Goal: Task Accomplishment & Management: Manage account settings

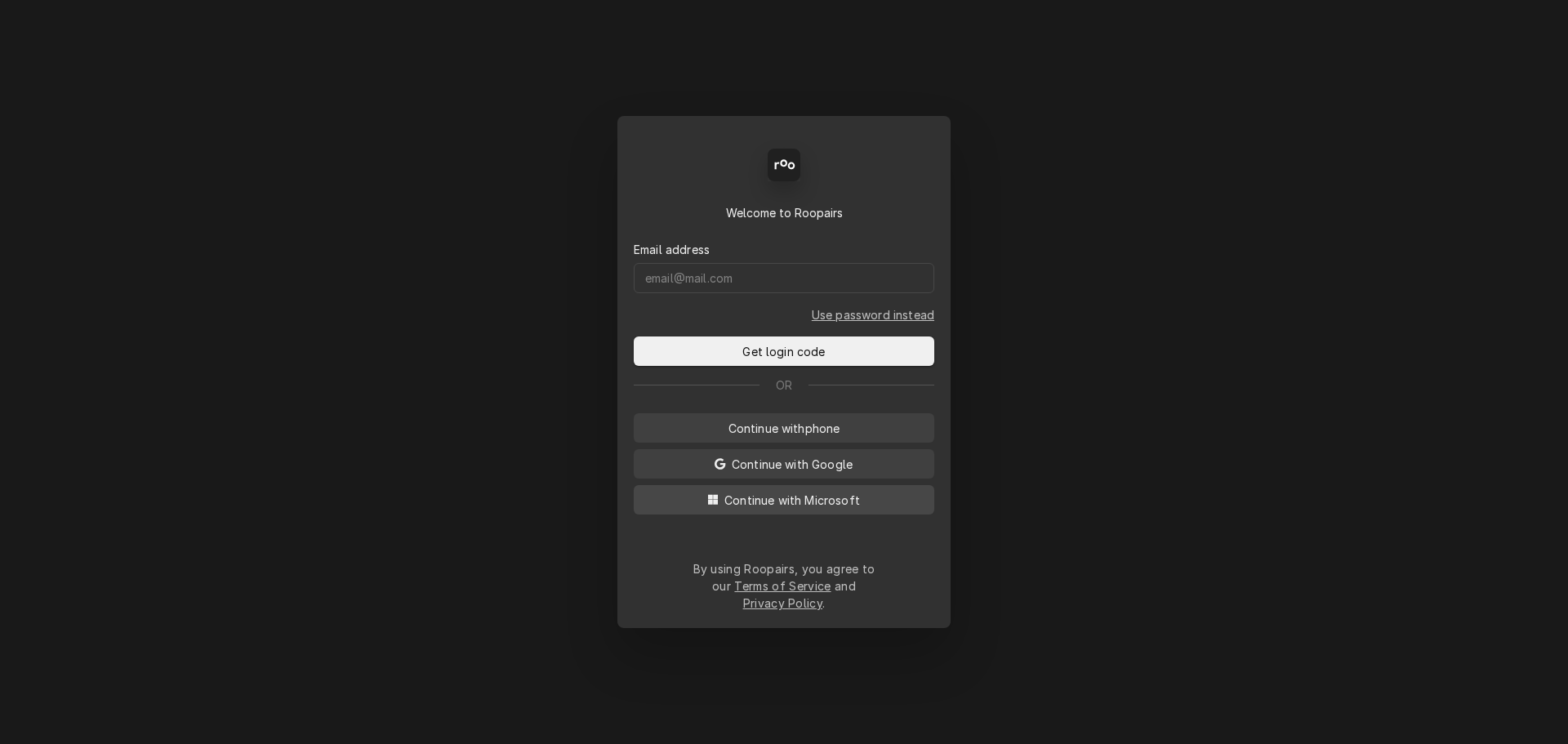
click at [741, 512] on button "Continue with Microsoft" at bounding box center [784, 499] width 301 height 29
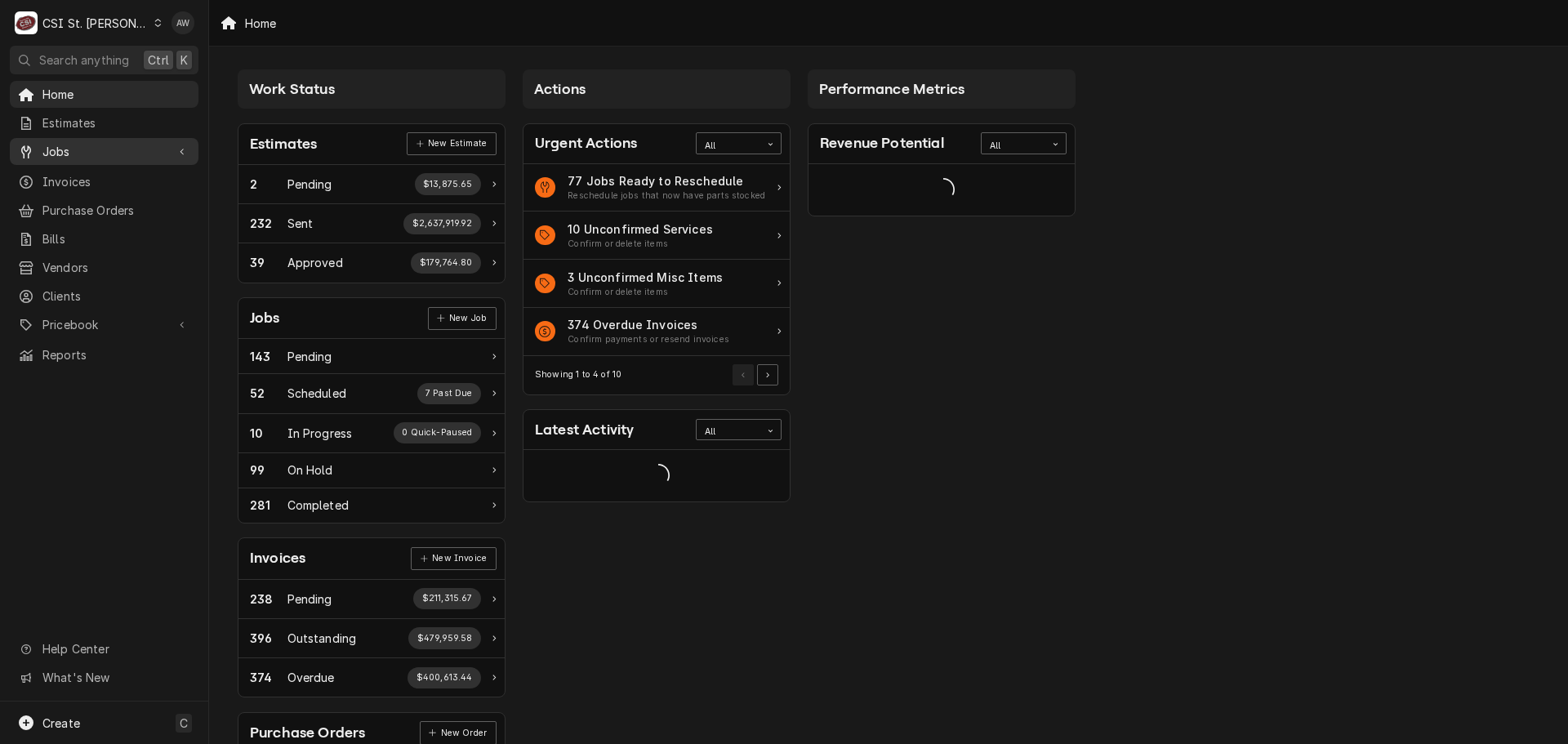
click at [91, 145] on span "Jobs" at bounding box center [103, 151] width 123 height 17
click at [85, 181] on span "Jobs" at bounding box center [116, 179] width 148 height 17
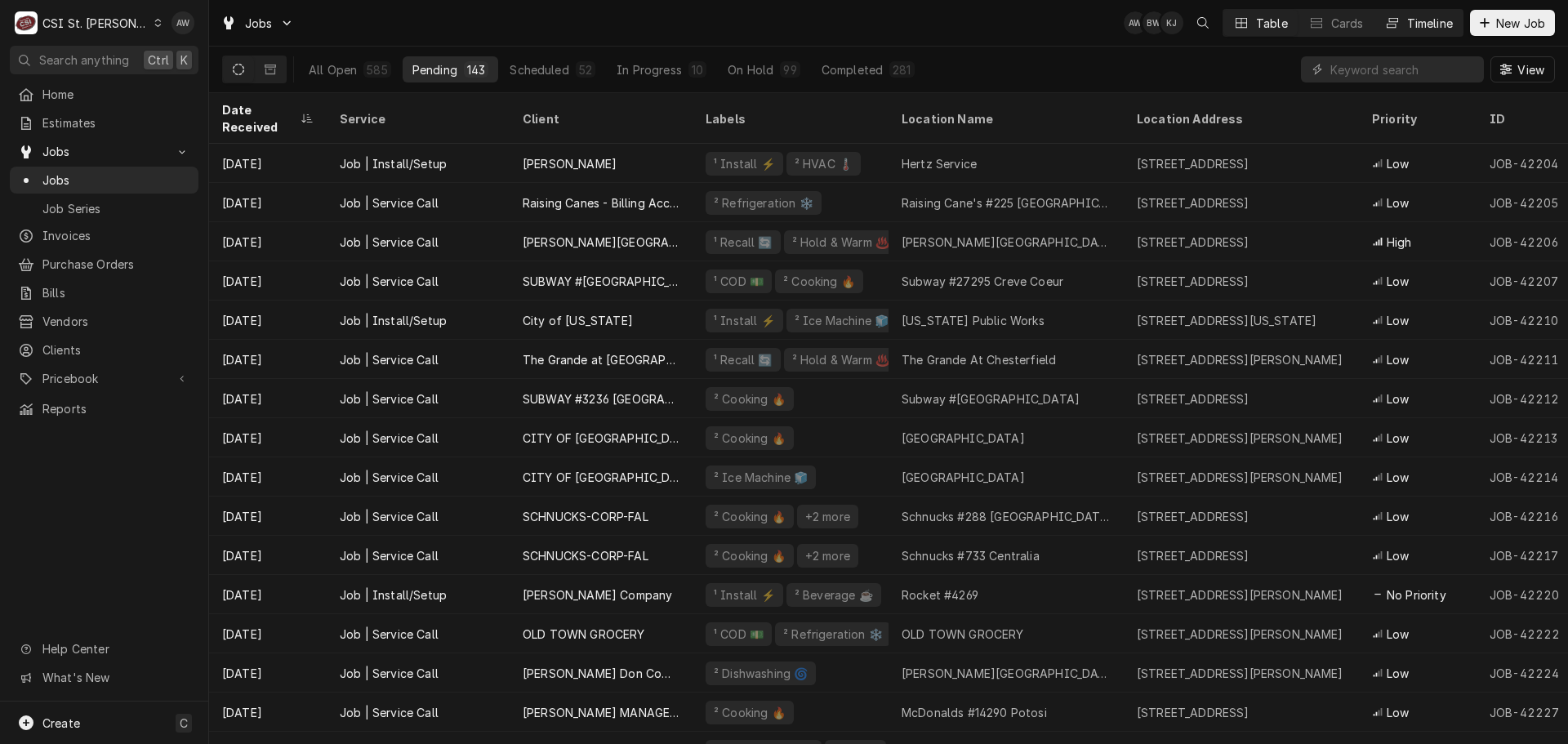
click at [1419, 30] on div "Timeline" at bounding box center [1430, 23] width 46 height 17
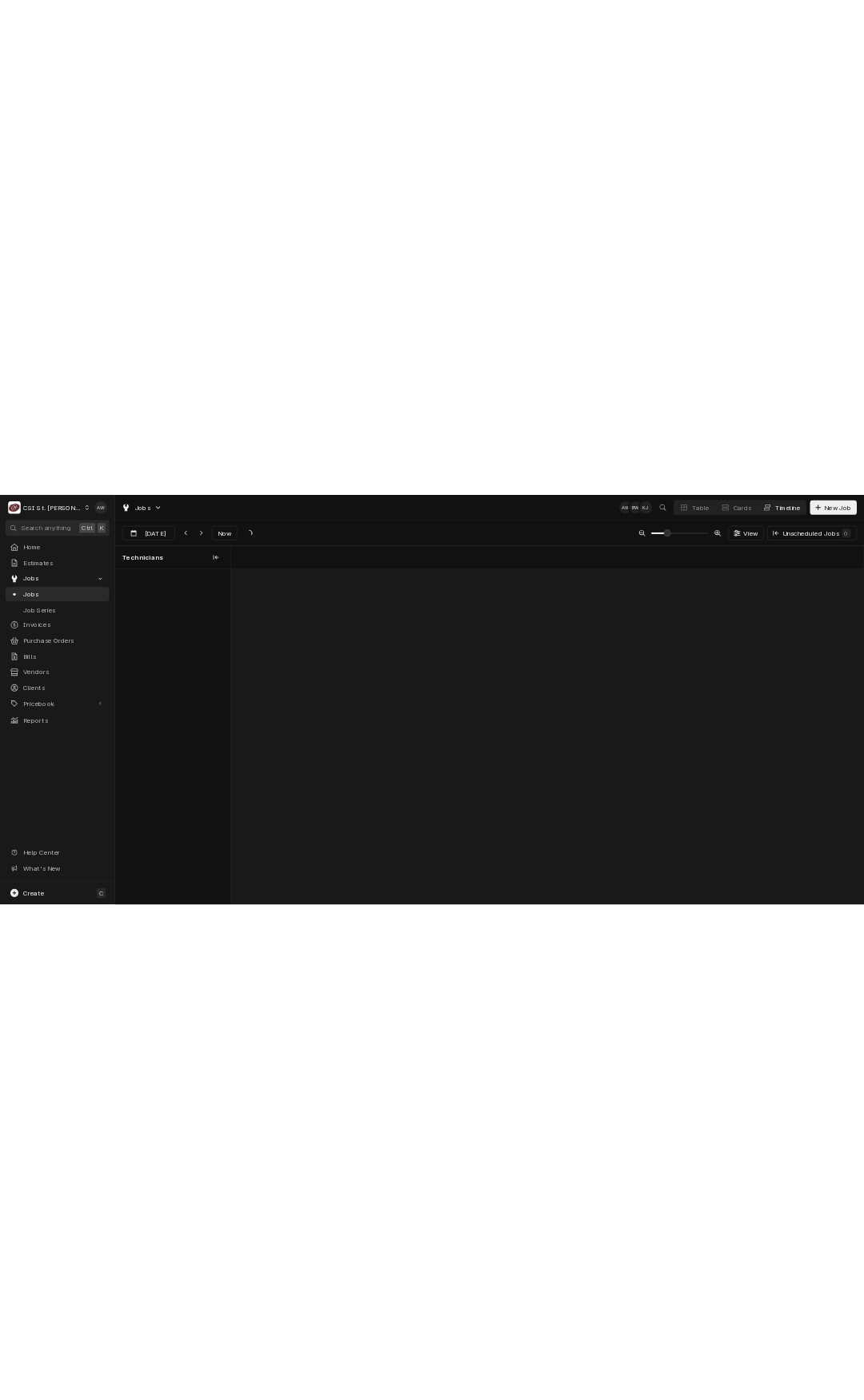
scroll to position [0, 22280]
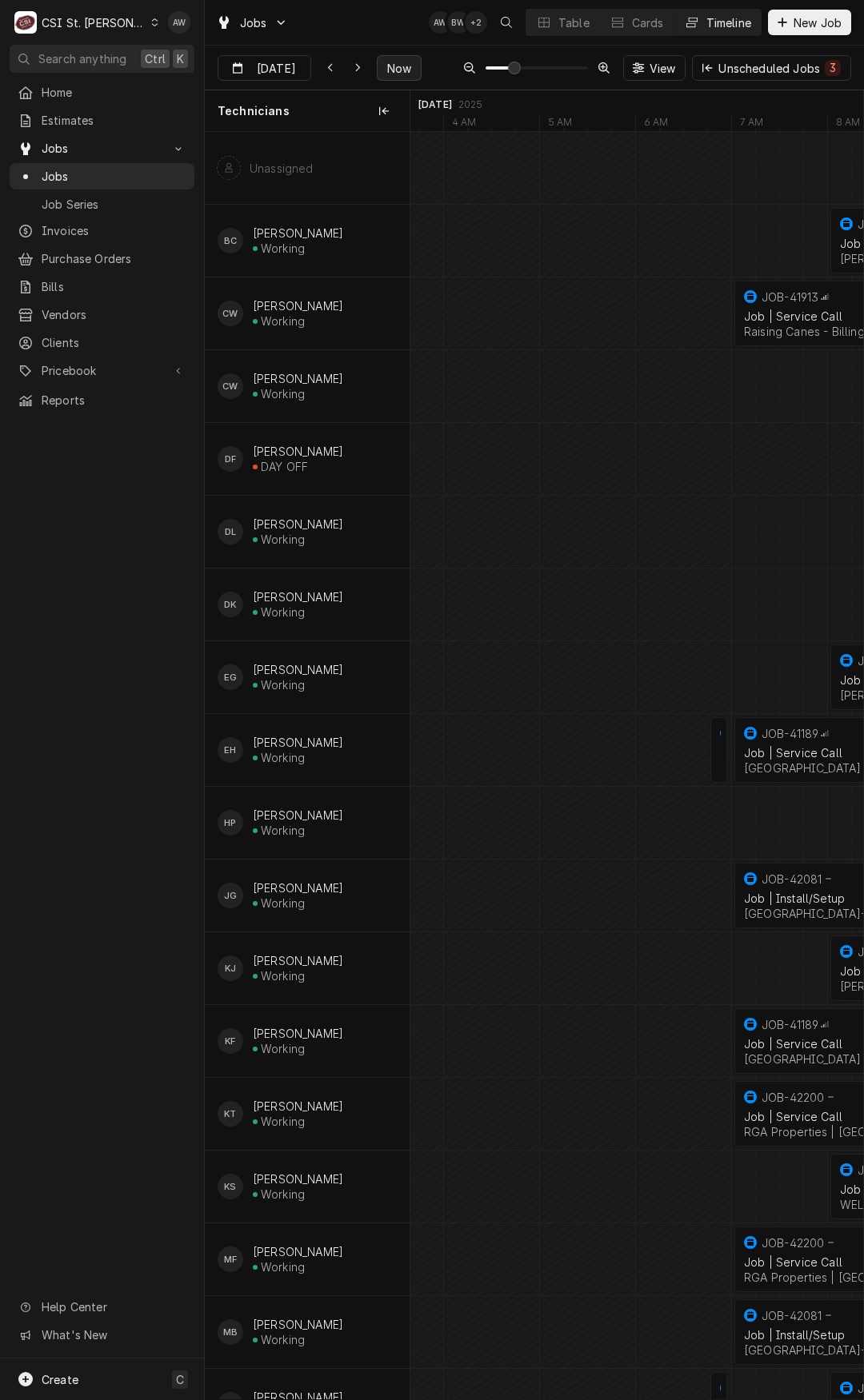
click at [393, 65] on span "Now" at bounding box center [398, 67] width 30 height 16
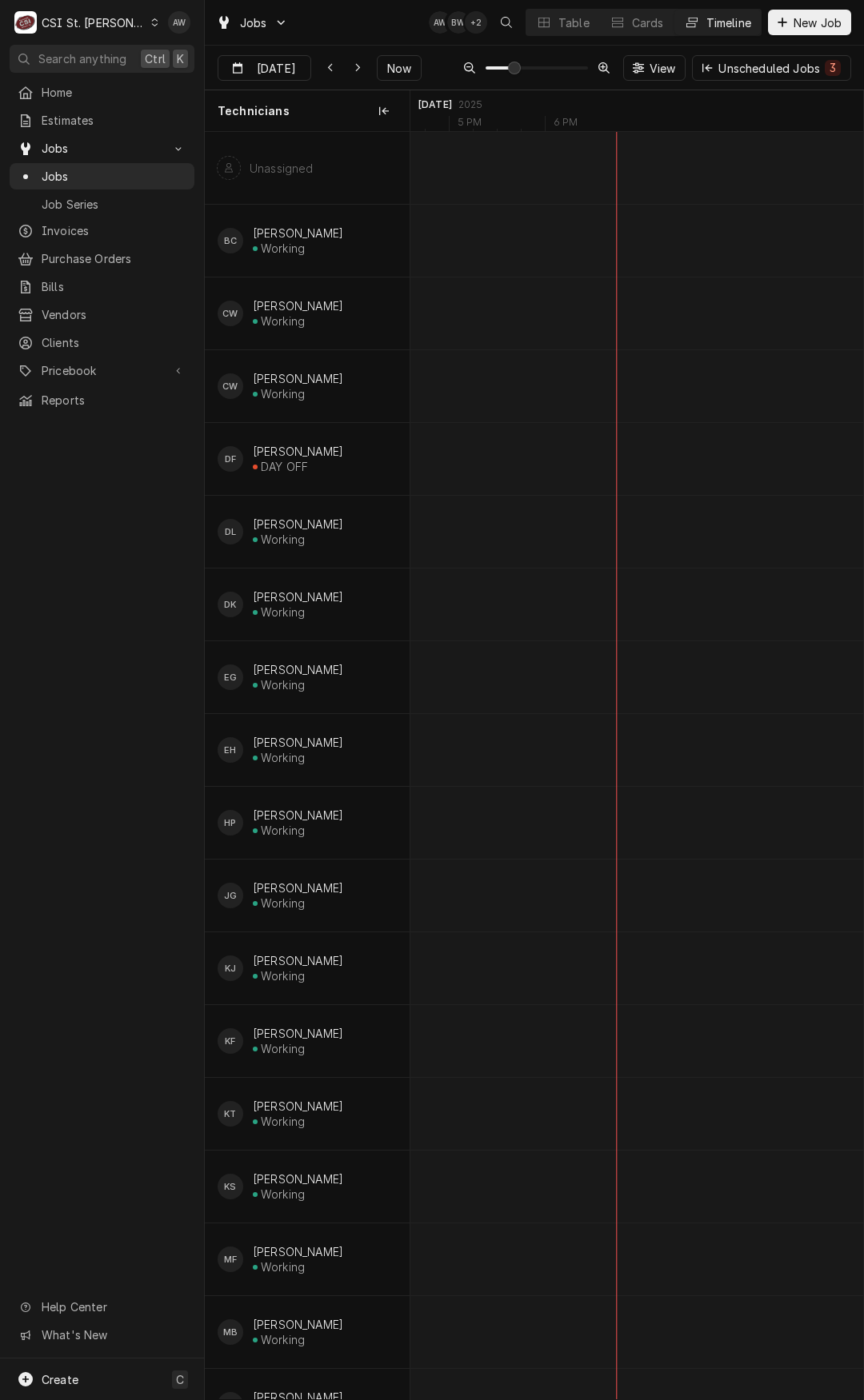
scroll to position [0, 20925]
type input "Aug 21"
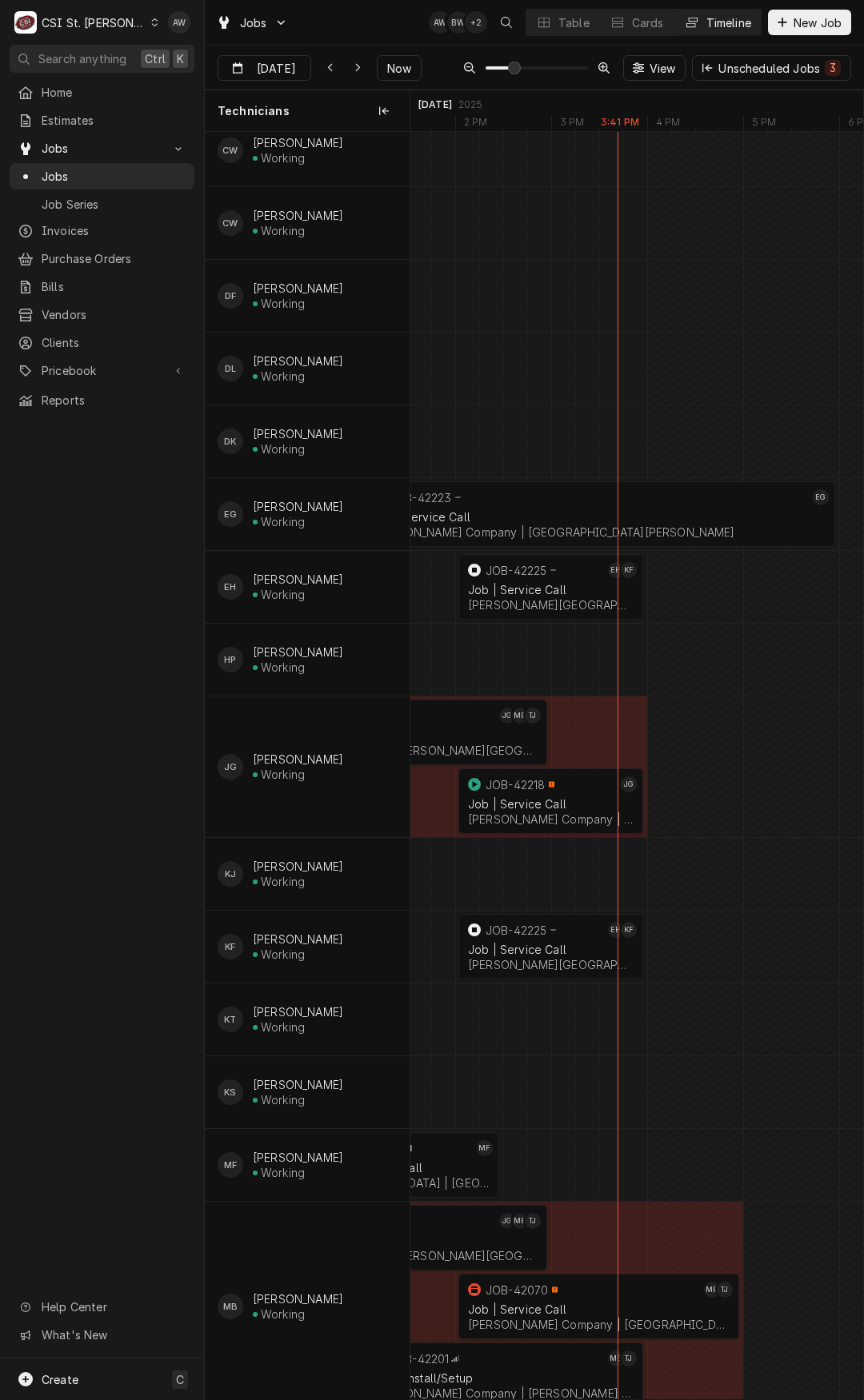
scroll to position [0, 0]
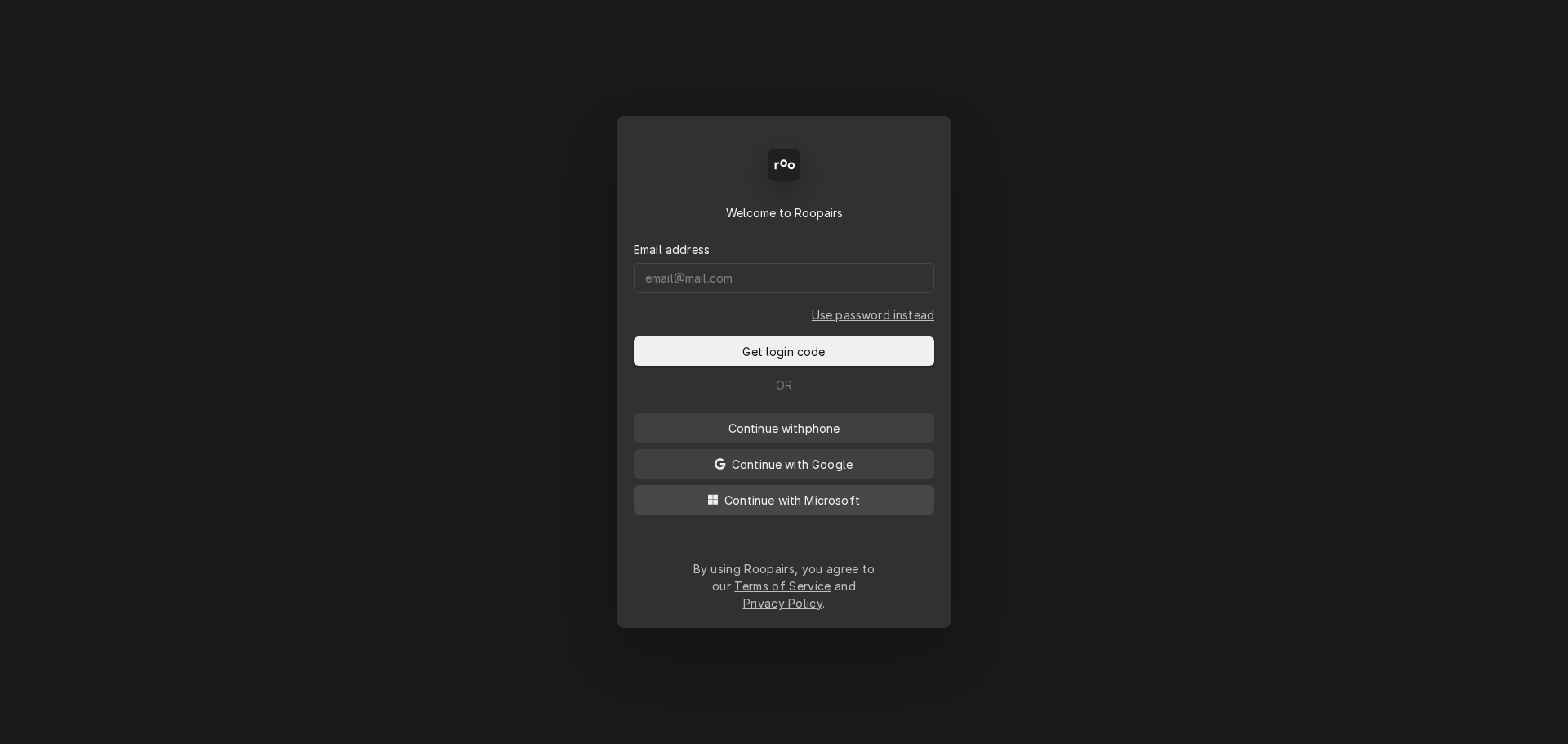
click at [711, 505] on icon "Dynamic Content Wrapper" at bounding box center [712, 499] width 10 height 10
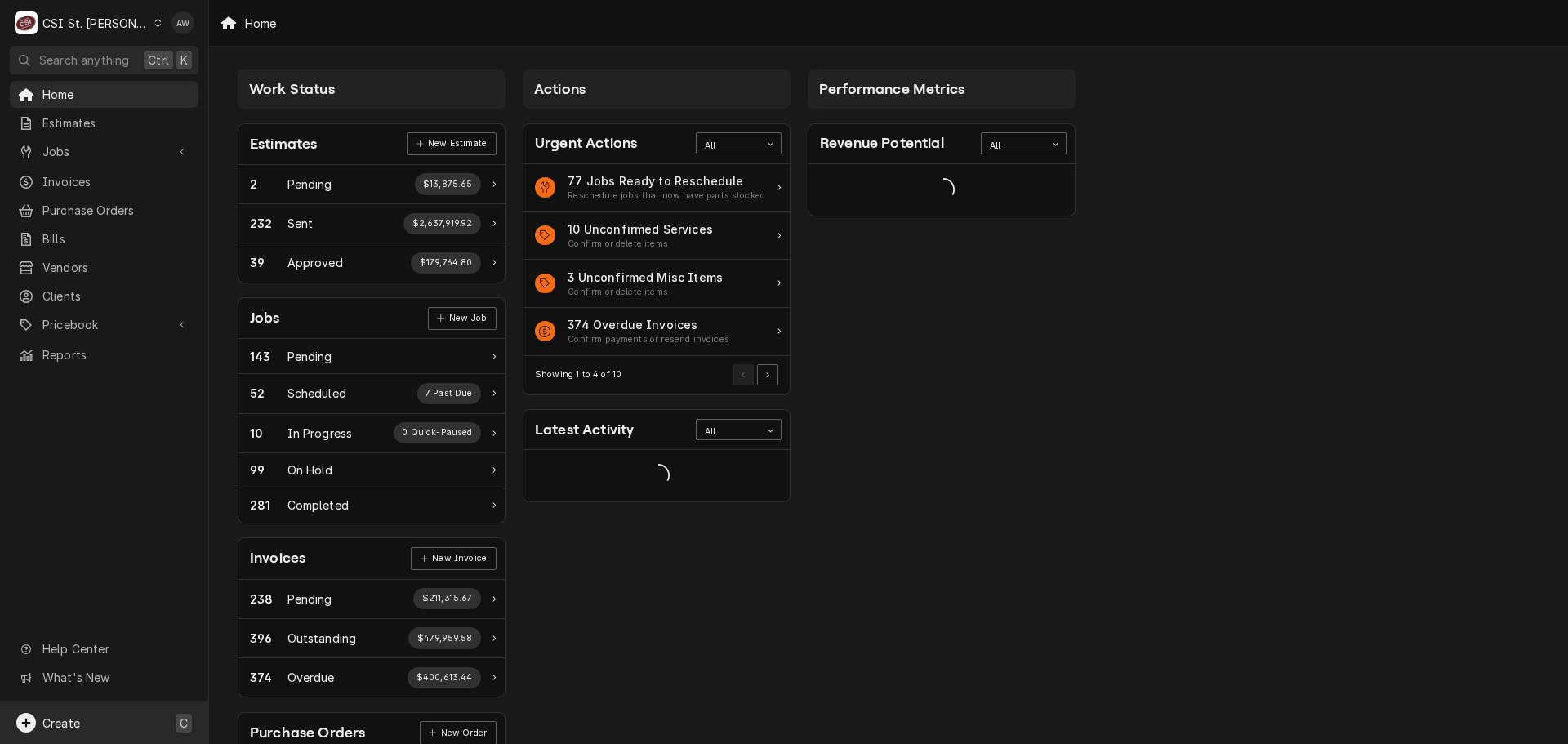
click at [113, 731] on div "Create C" at bounding box center [104, 723] width 209 height 42
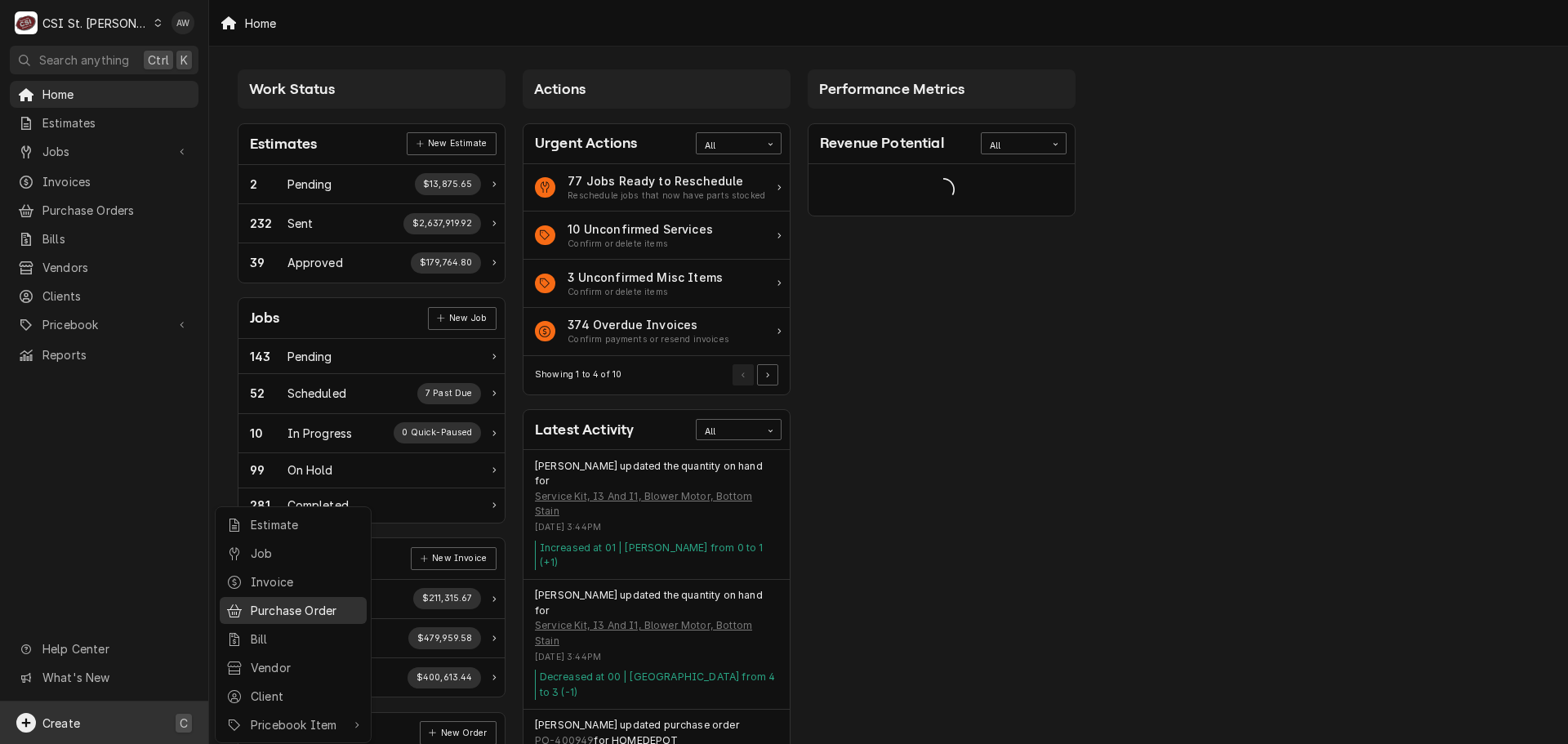
click at [276, 600] on div "Purchase Order" at bounding box center [293, 610] width 141 height 20
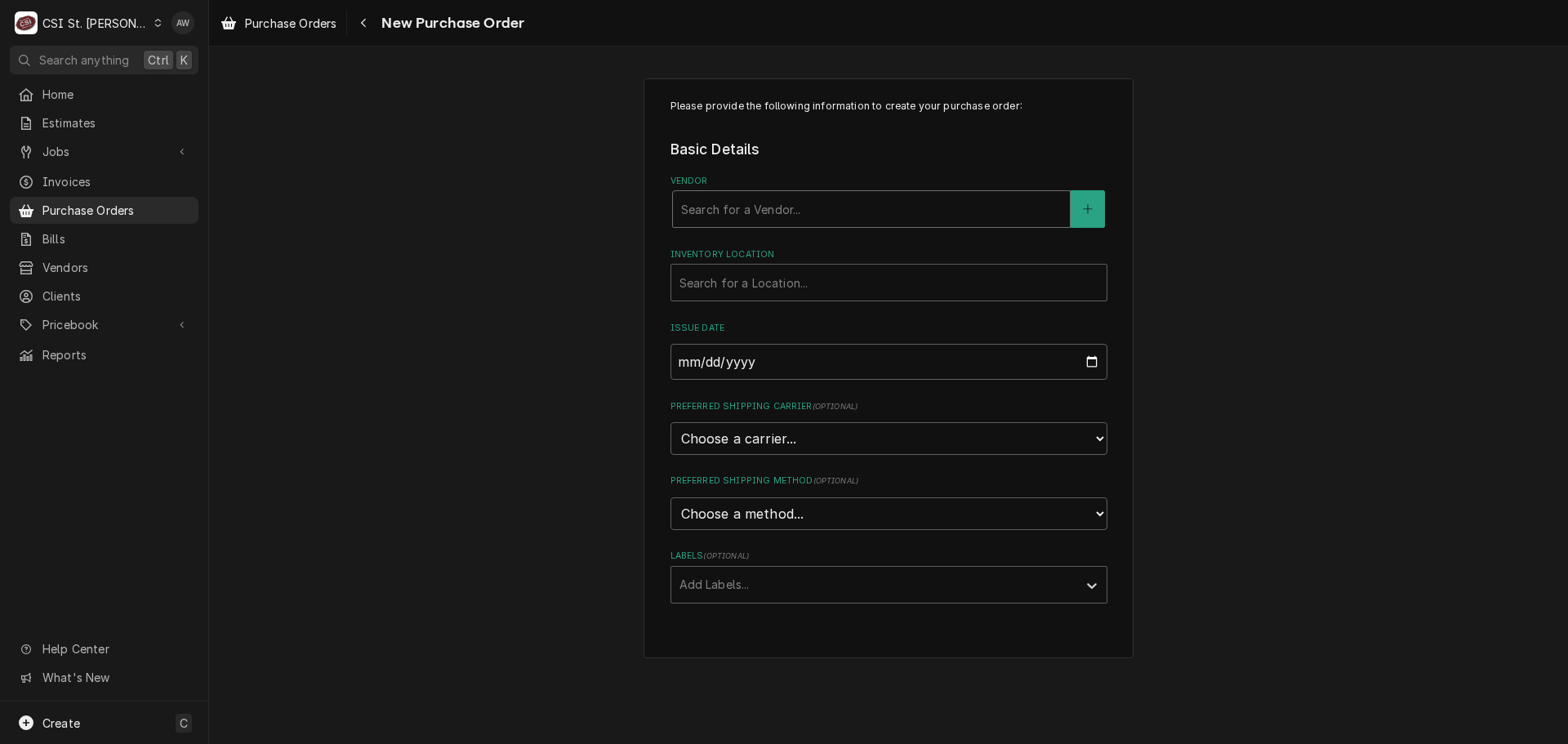
click at [687, 223] on div "Vendor" at bounding box center [871, 209] width 380 height 29
type input "united"
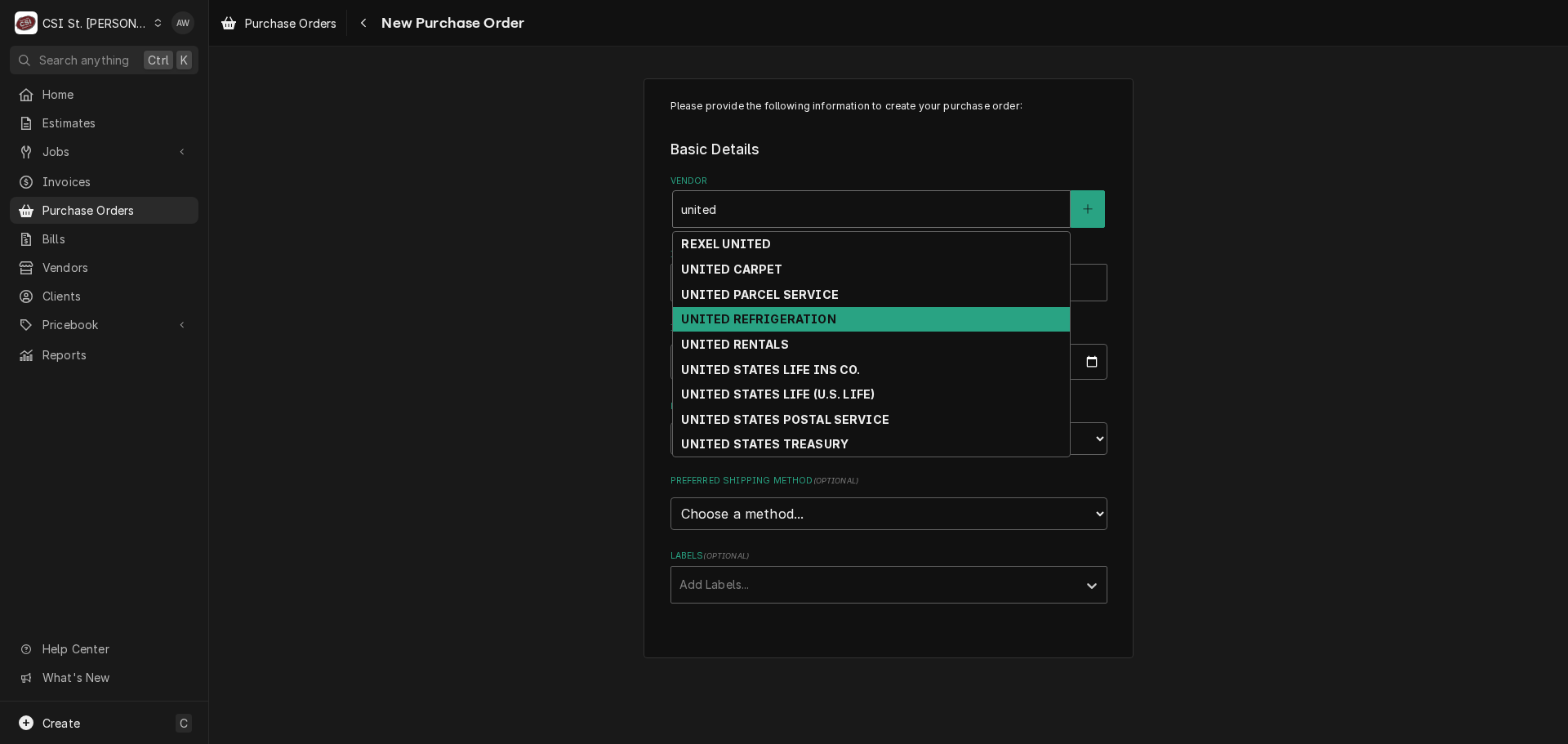
click at [733, 311] on div "UNITED REFRIGERATION" at bounding box center [871, 319] width 397 height 26
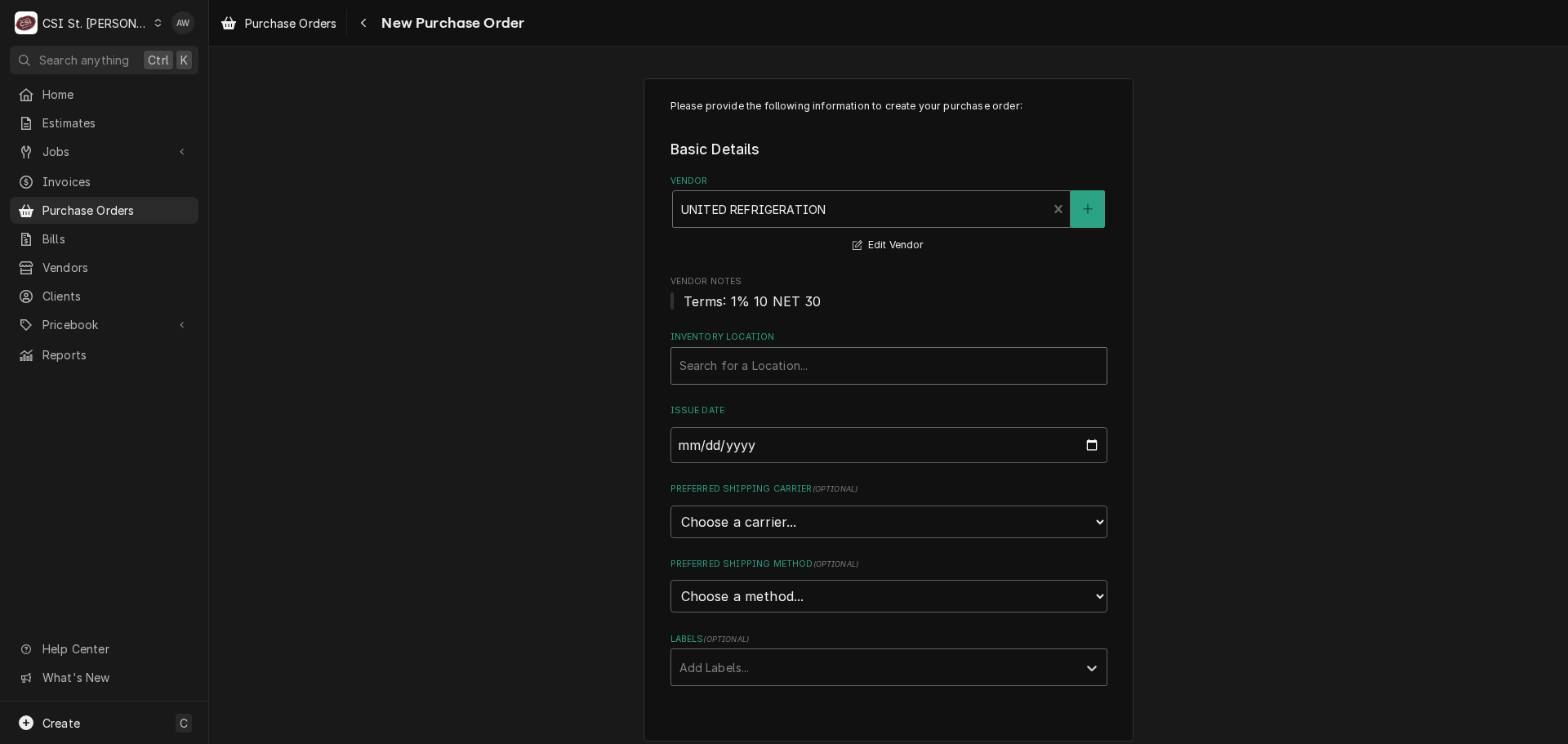
click at [737, 368] on div "Inventory Location" at bounding box center [889, 365] width 419 height 29
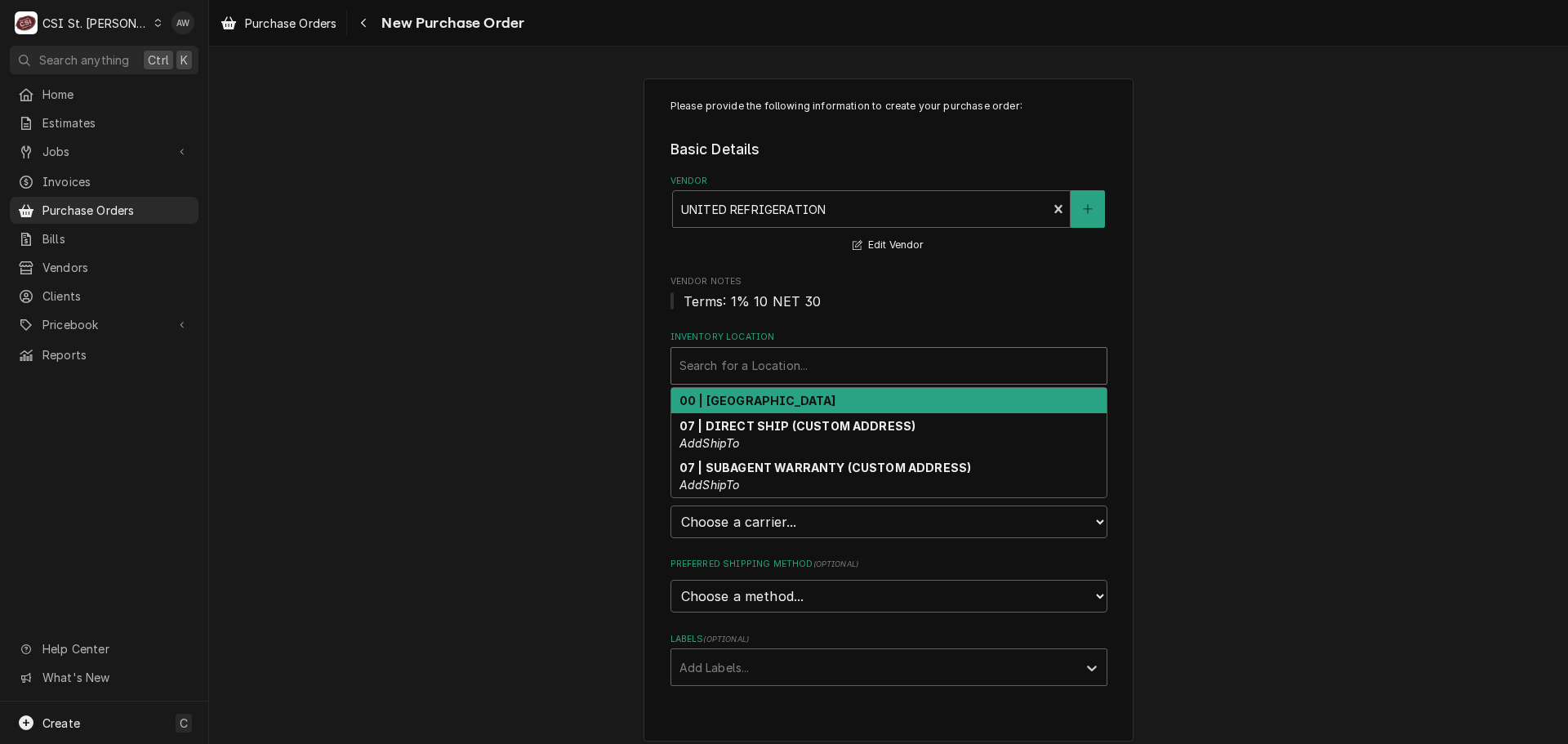
click at [737, 404] on strong "00 | STL WAREHOUSE" at bounding box center [757, 400] width 156 height 14
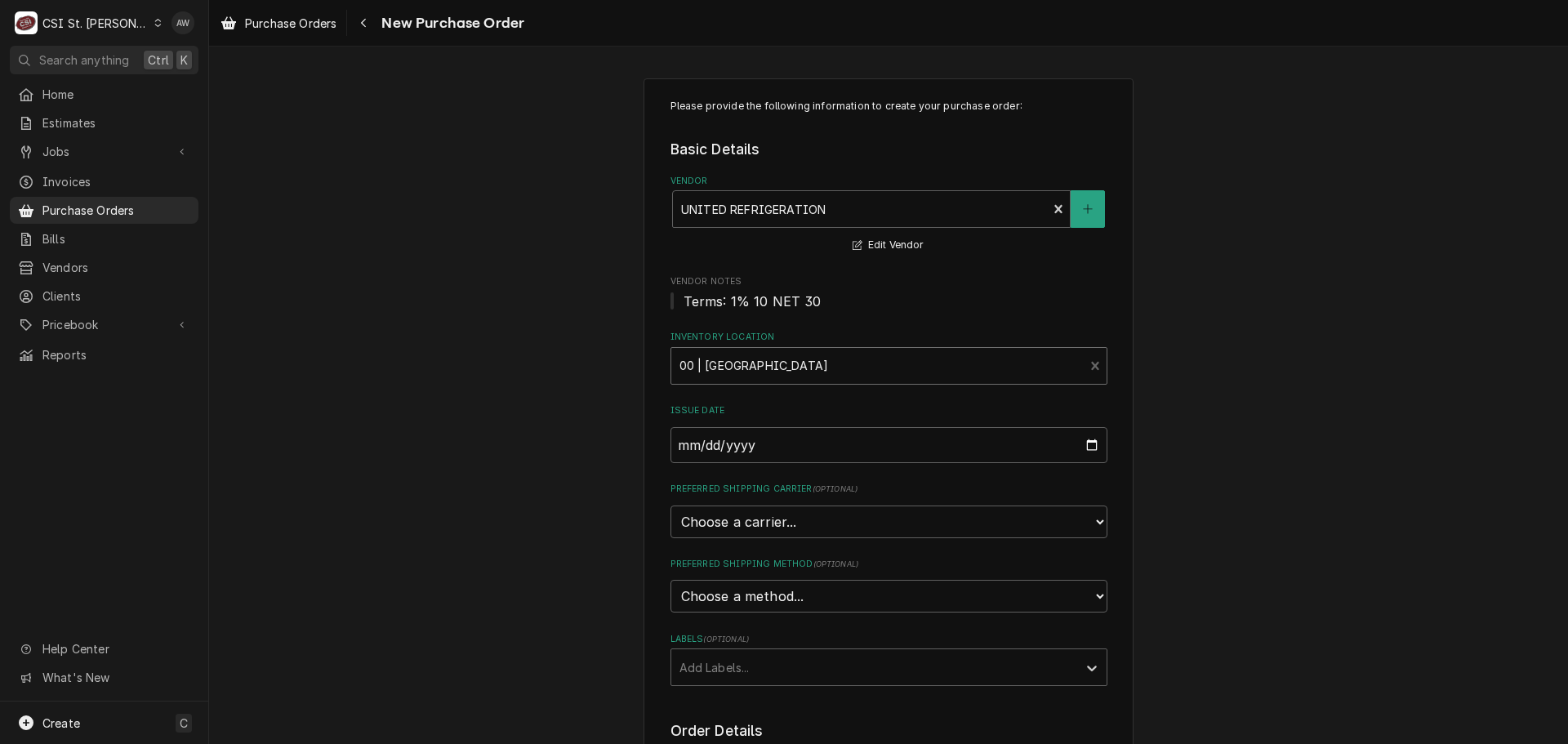
scroll to position [327, 0]
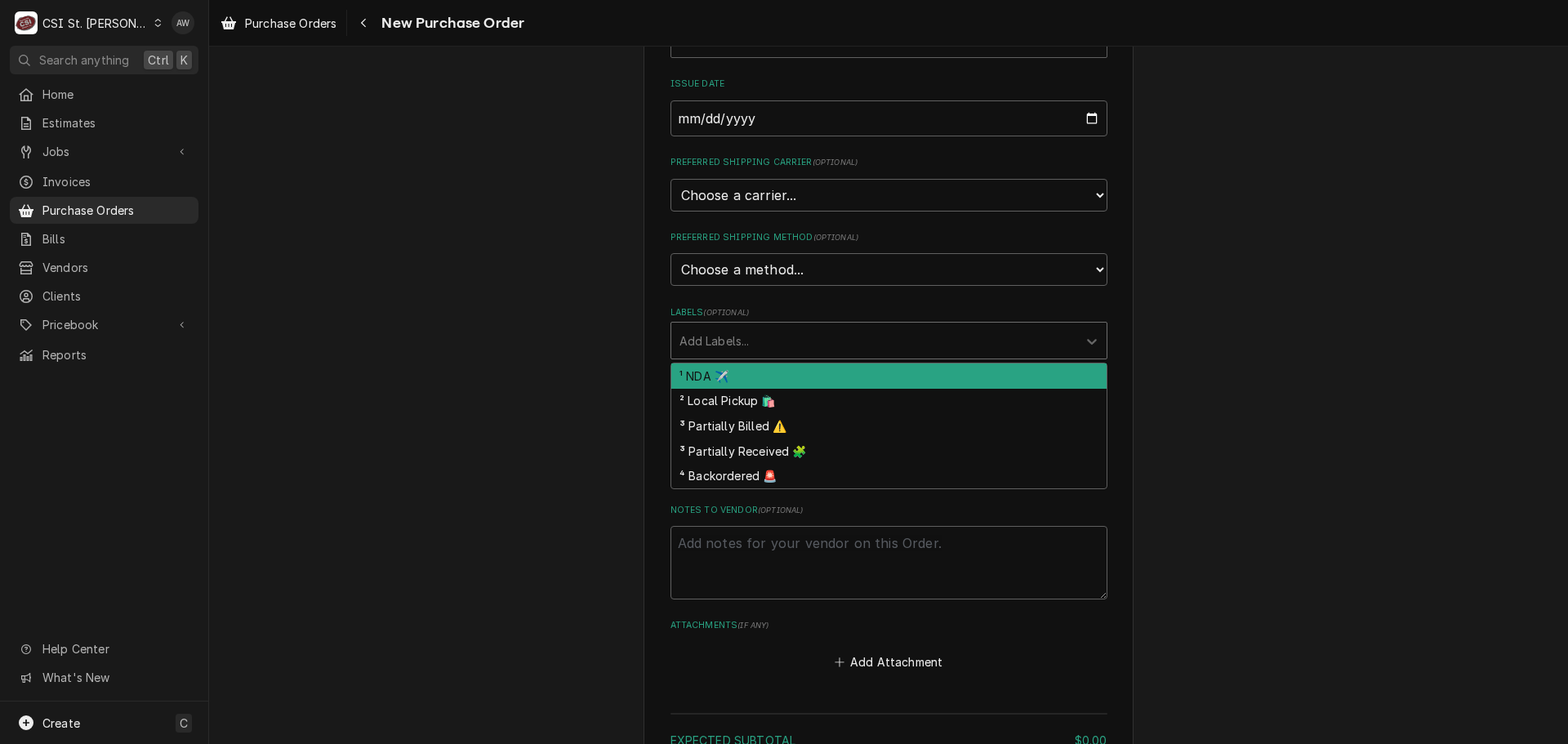
click at [735, 336] on div "Labels" at bounding box center [874, 340] width 390 height 29
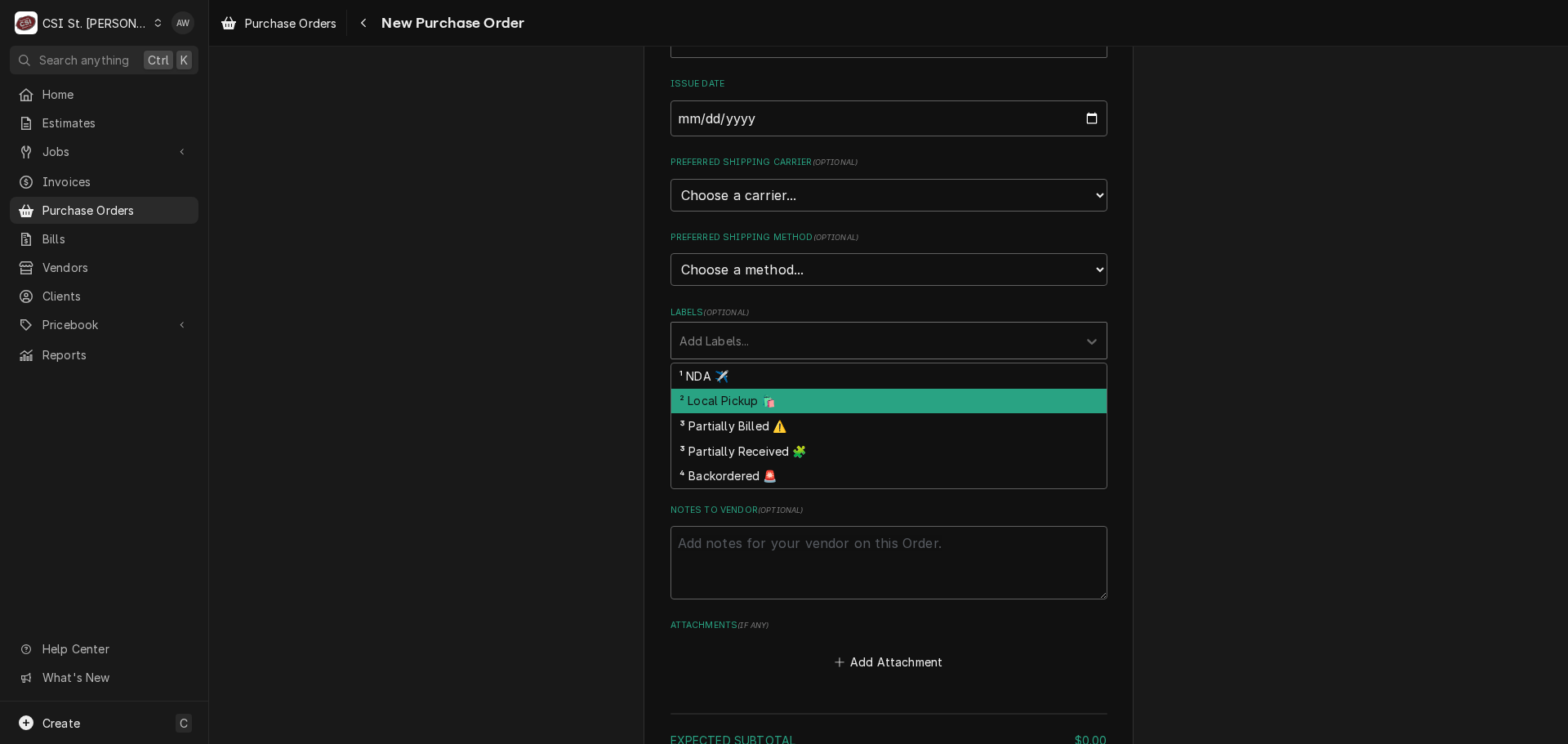
click at [753, 399] on div "² Local Pickup 🛍️" at bounding box center [888, 401] width 435 height 26
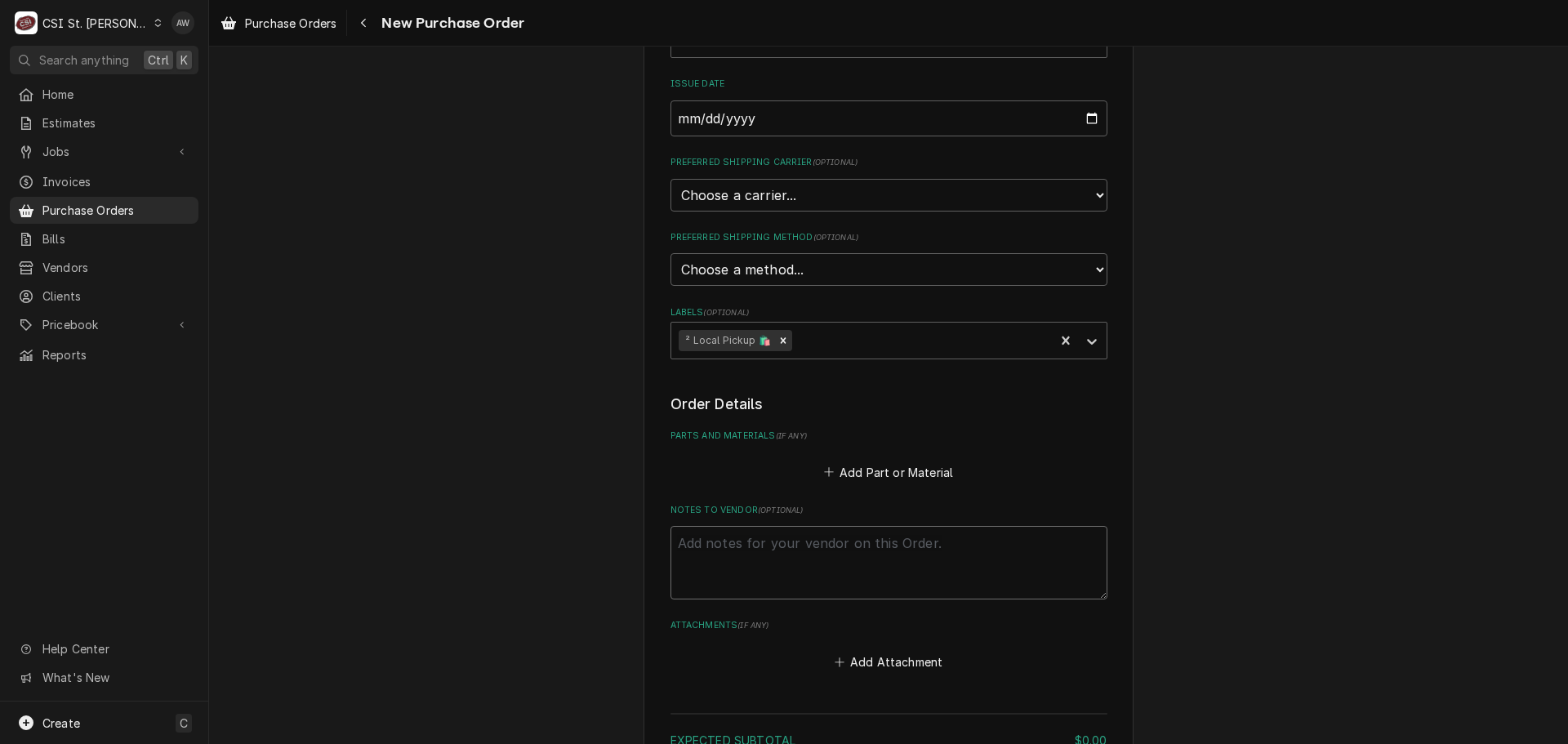
click at [787, 546] on textarea "Notes to Vendor ( optional )" at bounding box center [888, 562] width 437 height 73
type textarea "x"
type textarea "C"
type textarea "x"
type textarea "CO"
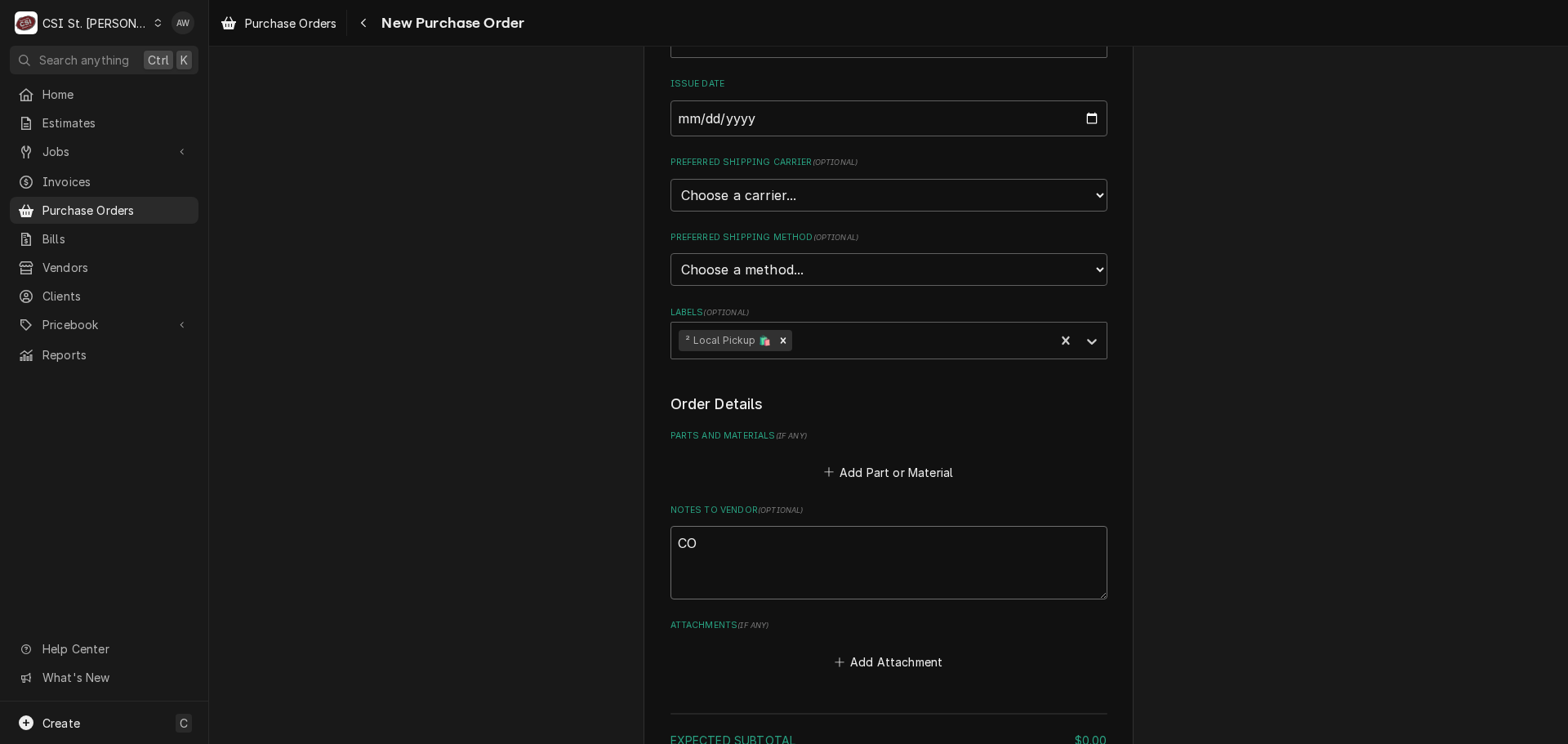
type textarea "x"
type textarea "COU"
type textarea "x"
type textarea "COUT"
type textarea "x"
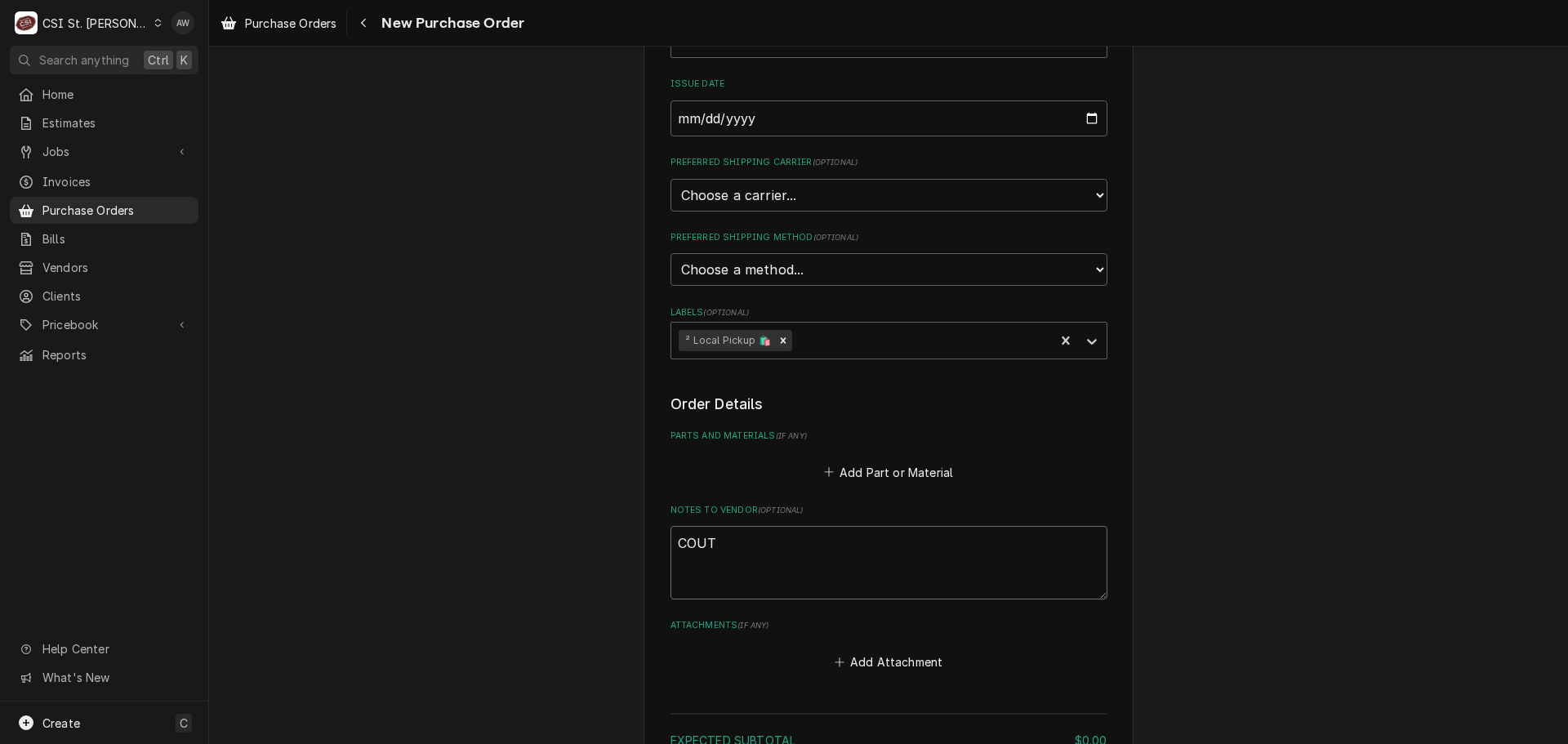
type textarea "COUTN"
type textarea "x"
type textarea "COUTNR"
type textarea "x"
type textarea "COUTNRY"
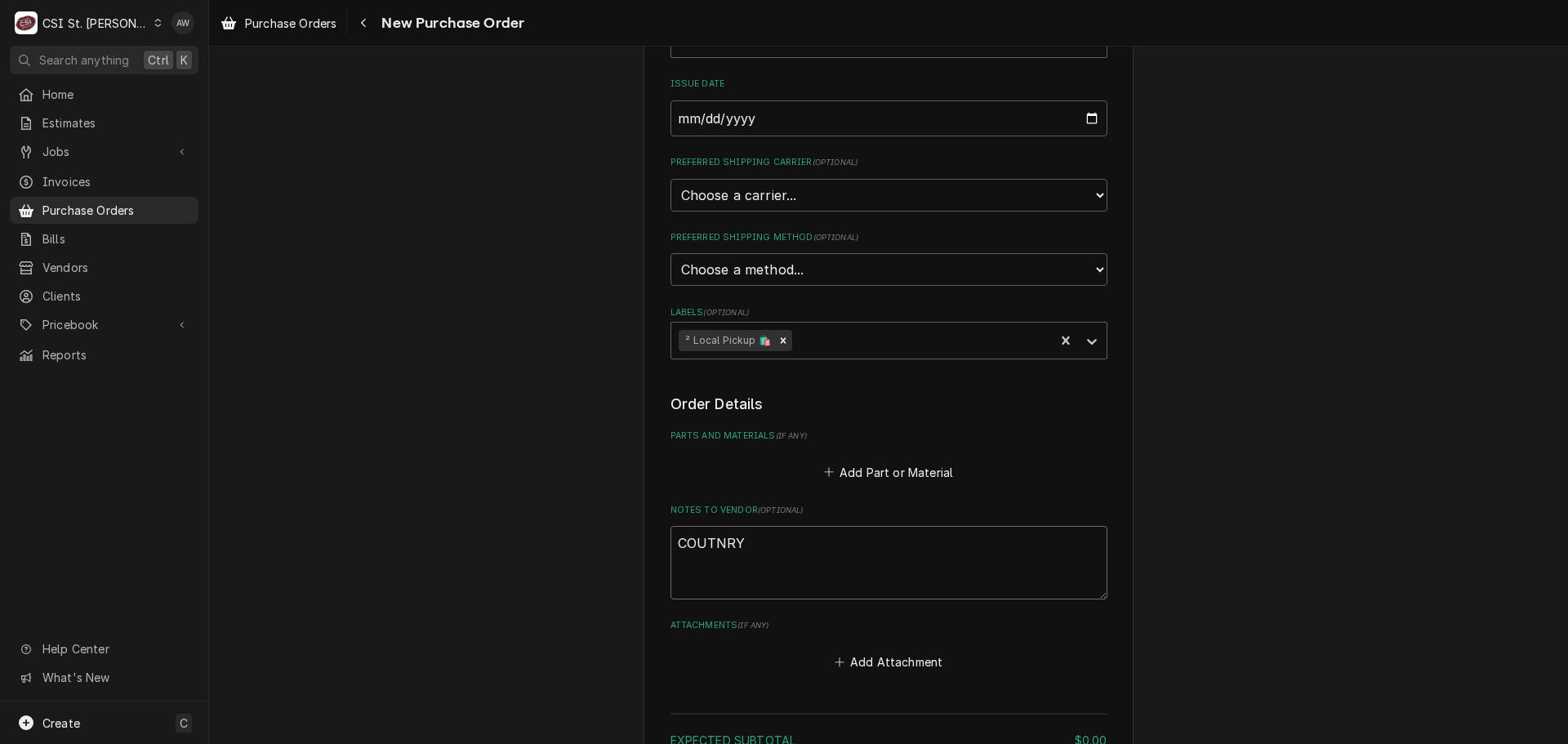
type textarea "x"
type textarea "COUTNRYE"
type textarea "x"
type textarea "COUTNRYE"
type textarea "x"
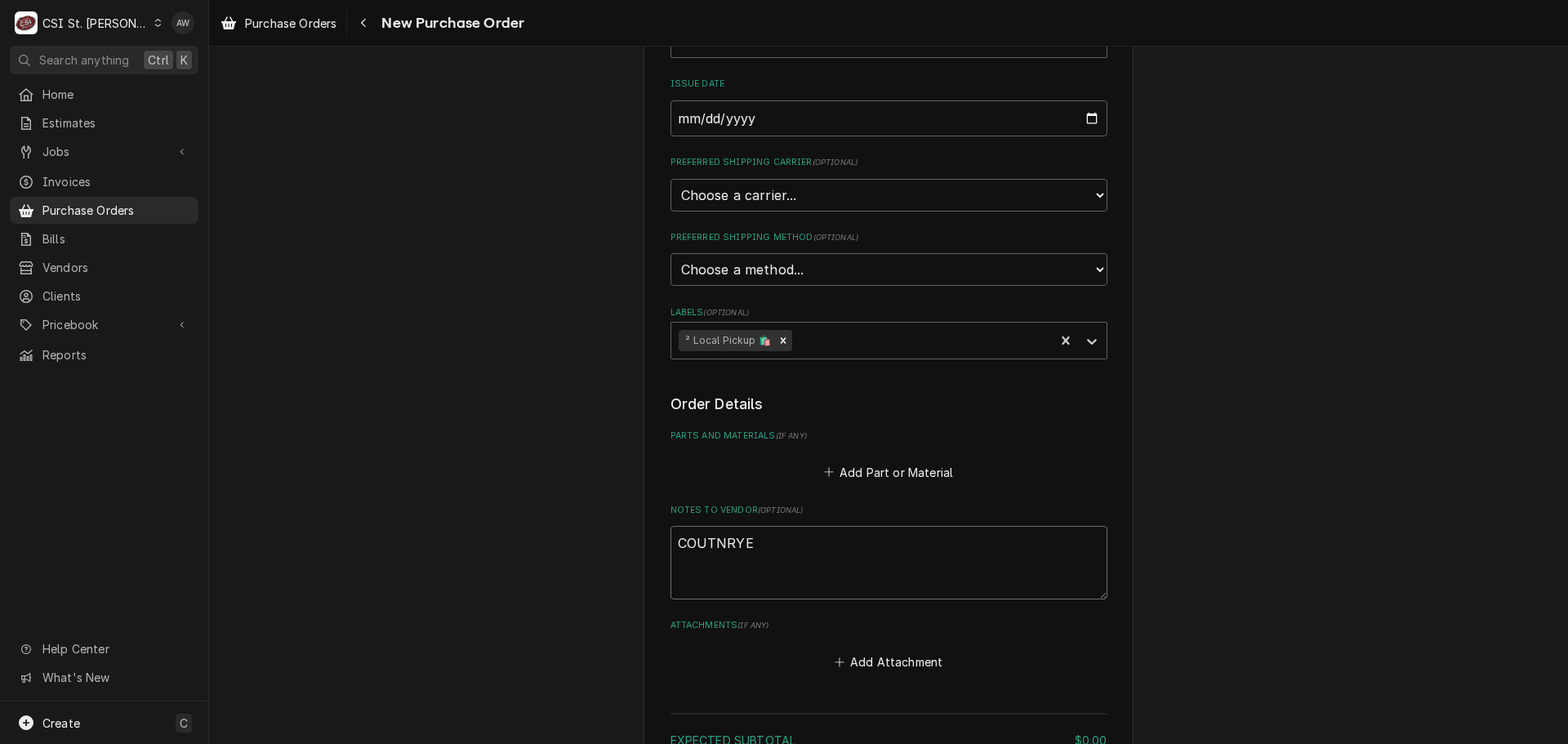
type textarea "COUTNRYE"
type textarea "x"
type textarea "COUTNRY"
type textarea "x"
type textarea "COUTNR"
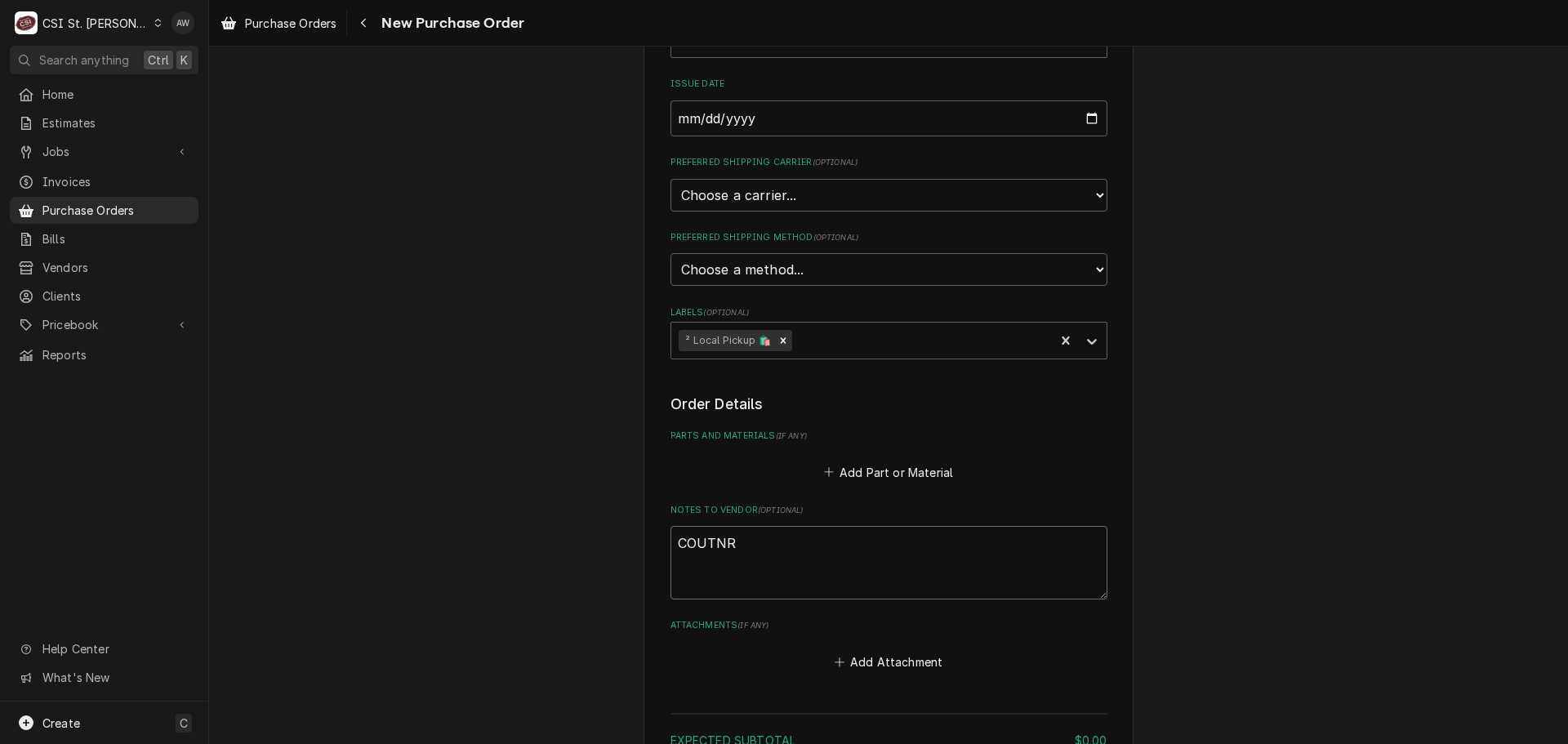
type textarea "x"
type textarea "COUTN"
type textarea "x"
type textarea "COUT"
type textarea "x"
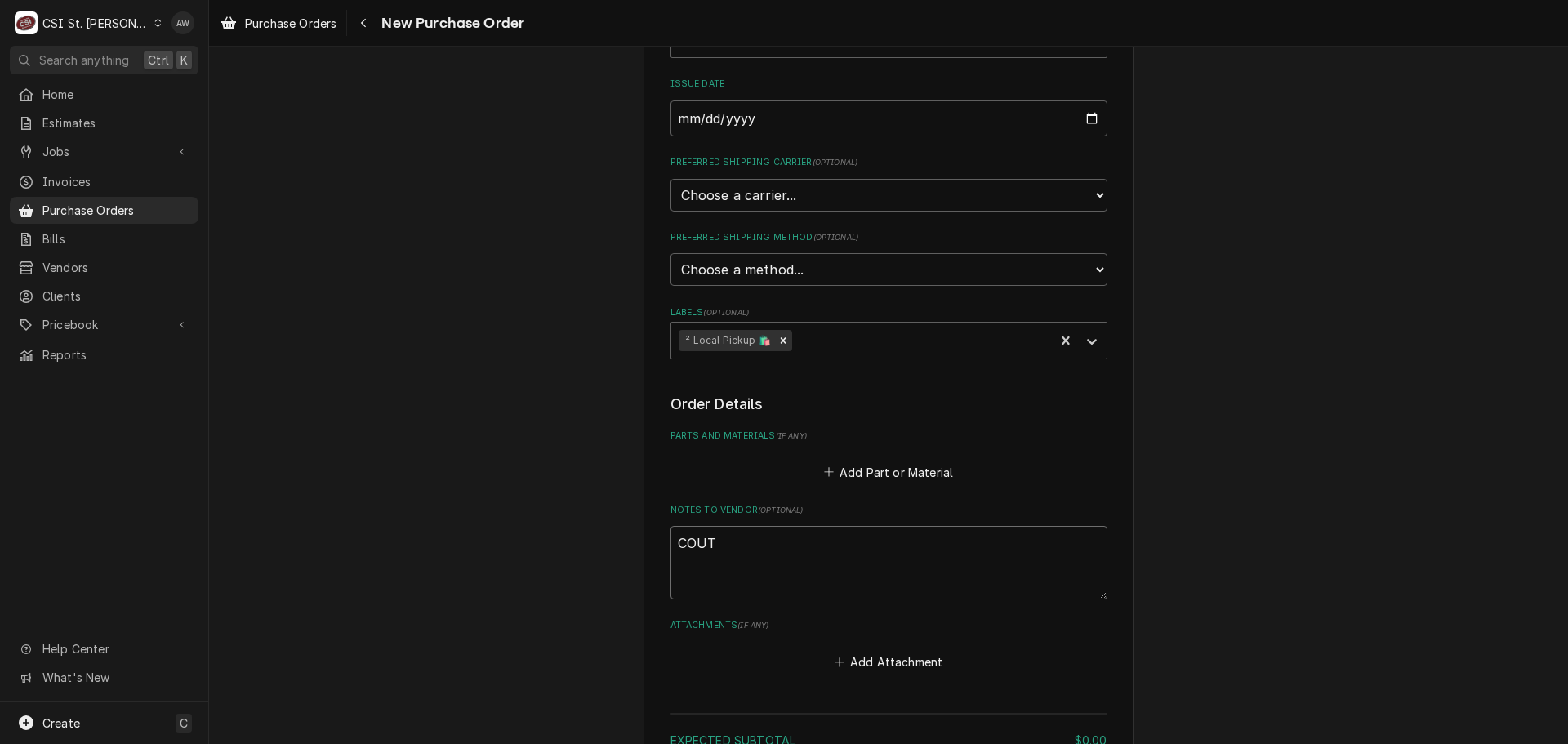
type textarea "COU"
type textarea "x"
type textarea "COUR"
type textarea "x"
type textarea "COURT"
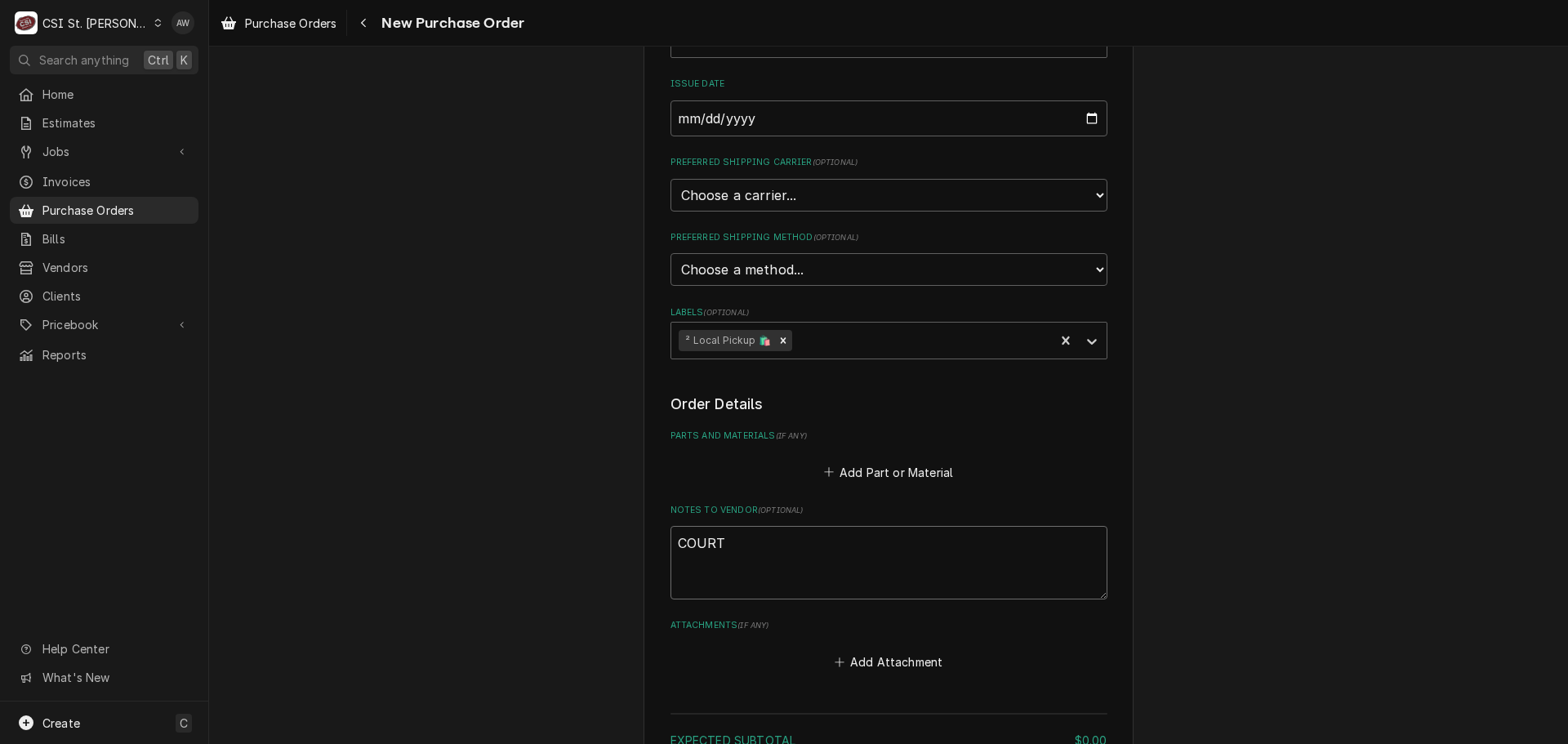
type textarea "x"
type textarea "COURTE"
type textarea "x"
type textarea "COURTEN"
type textarea "x"
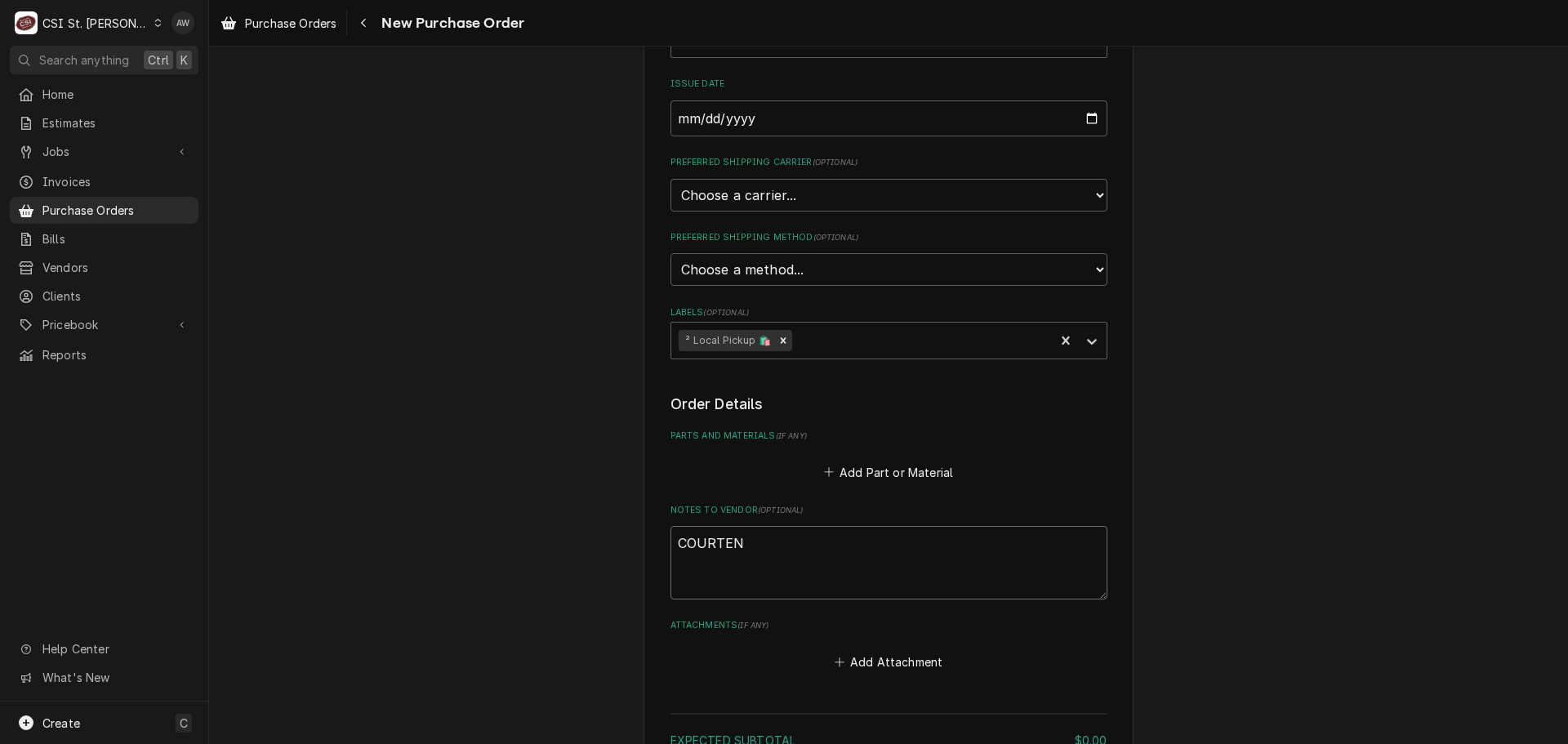
type textarea "COURTENY"
type textarea "x"
type textarea "COURTENY"
type textarea "x"
type textarea "COURTENY"
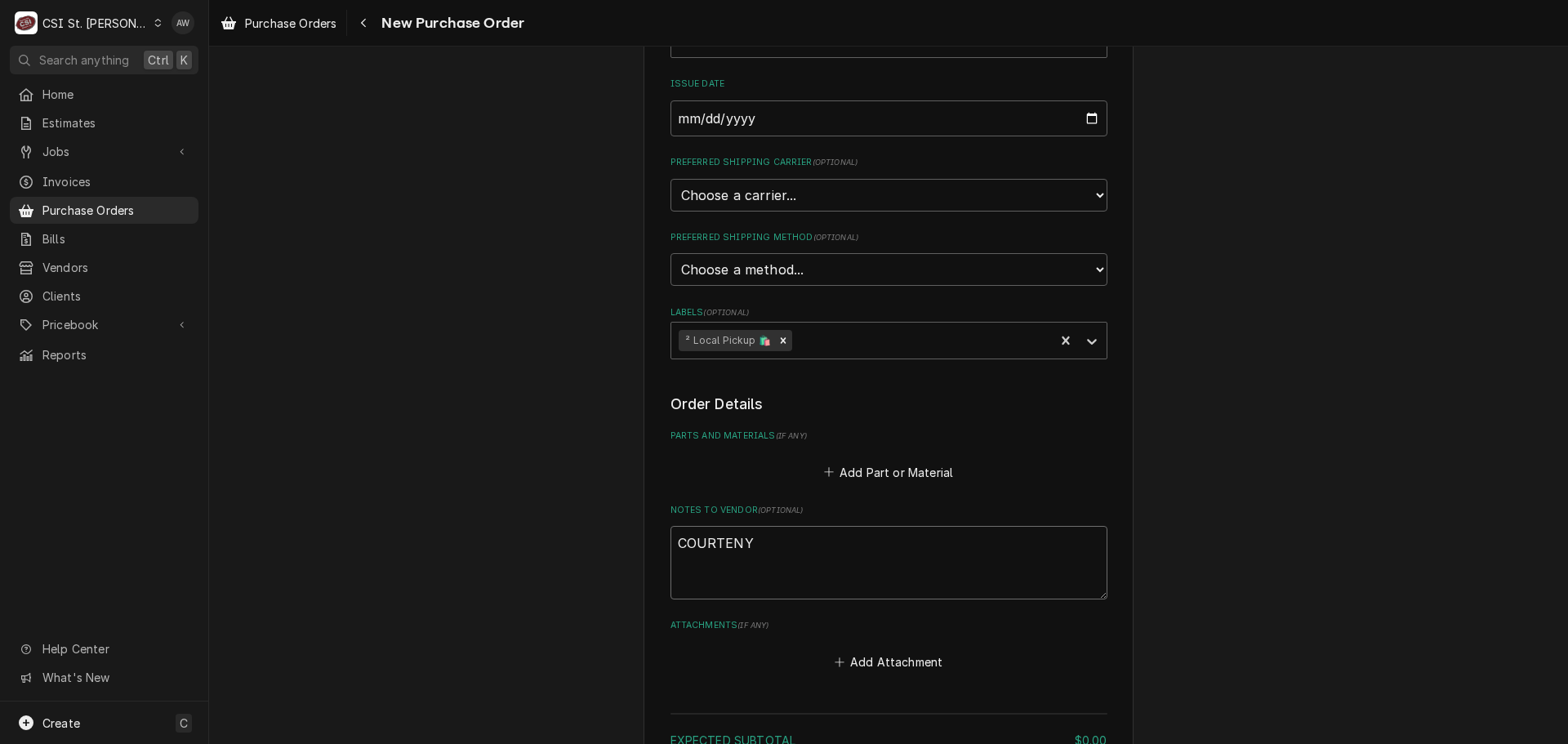
type textarea "x"
type textarea "COURTENY="
type textarea "x"
type textarea "COURTENY"
type textarea "x"
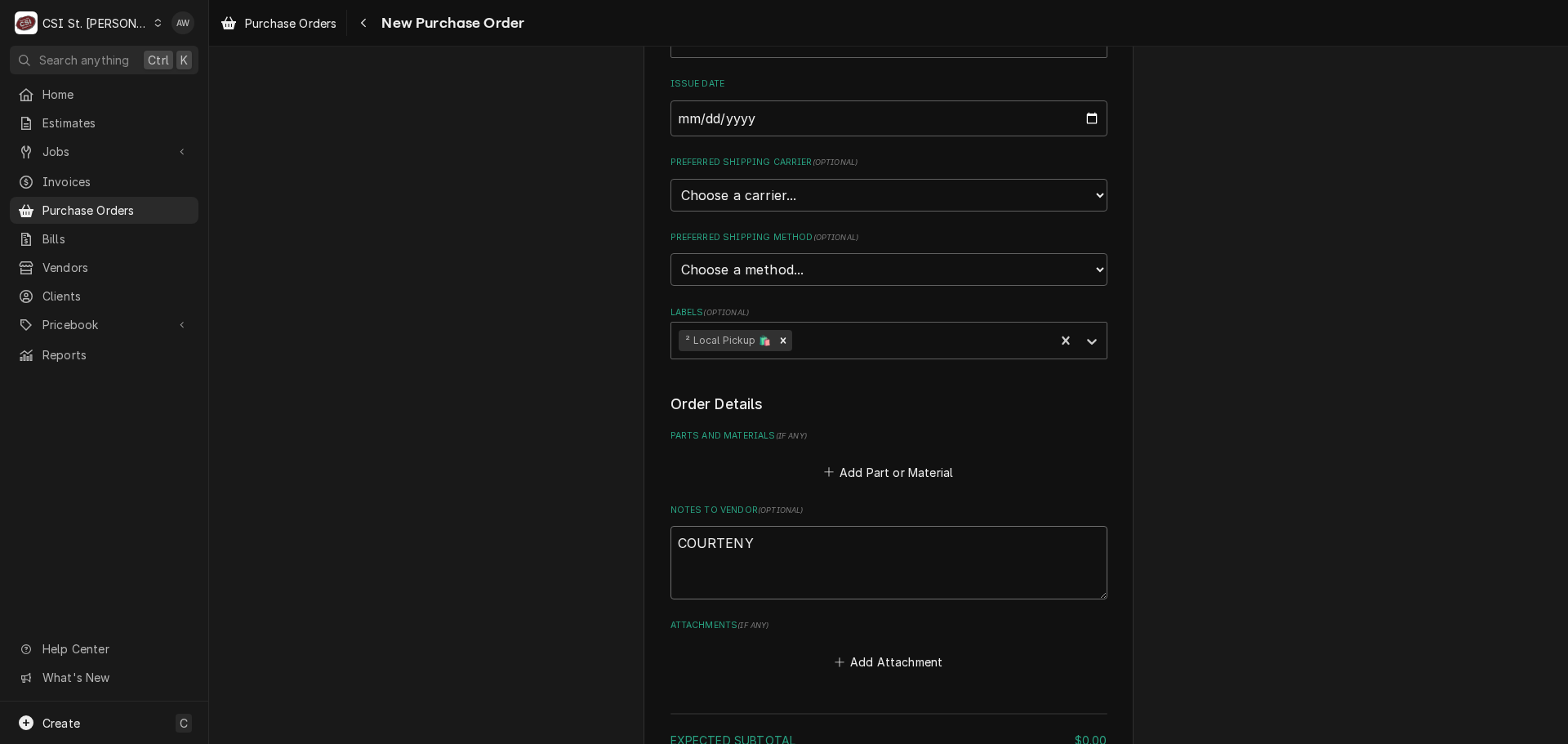
type textarea "COURTEN"
type textarea "x"
type textarea "COURTE"
type textarea "x"
type textarea "COURT"
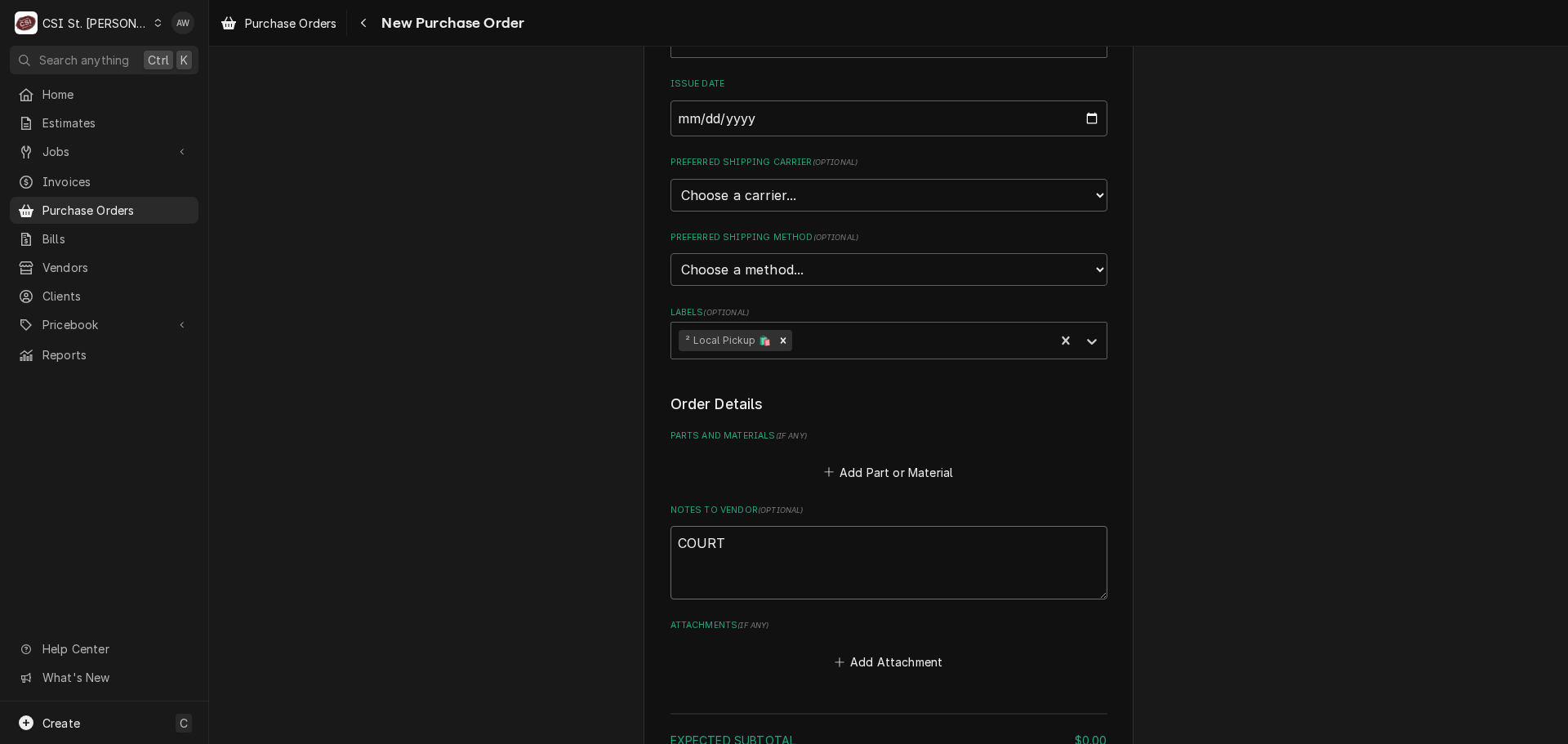
type textarea "x"
type textarea "COURTN"
type textarea "x"
type textarea "COURTNE"
type textarea "x"
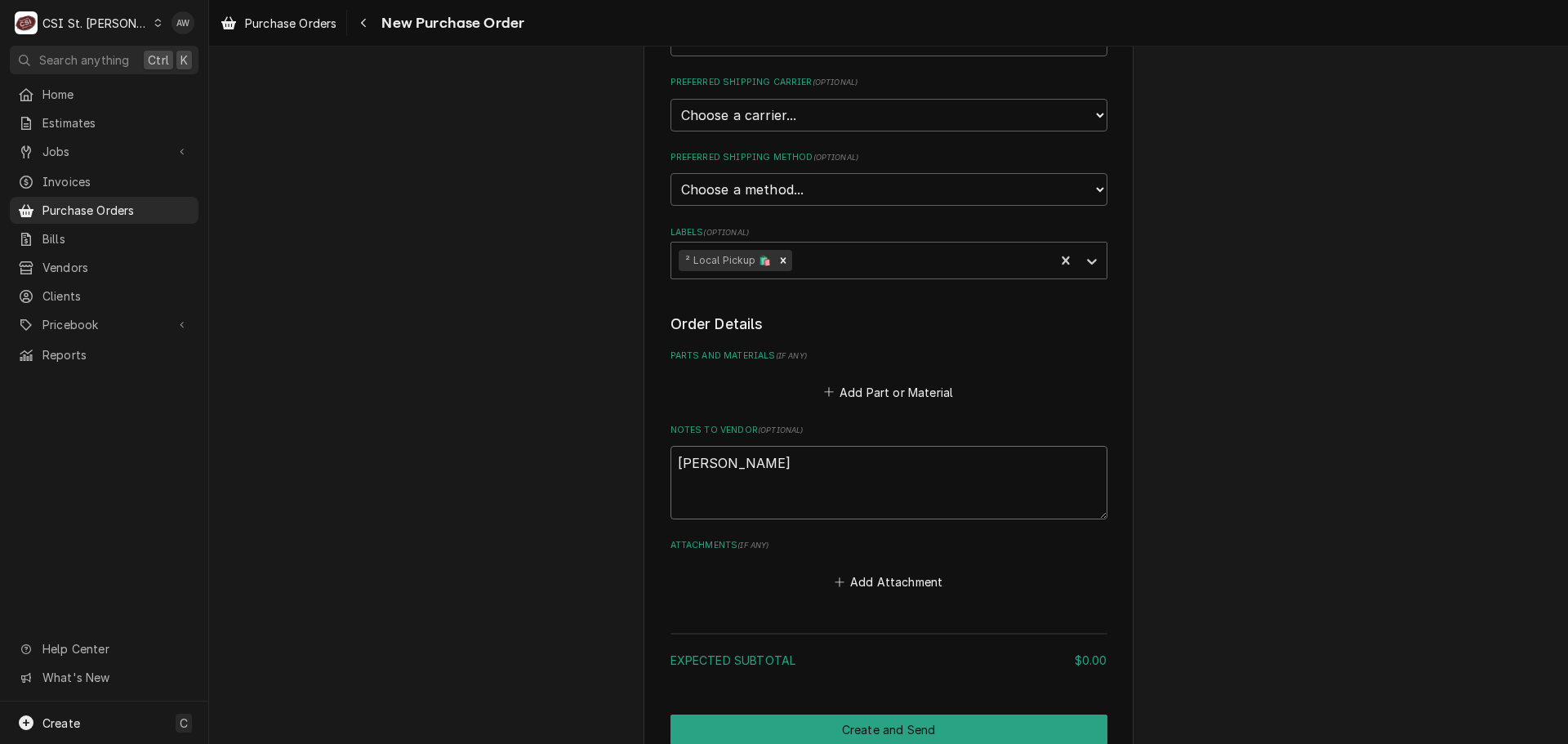
scroll to position [484, 0]
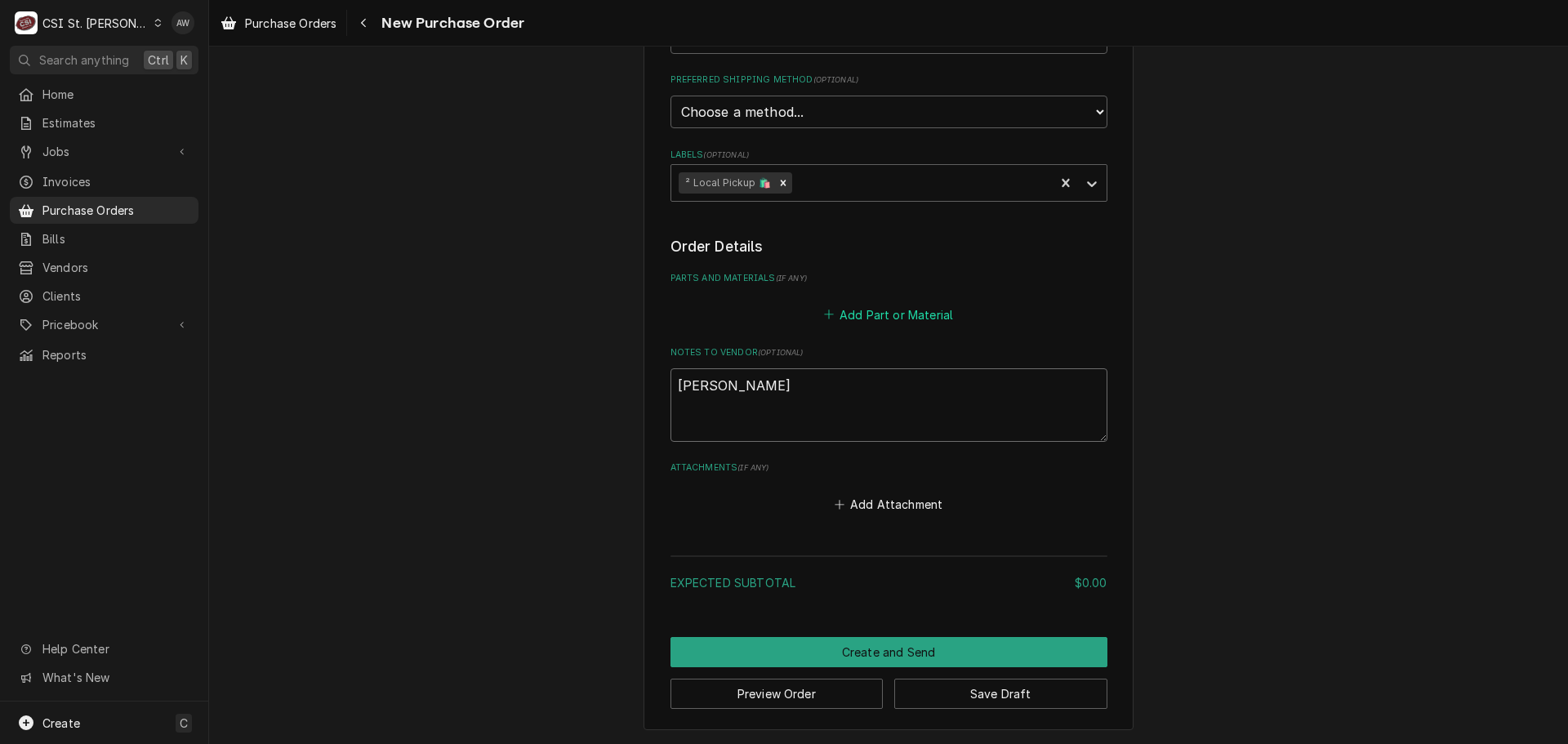
type textarea "[PERSON_NAME]"
click at [927, 310] on button "Add Part or Material" at bounding box center [887, 315] width 134 height 23
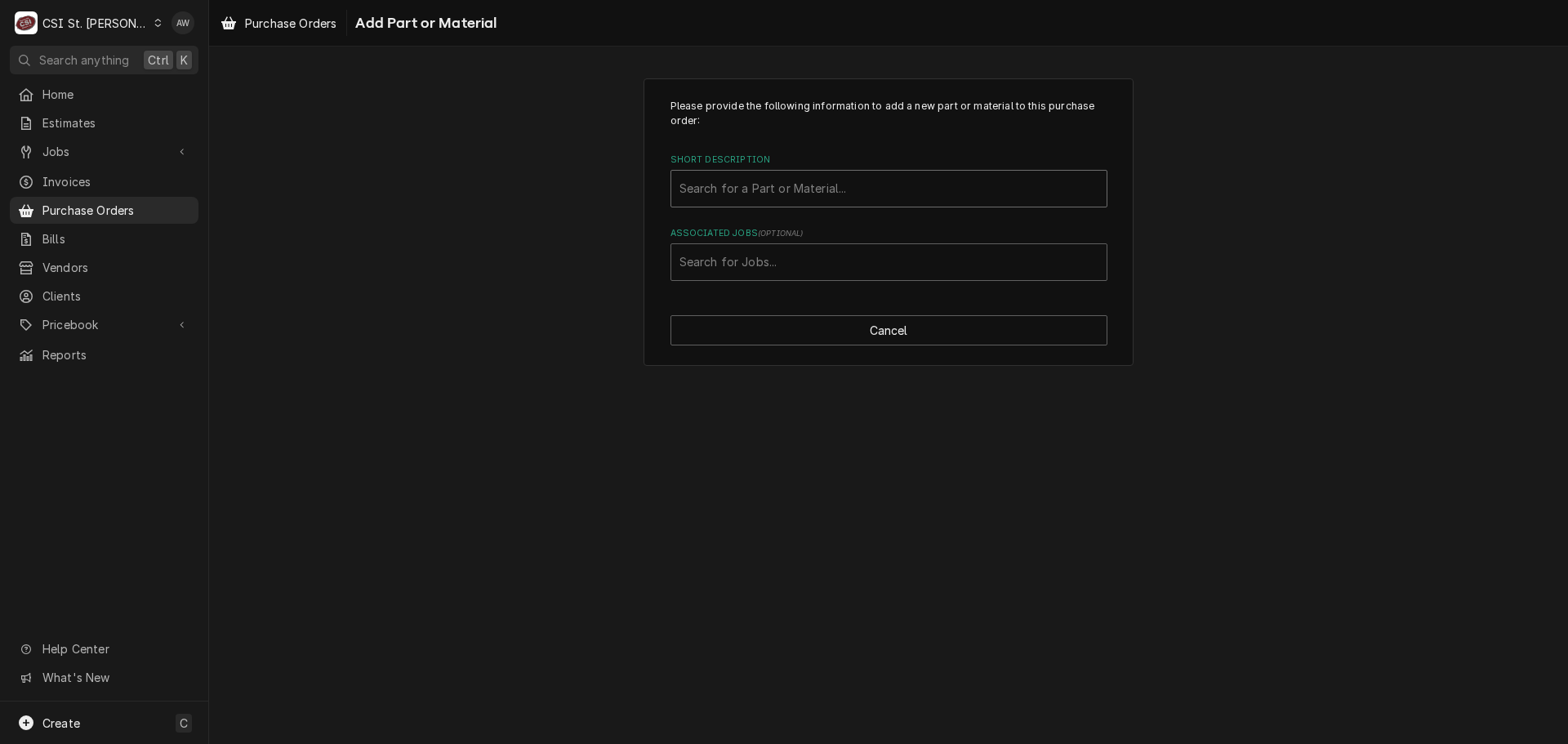
click at [907, 195] on div "Short Description" at bounding box center [889, 188] width 419 height 29
type input "M"
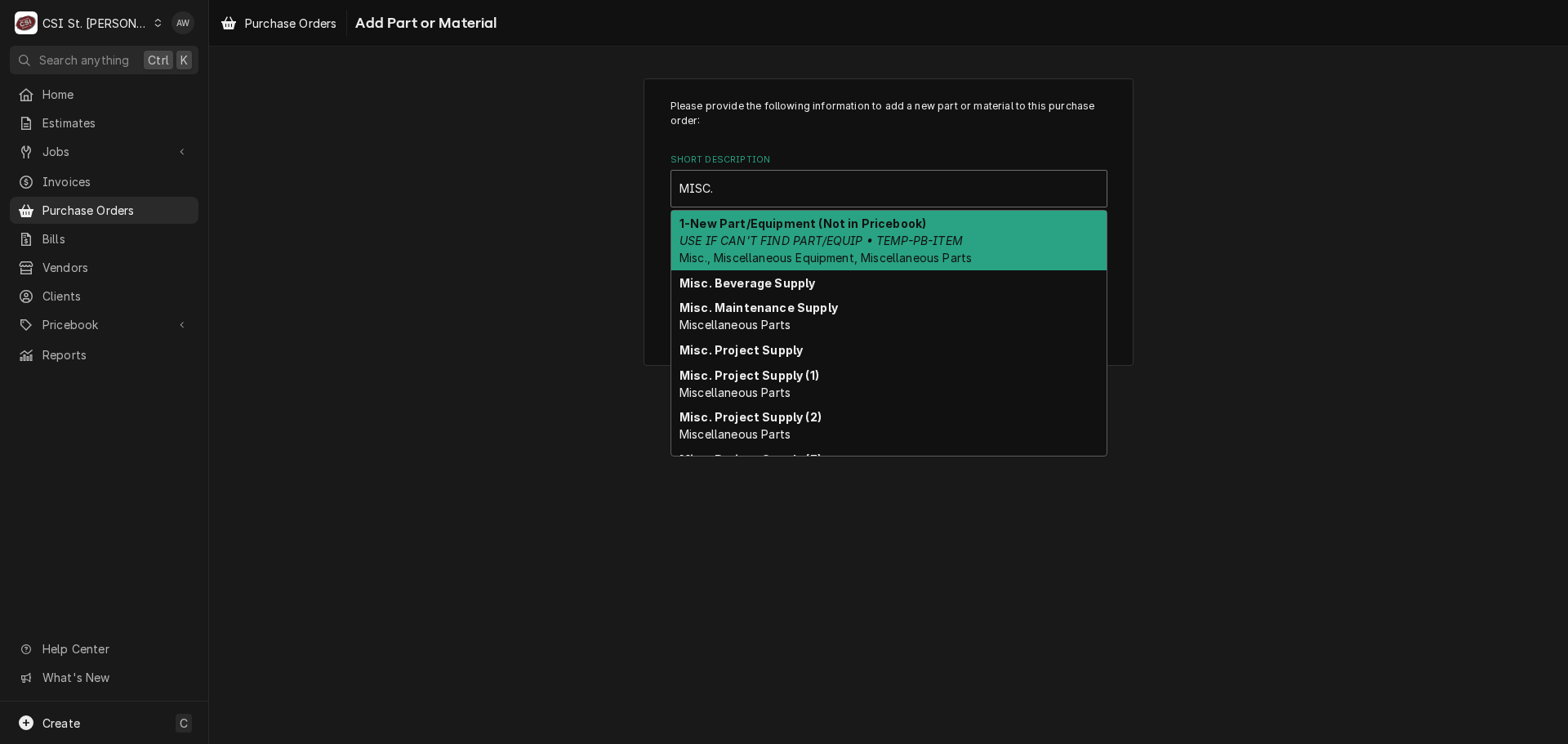
type input "MISC."
click at [487, 230] on div "Please provide the following information to add a new part or material to this …" at bounding box center [887, 222] width 1359 height 316
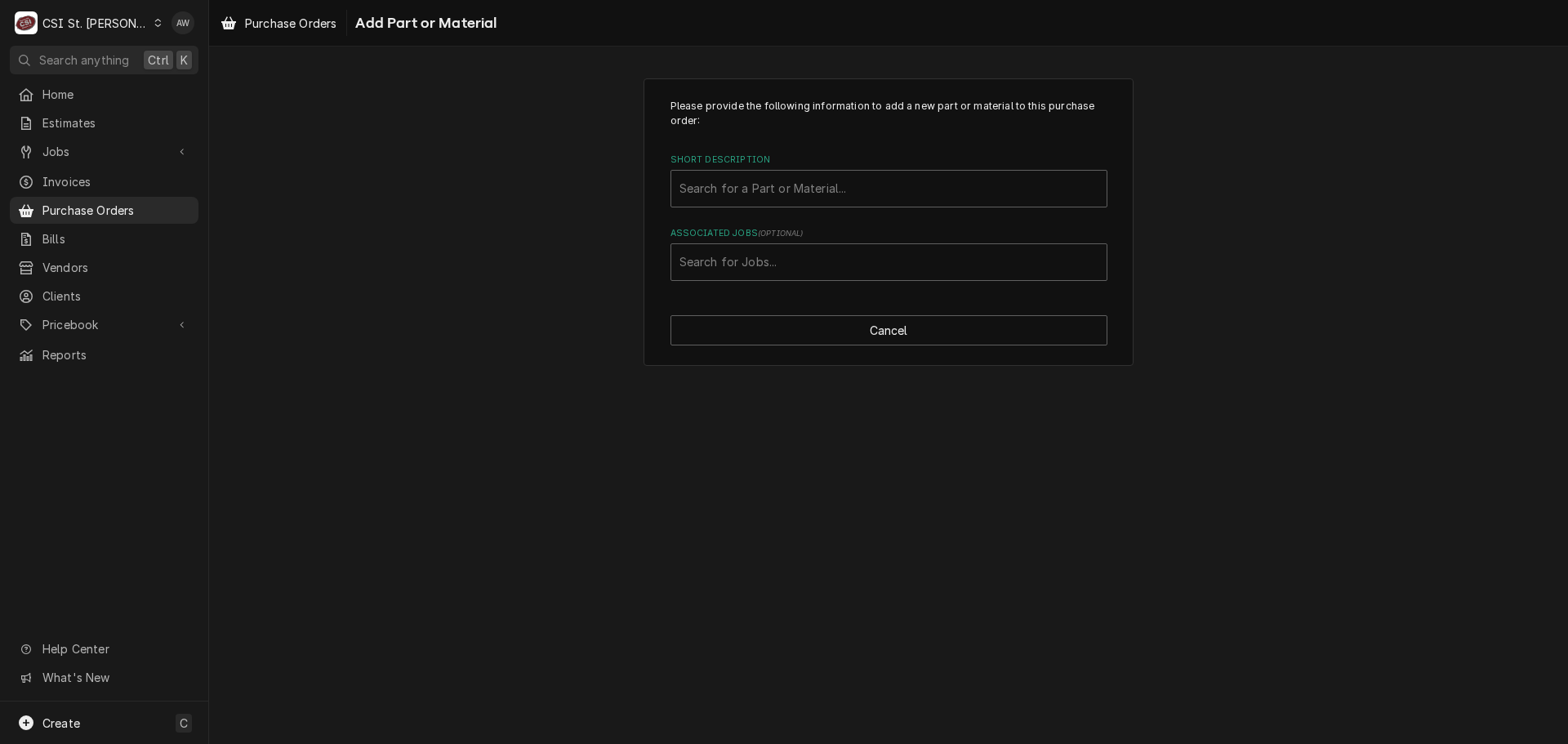
click at [756, 310] on div "Please provide the following information to add a new part or material to this …" at bounding box center [888, 223] width 490 height 288
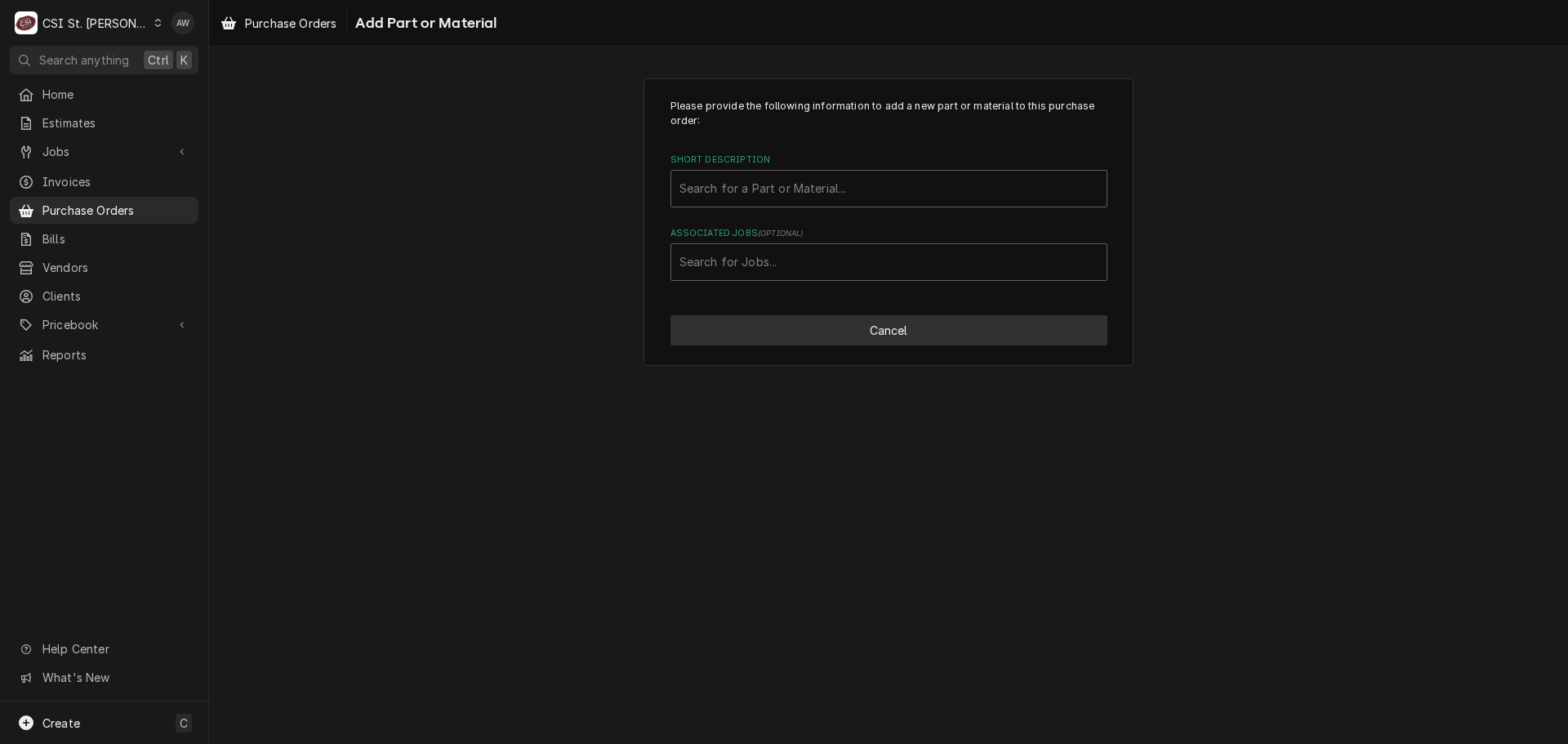
click at [768, 323] on button "Cancel" at bounding box center [888, 330] width 437 height 30
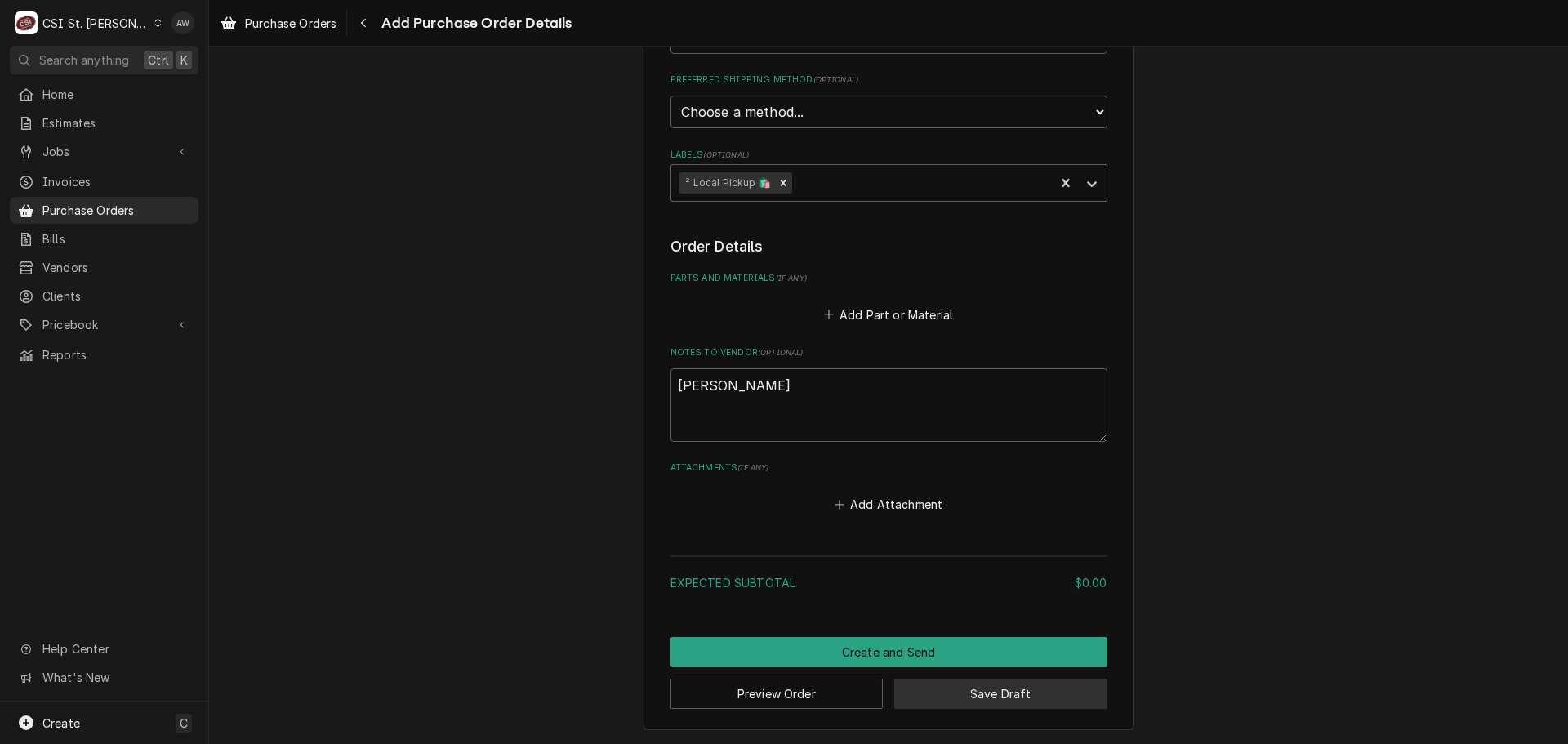
click at [1003, 694] on button "Save Draft" at bounding box center [1001, 694] width 213 height 30
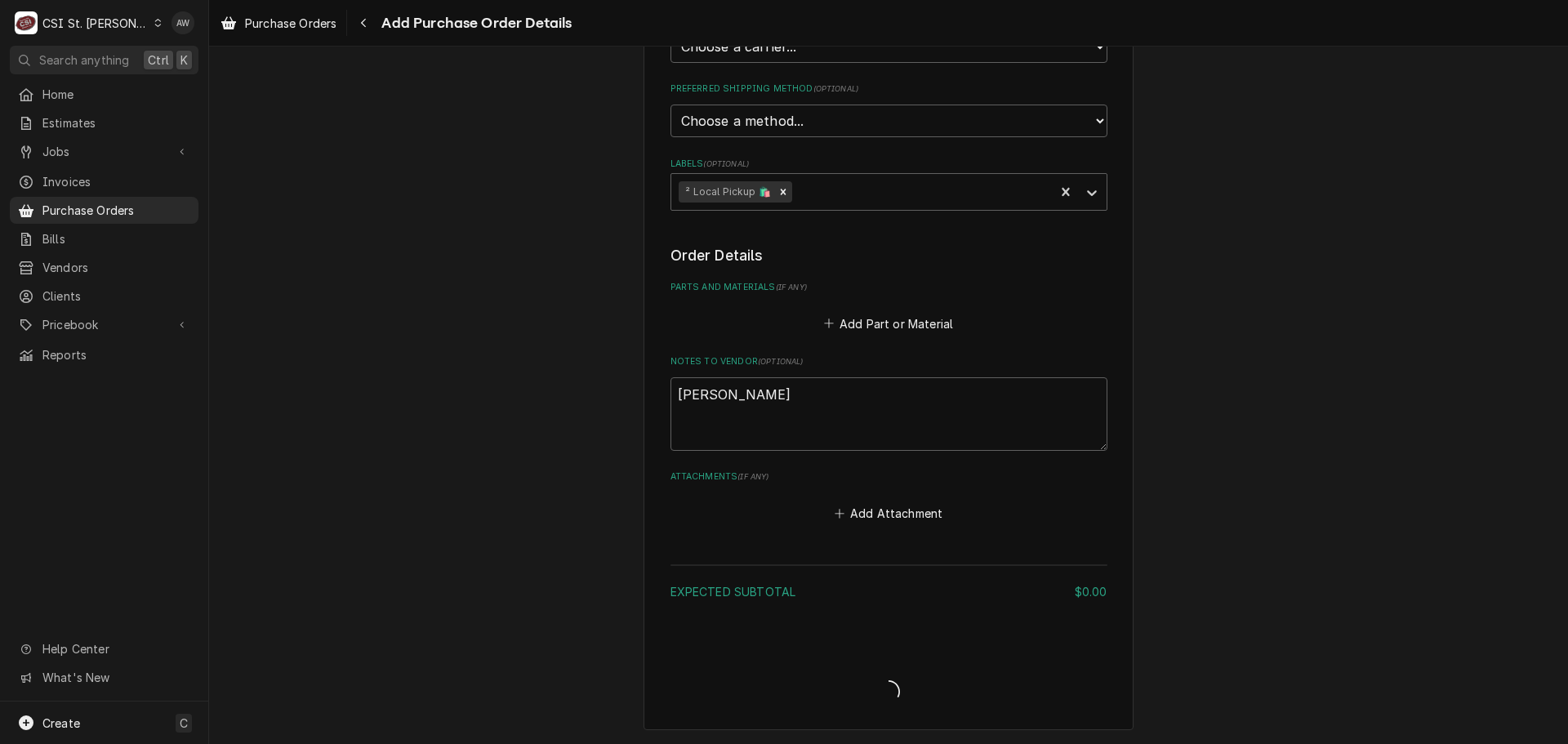
type textarea "x"
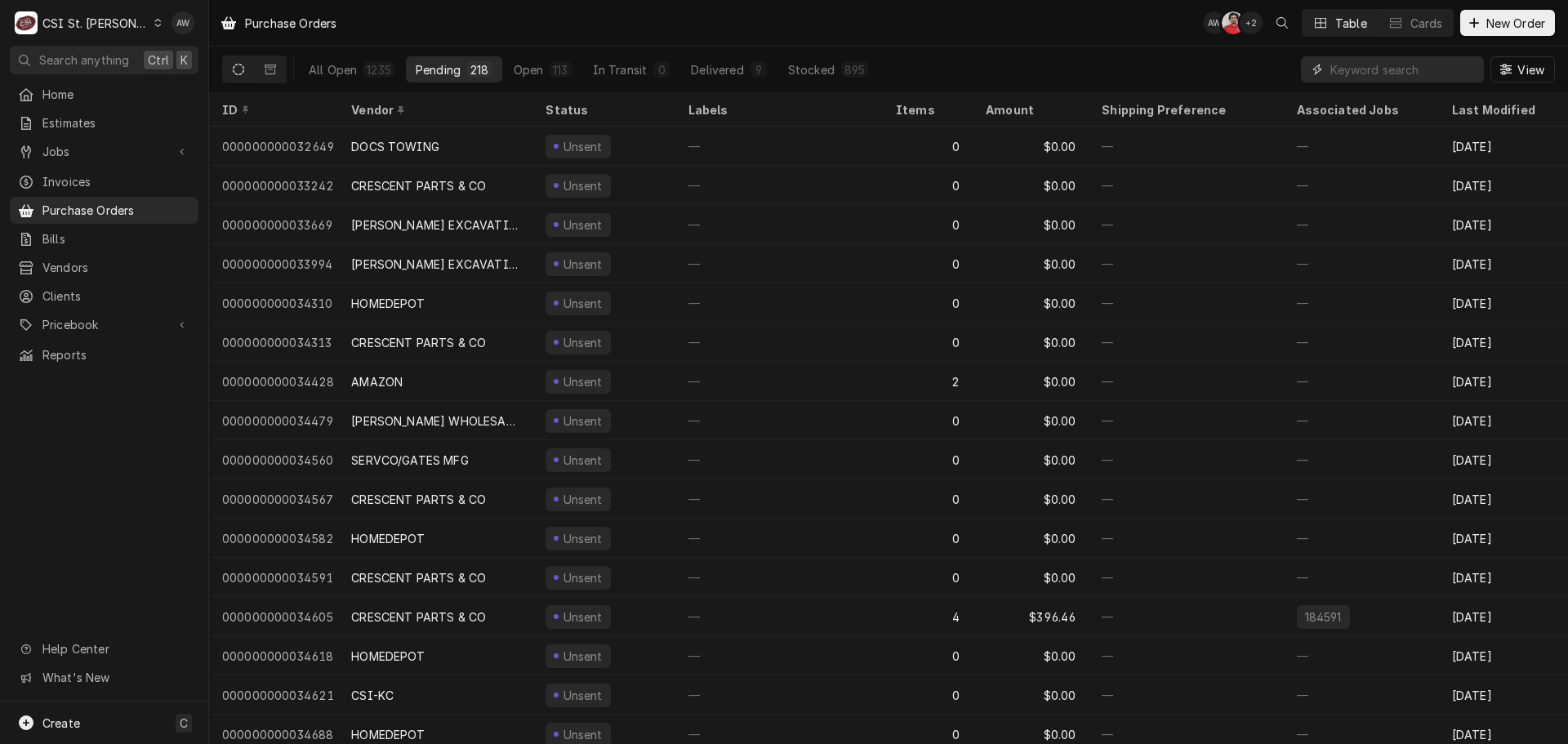
click at [1378, 71] on input "Dynamic Content Wrapper" at bounding box center [1403, 70] width 145 height 27
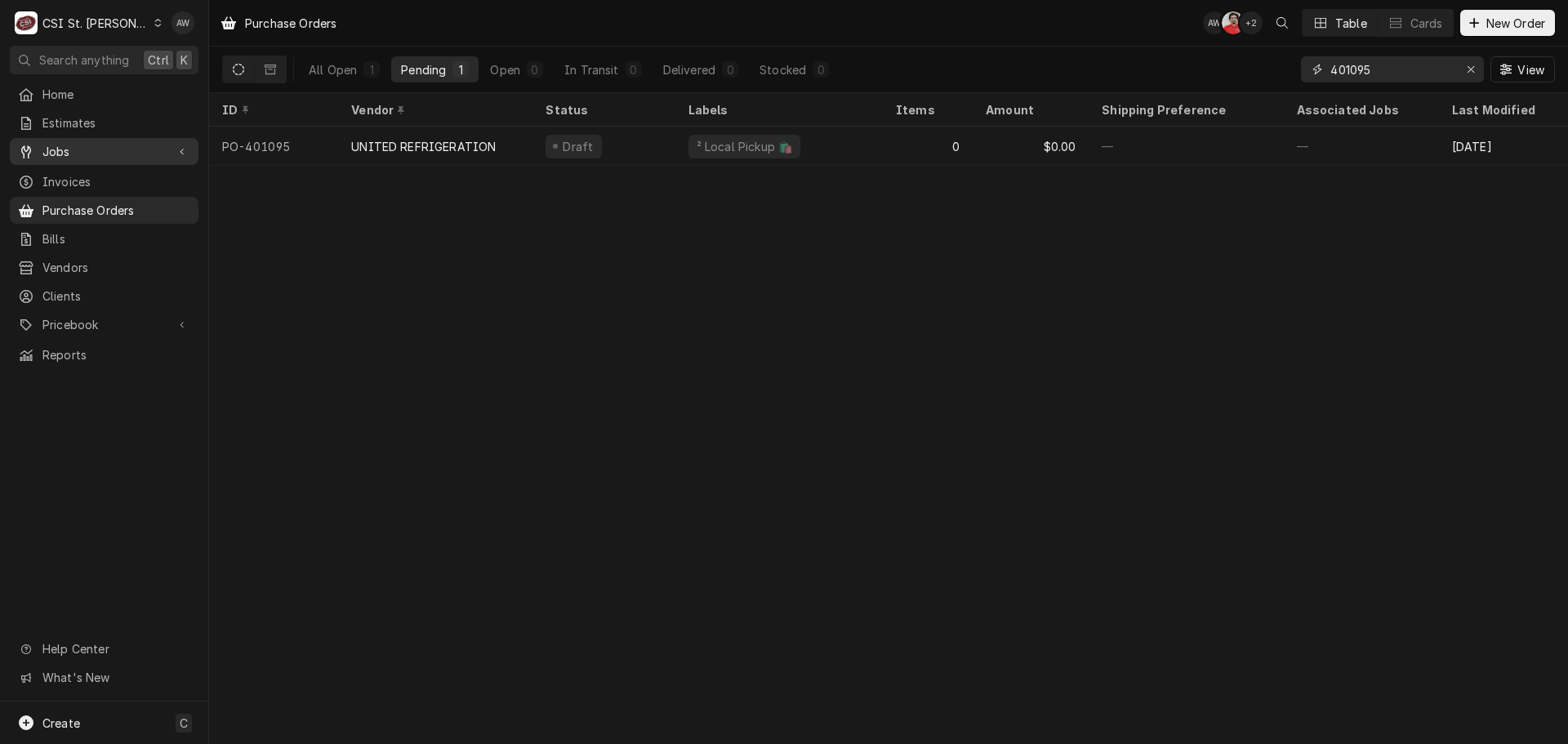
type input "401095"
drag, startPoint x: 109, startPoint y: 146, endPoint x: 89, endPoint y: 210, distance: 67.1
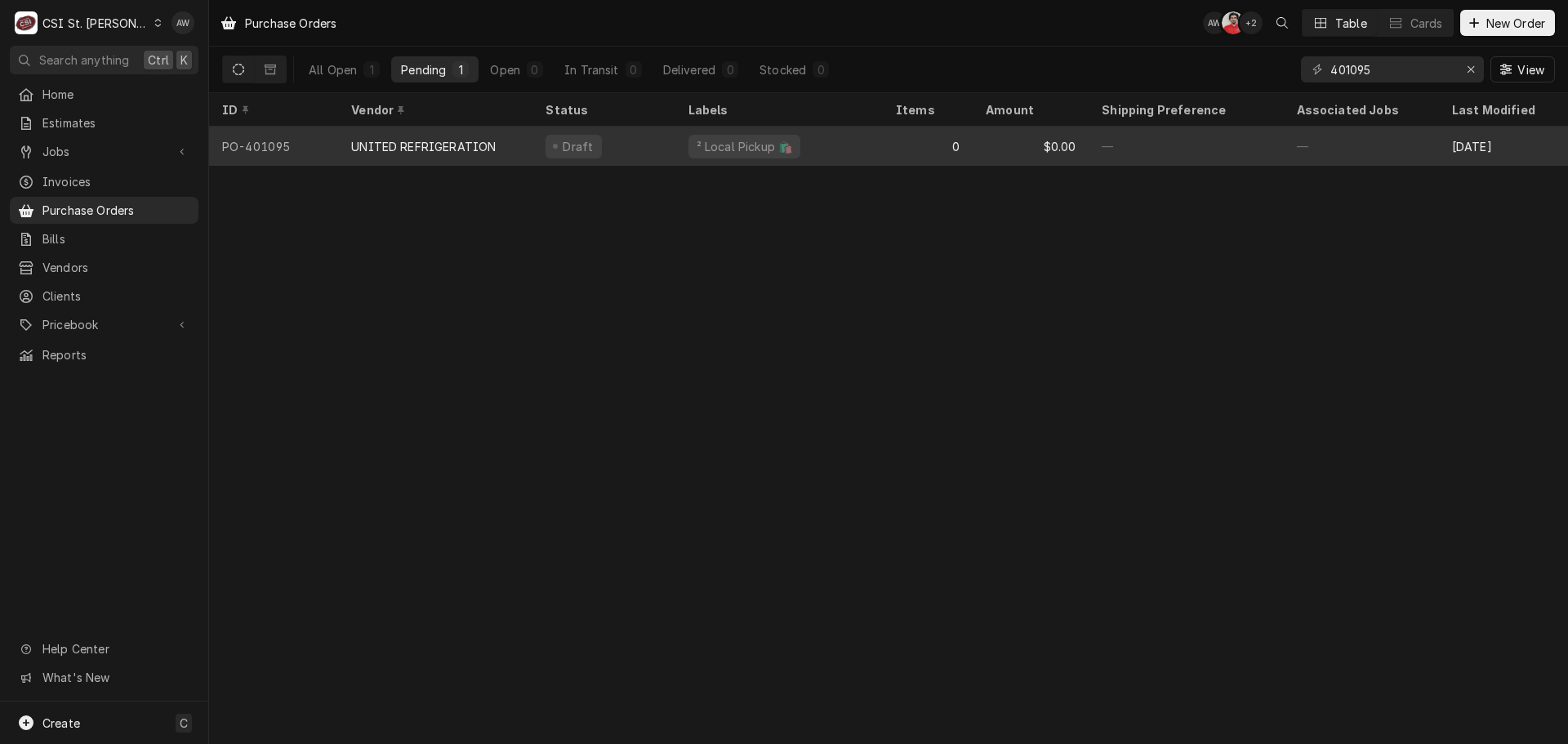
click at [438, 148] on div "UNITED REFRIGERATION" at bounding box center [423, 146] width 145 height 17
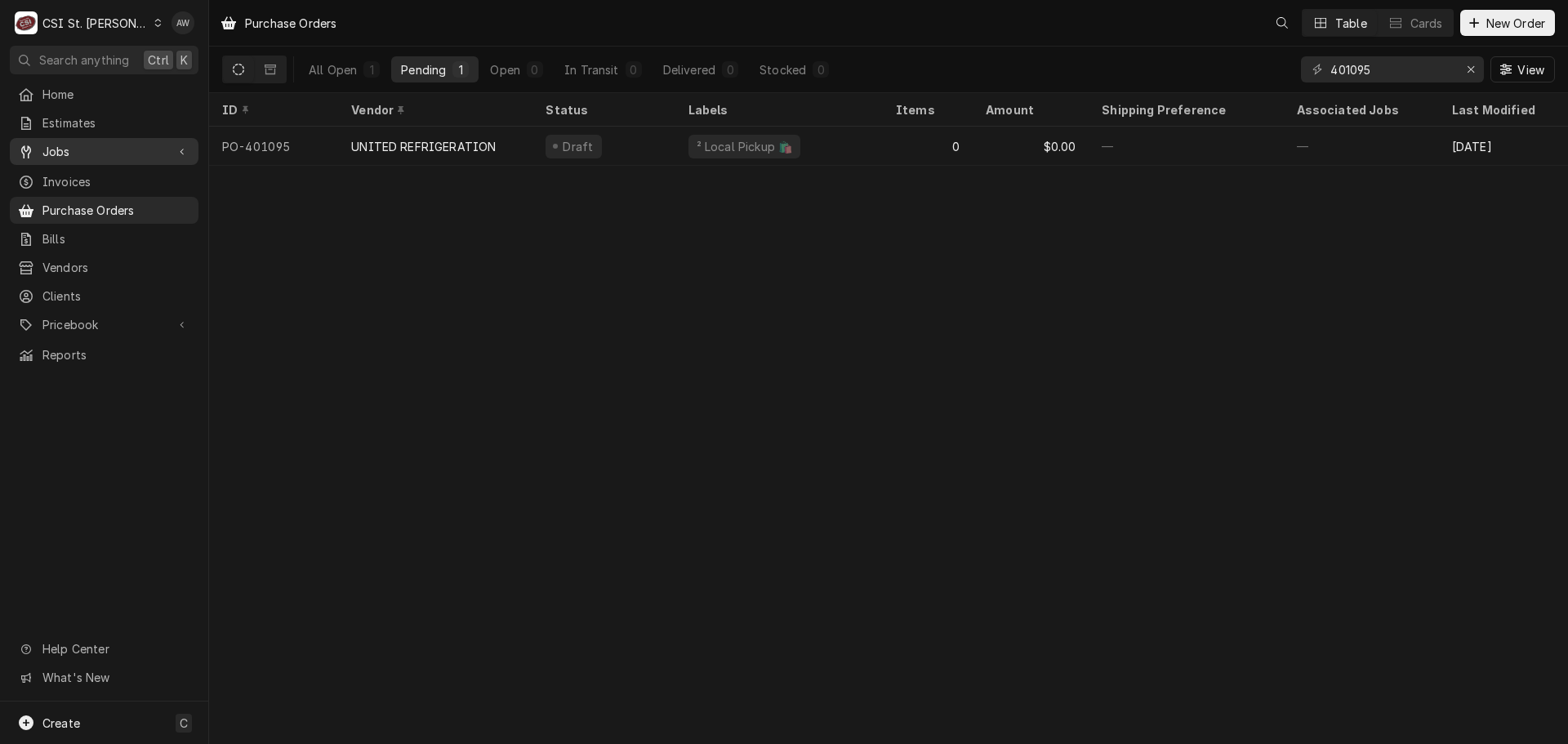
click at [154, 156] on div "Jobs" at bounding box center [104, 151] width 182 height 20
click at [146, 173] on span "Jobs" at bounding box center [116, 179] width 148 height 17
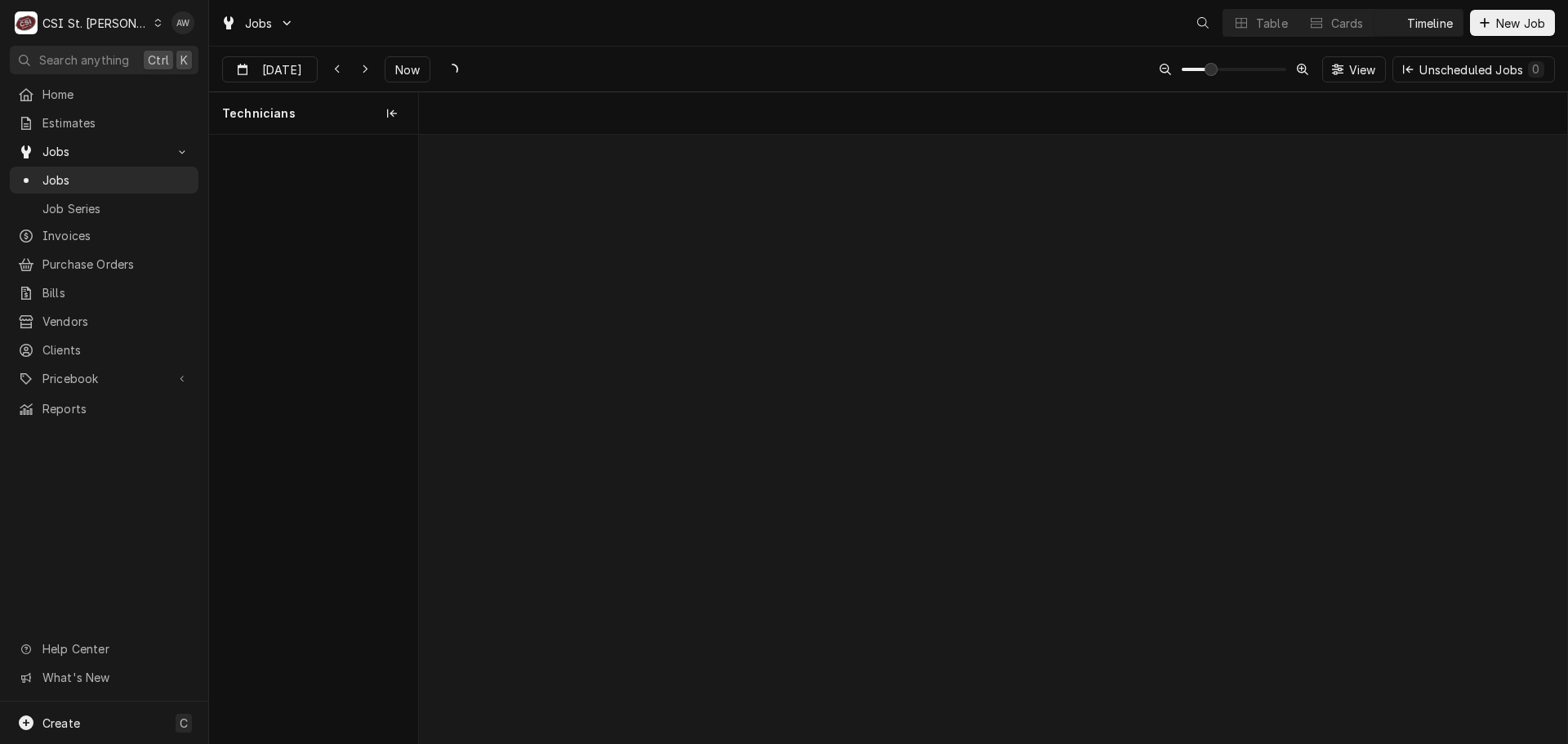
scroll to position [0, 22759]
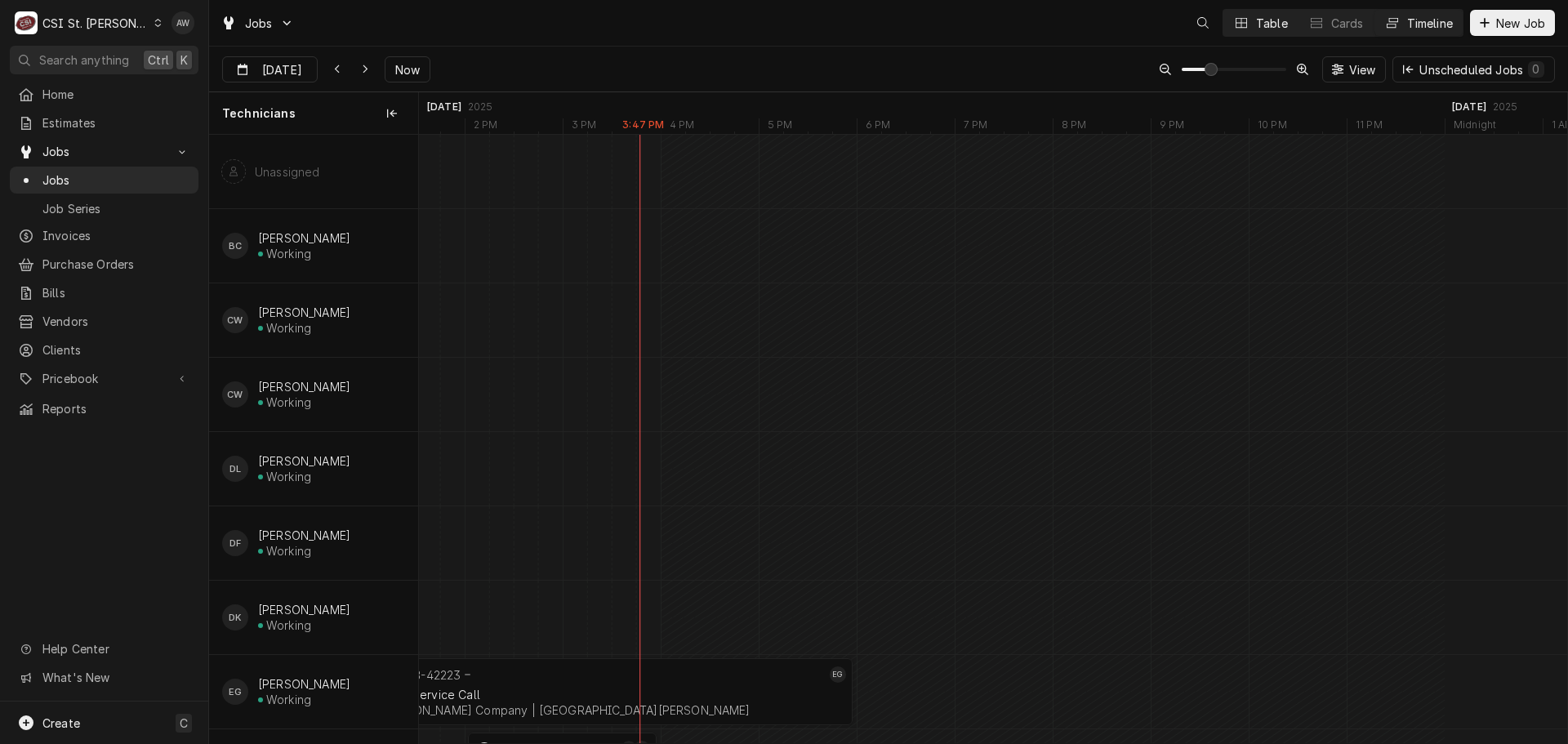
click at [1254, 32] on button "Table" at bounding box center [1260, 23] width 74 height 27
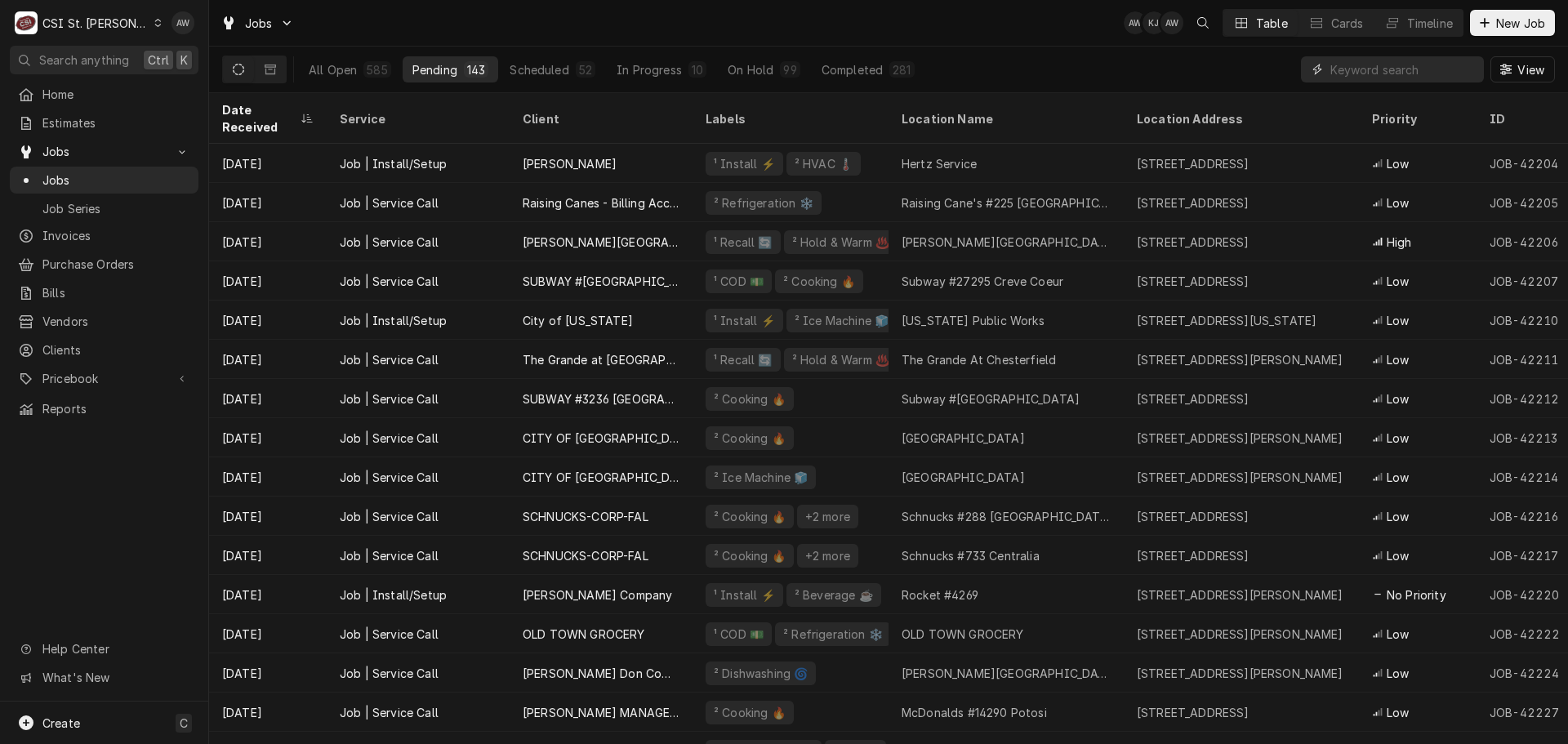
click at [1370, 72] on input "Dynamic Content Wrapper" at bounding box center [1403, 70] width 145 height 27
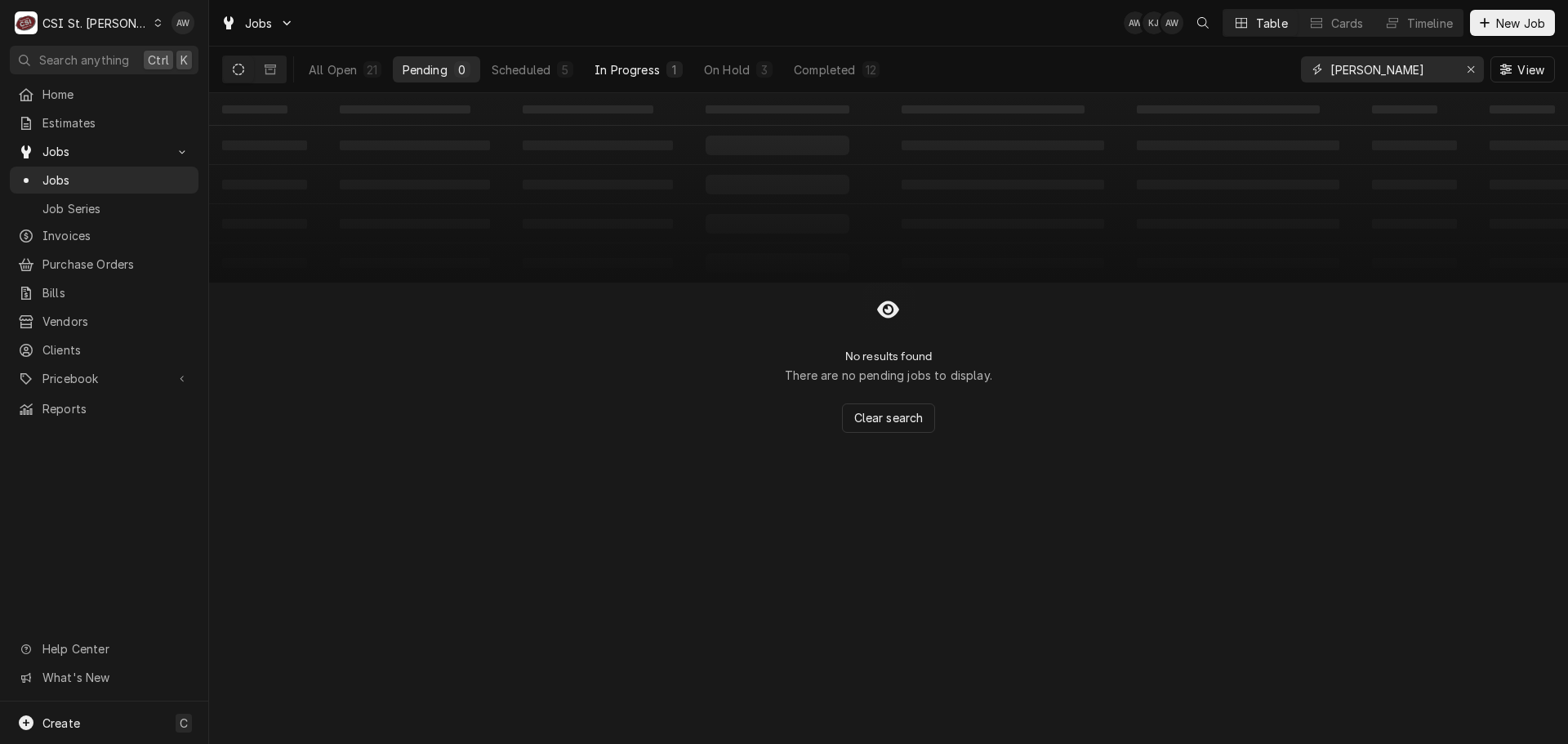
type input "[PERSON_NAME]"
click at [666, 60] on button "In Progress 1" at bounding box center [638, 70] width 108 height 27
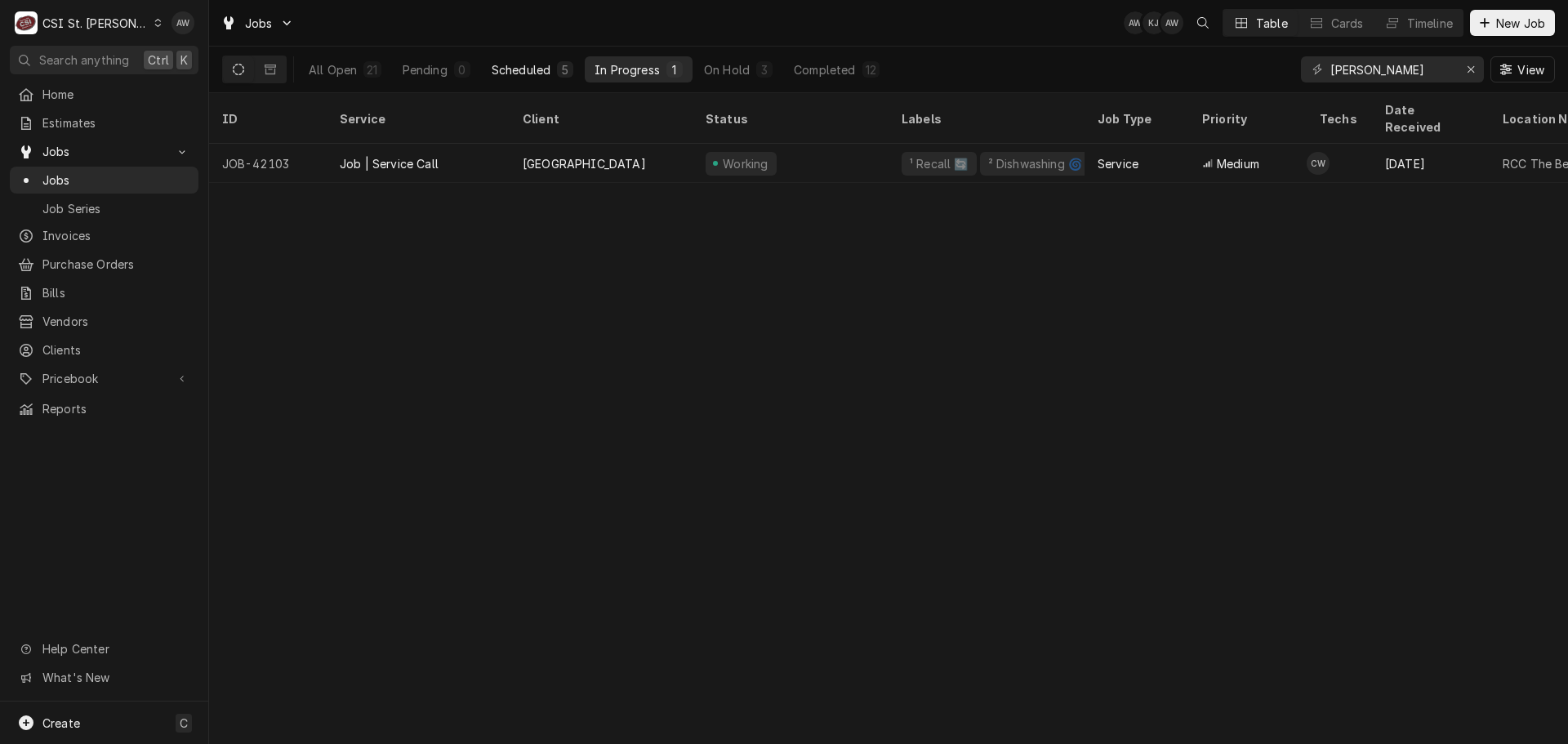
click at [560, 70] on div "5" at bounding box center [565, 69] width 10 height 17
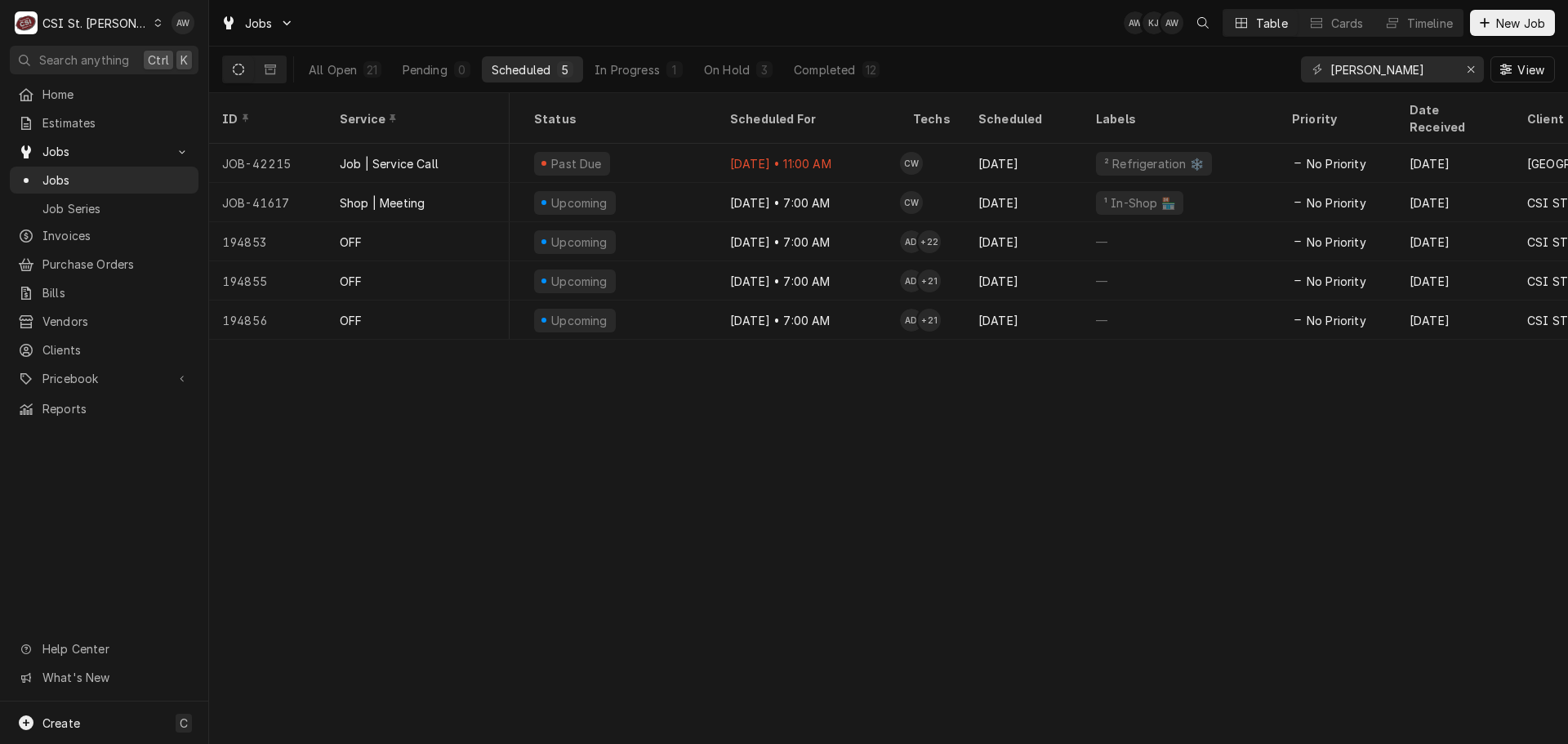
scroll to position [0, 0]
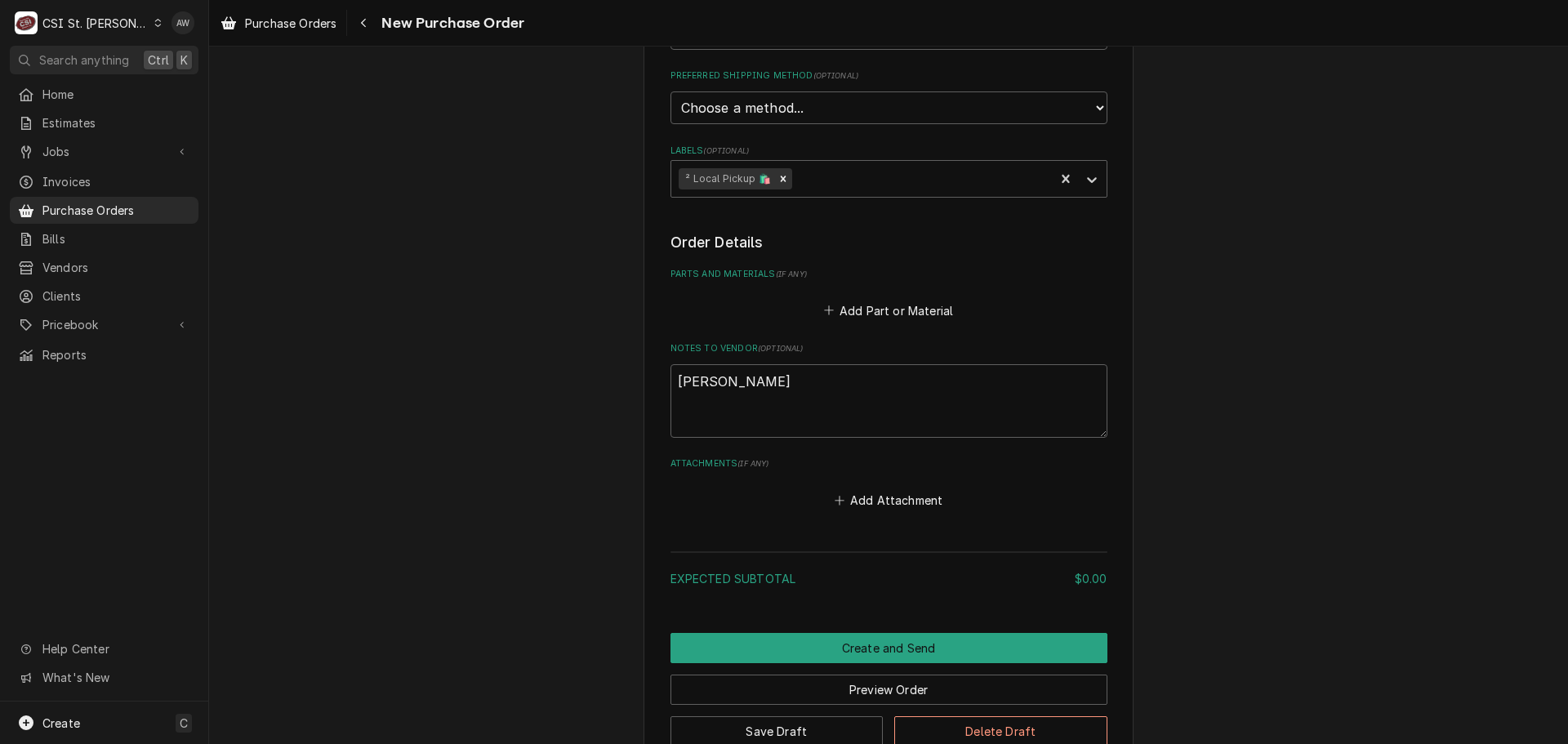
scroll to position [490, 0]
click at [864, 396] on textarea "[PERSON_NAME]" at bounding box center [888, 399] width 437 height 73
click at [884, 308] on button "Add Part or Material" at bounding box center [887, 308] width 134 height 23
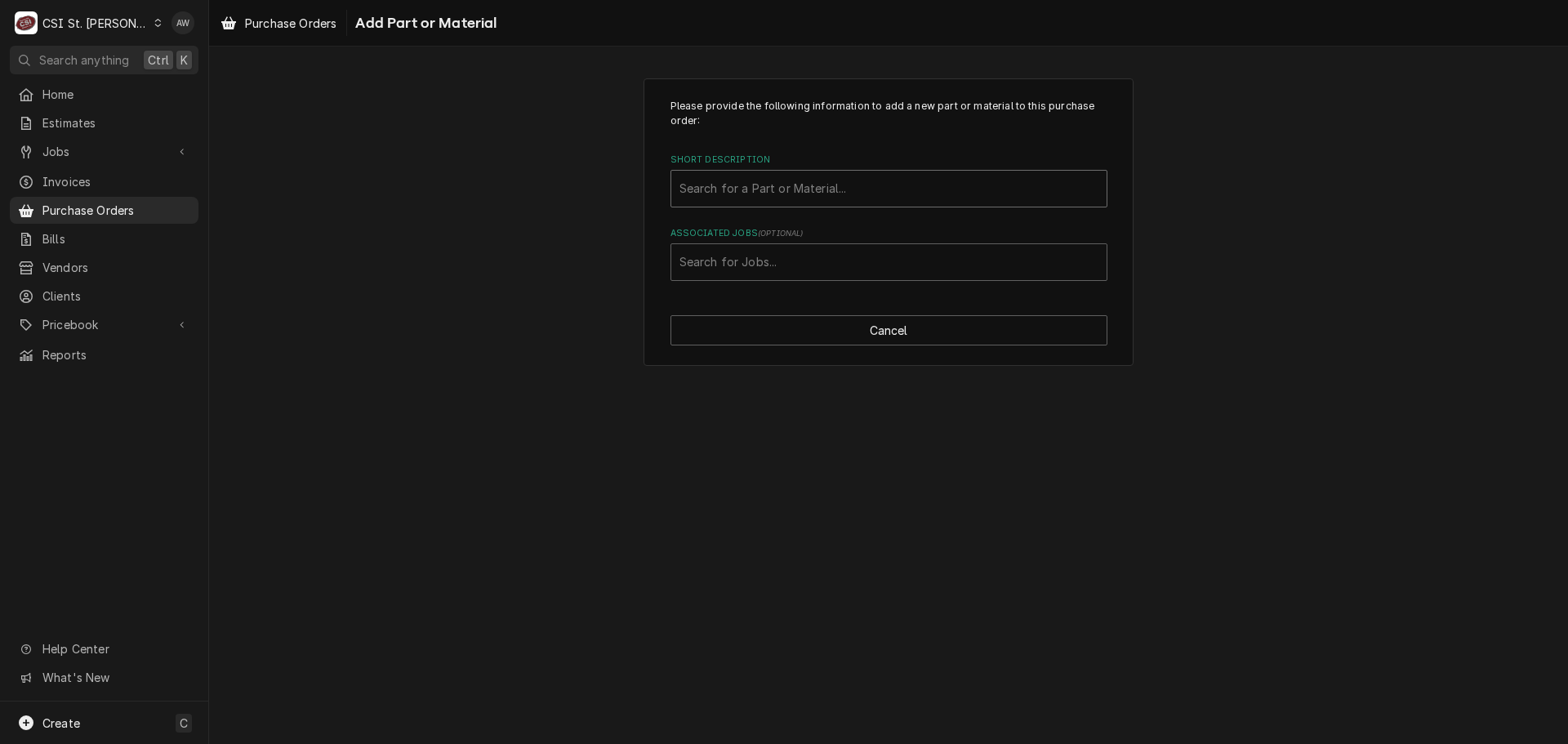
click at [818, 199] on div "Short Description" at bounding box center [889, 188] width 419 height 29
type input "MISC. SER"
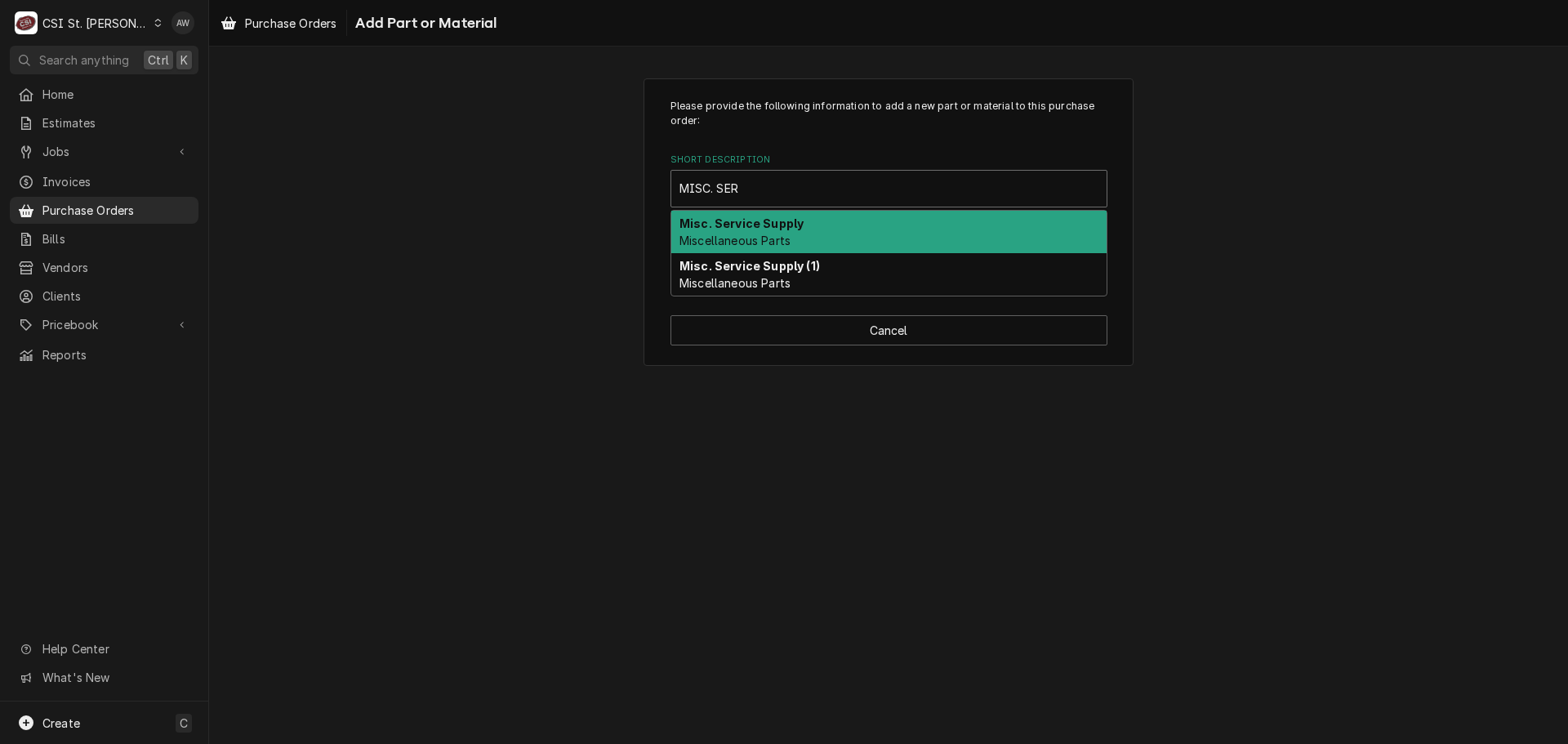
click at [788, 223] on strong "Misc. Service Supply" at bounding box center [742, 224] width 124 height 14
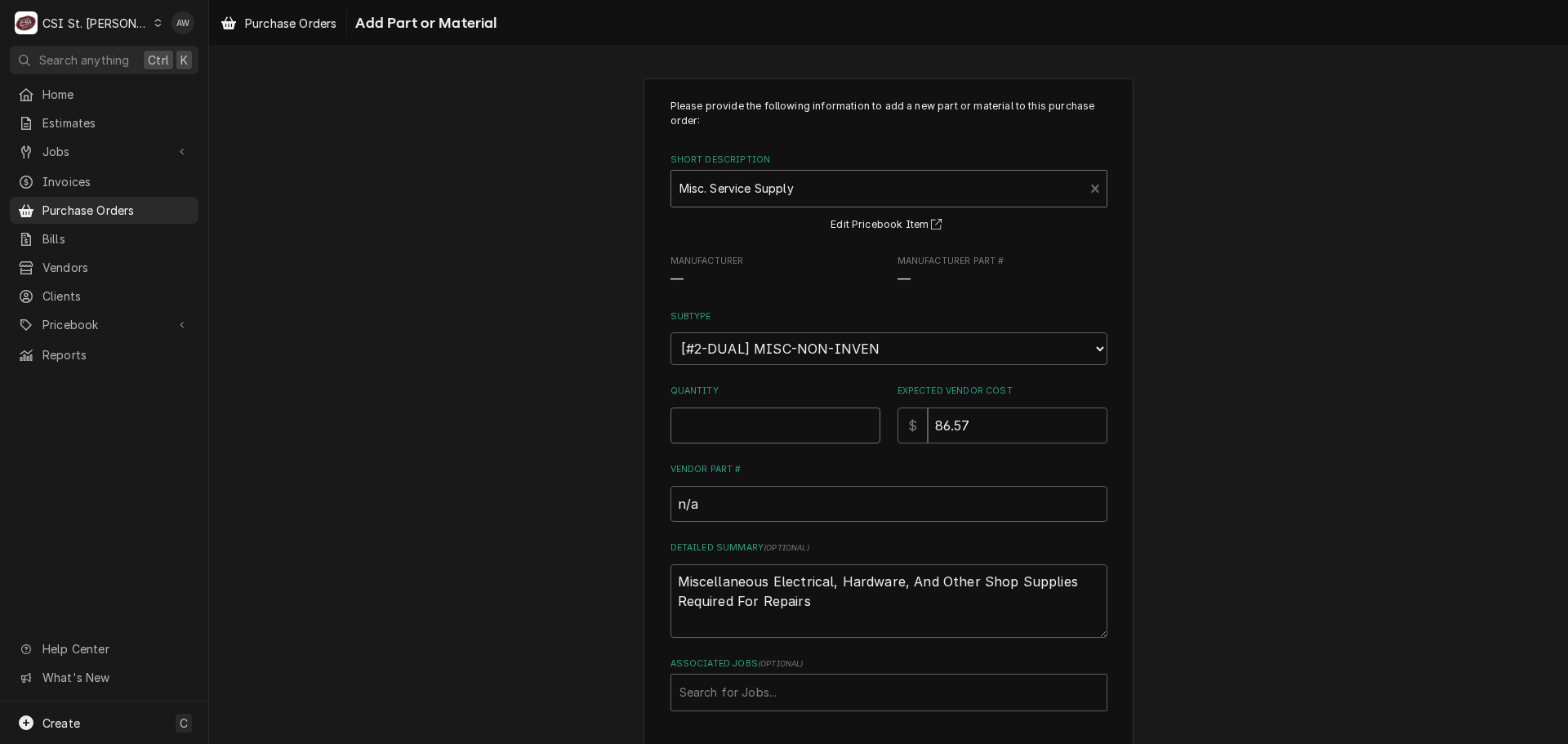
click at [823, 412] on input "Quantity" at bounding box center [774, 425] width 209 height 36
type textarea "x"
type input "1"
type textarea "x"
type input "0"
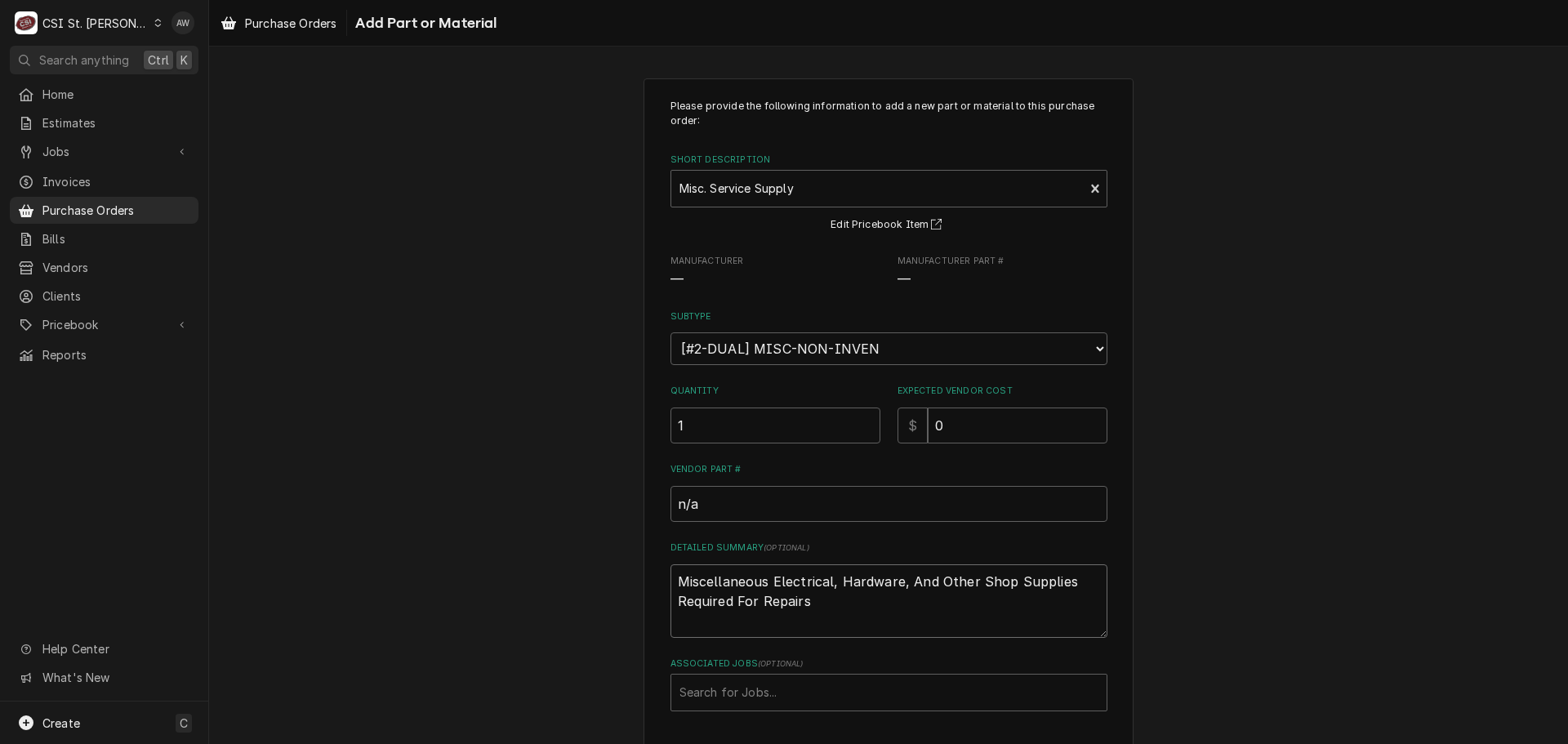
drag, startPoint x: 825, startPoint y: 611, endPoint x: 595, endPoint y: 552, distance: 237.4
click at [595, 552] on div "Please provide the following information to add a new part or material to this …" at bounding box center [887, 437] width 1359 height 747
type textarea "x"
type textarea "c"
type textarea "x"
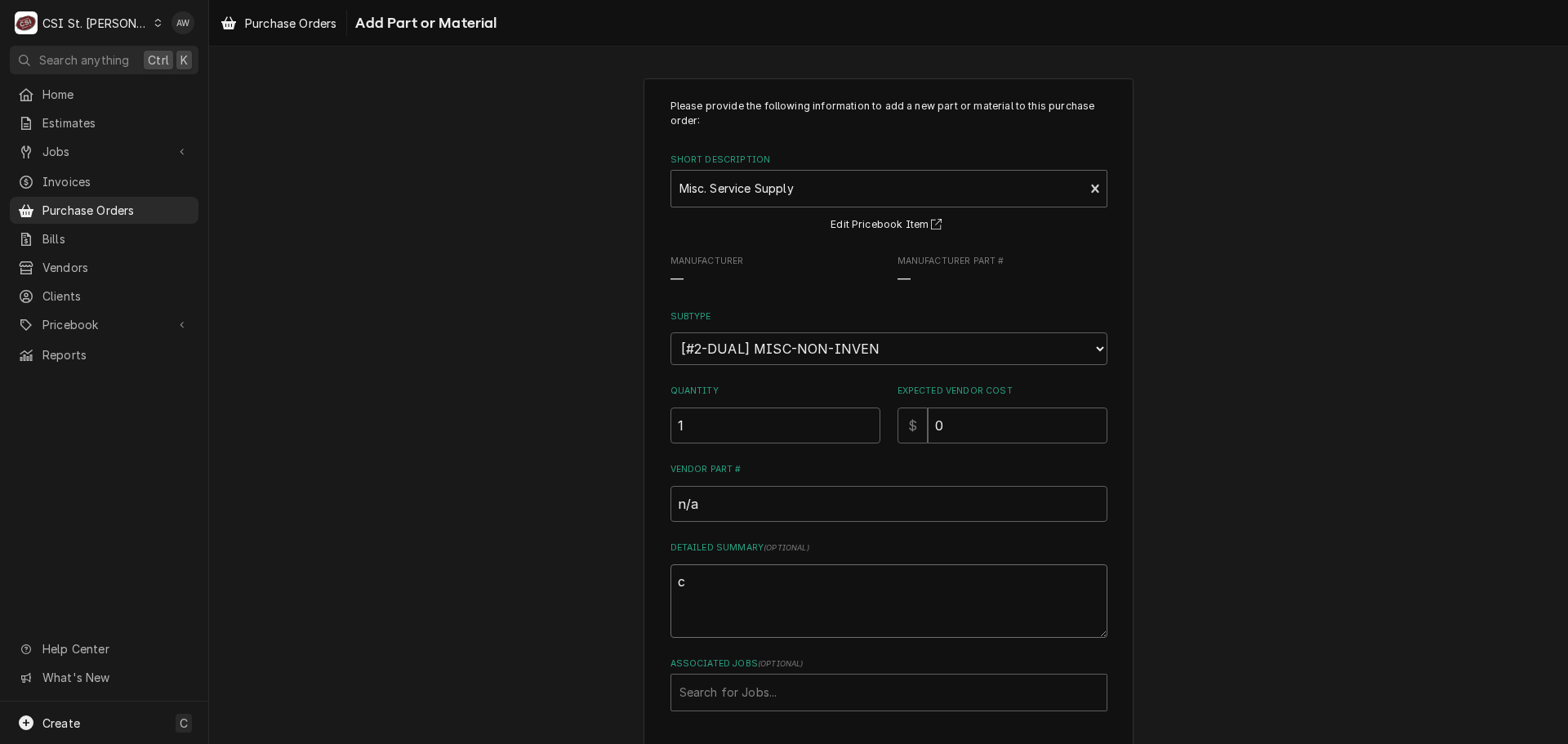
type textarea "co"
type textarea "x"
type textarea "cop"
type textarea "x"
type textarea "co"
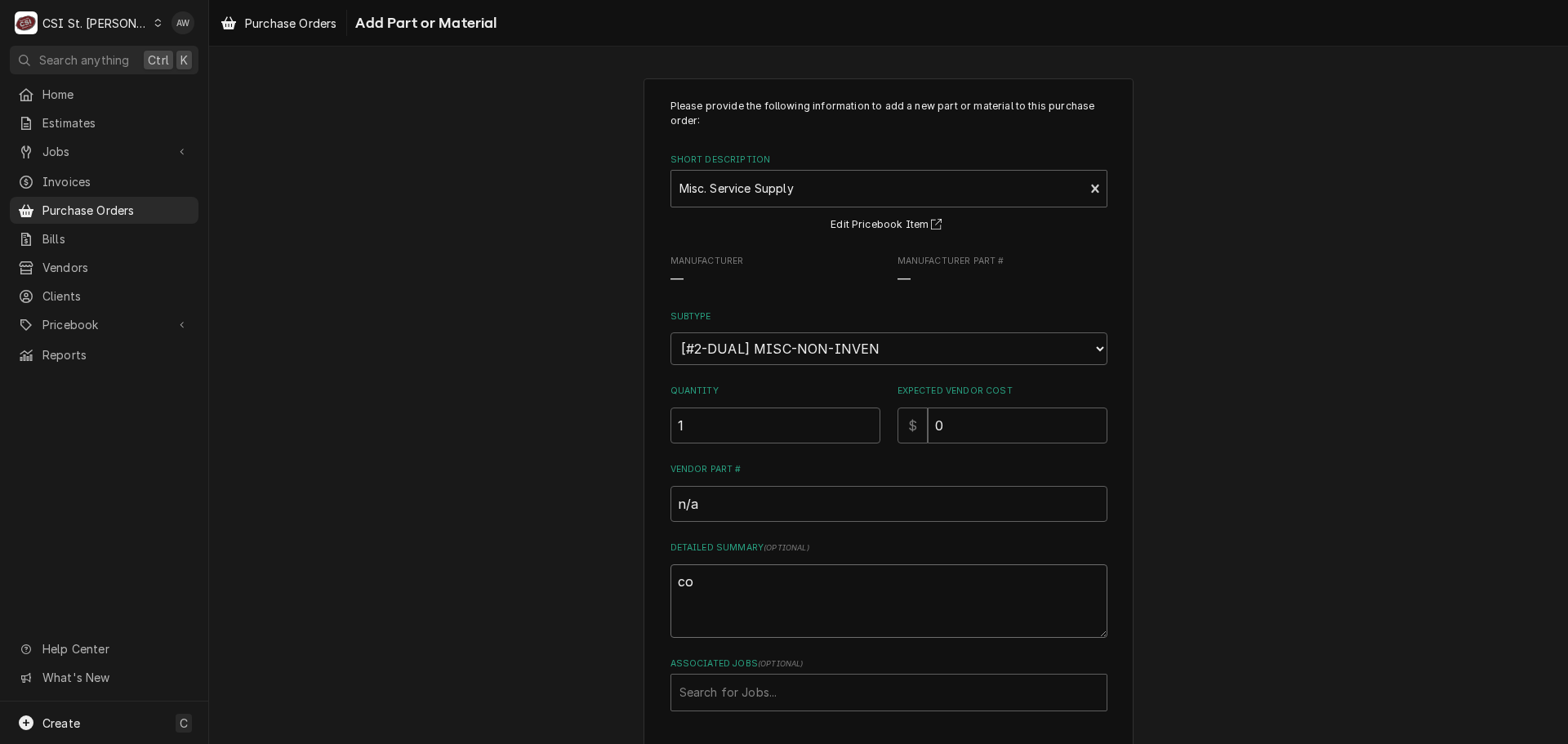
type textarea "x"
type textarea "com"
type textarea "x"
type textarea "comp"
type textarea "x"
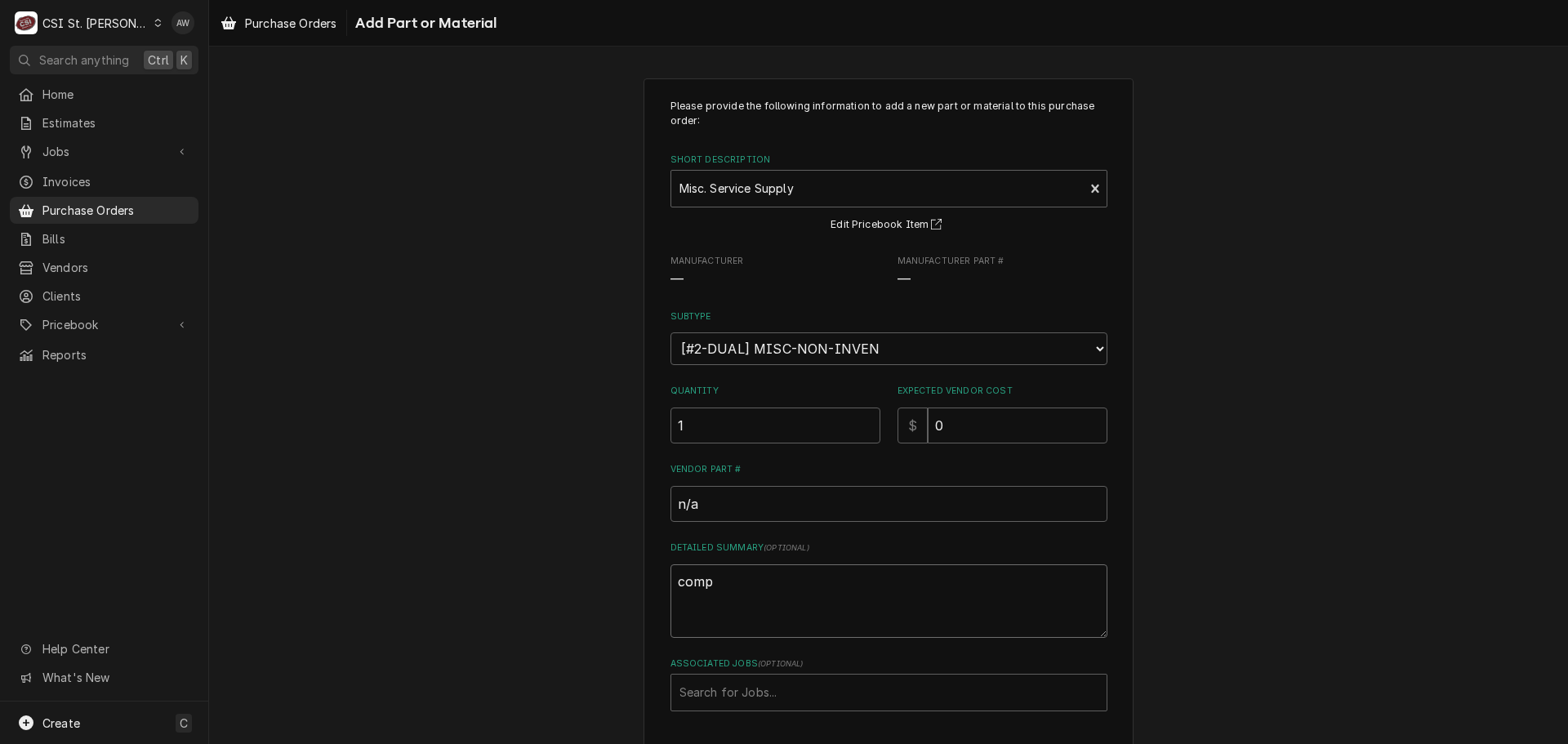
type textarea "compa"
type textarea "x"
type textarea "compac"
type textarea "x"
type textarea "compaci"
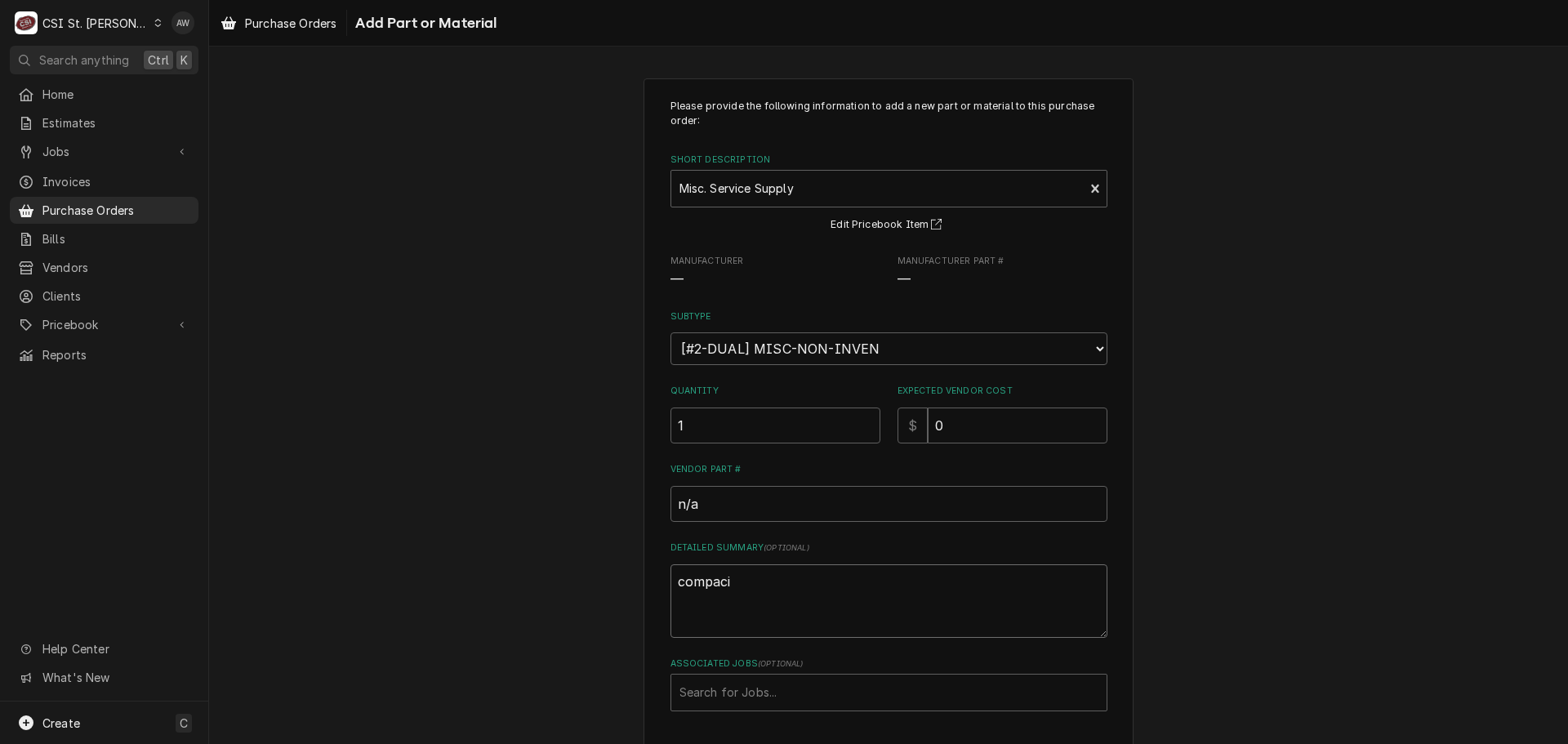
type textarea "x"
type textarea "compacit"
type textarea "x"
type textarea "compacito"
type textarea "x"
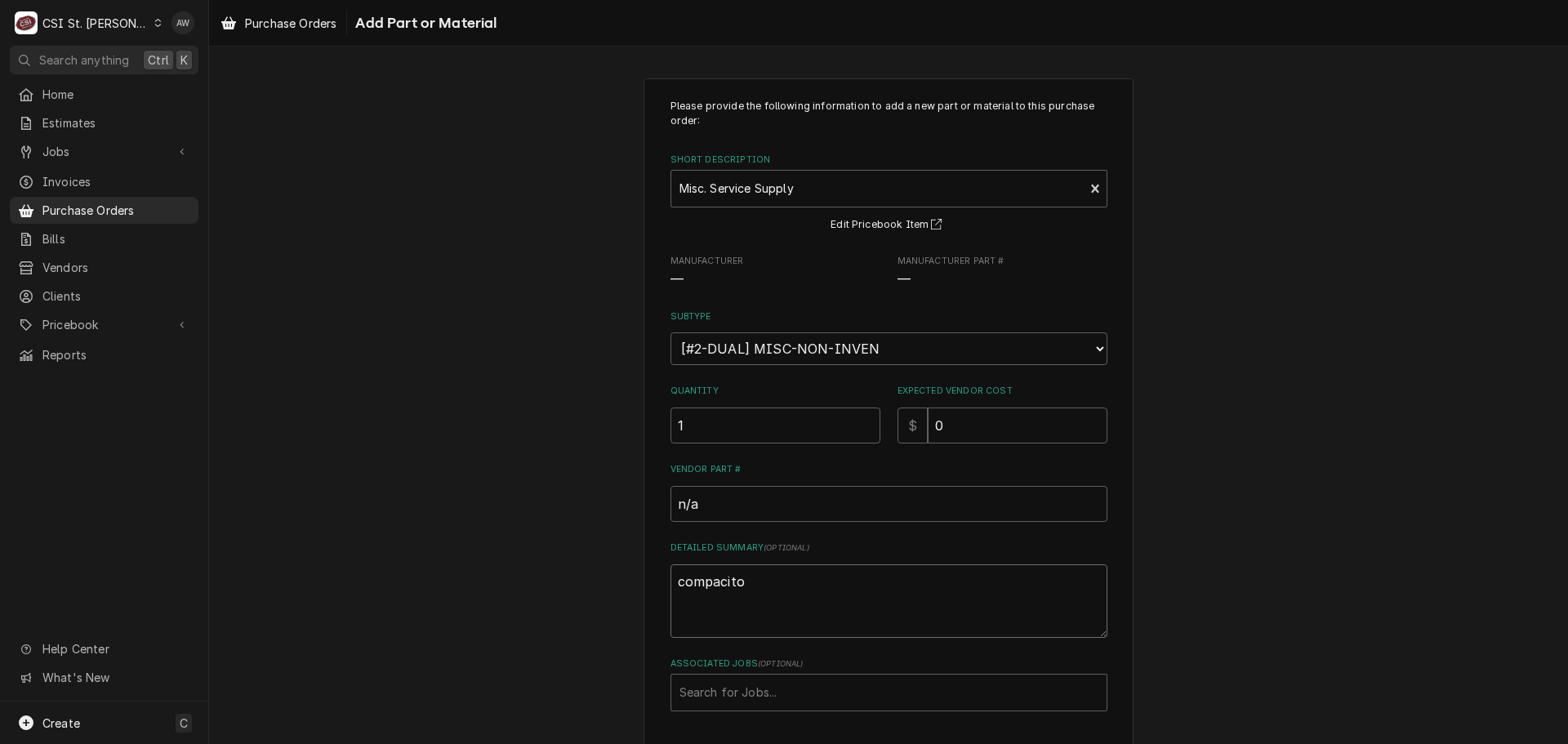
type textarea "compacitor"
type textarea "x"
type textarea "compacitor"
type textarea "x"
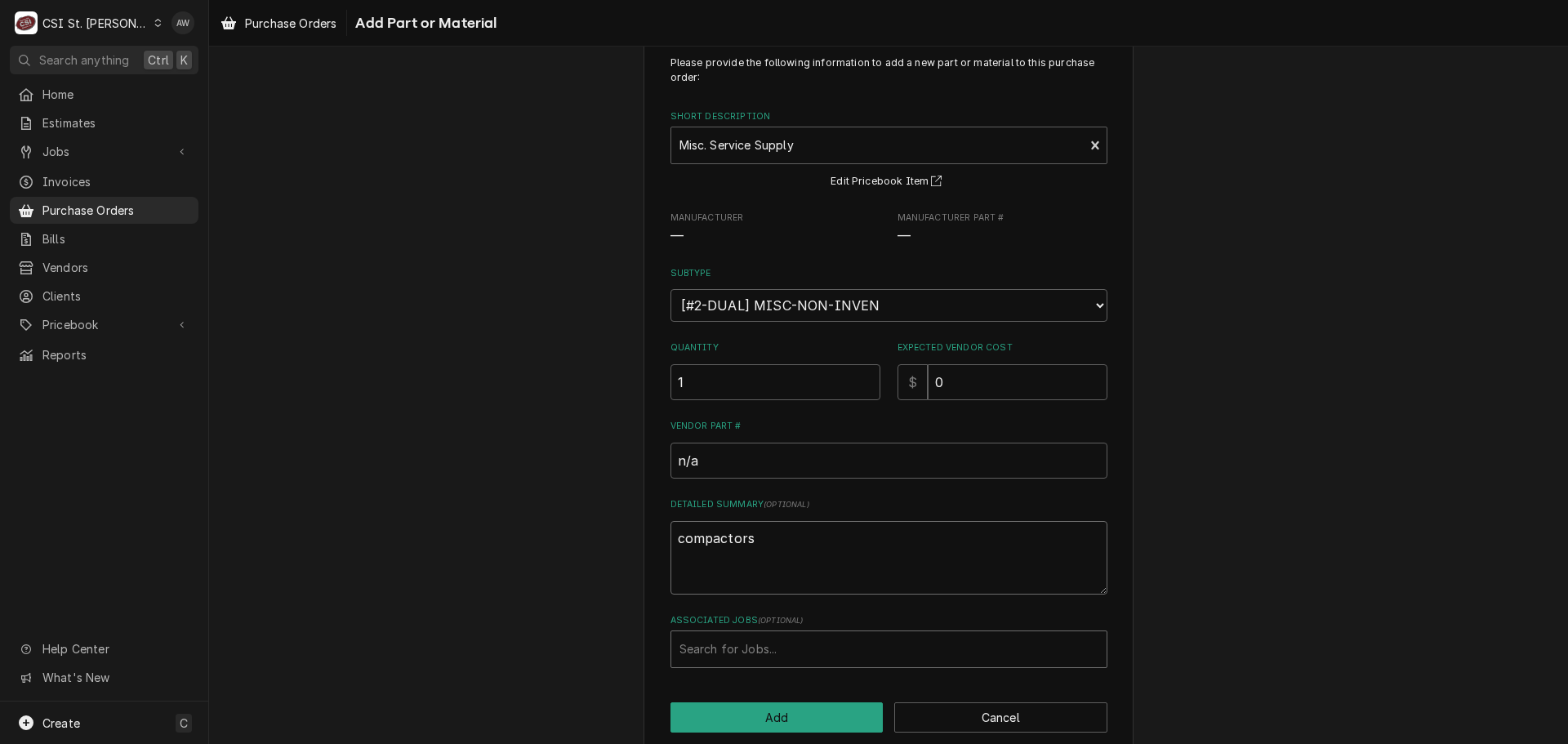
scroll to position [67, 0]
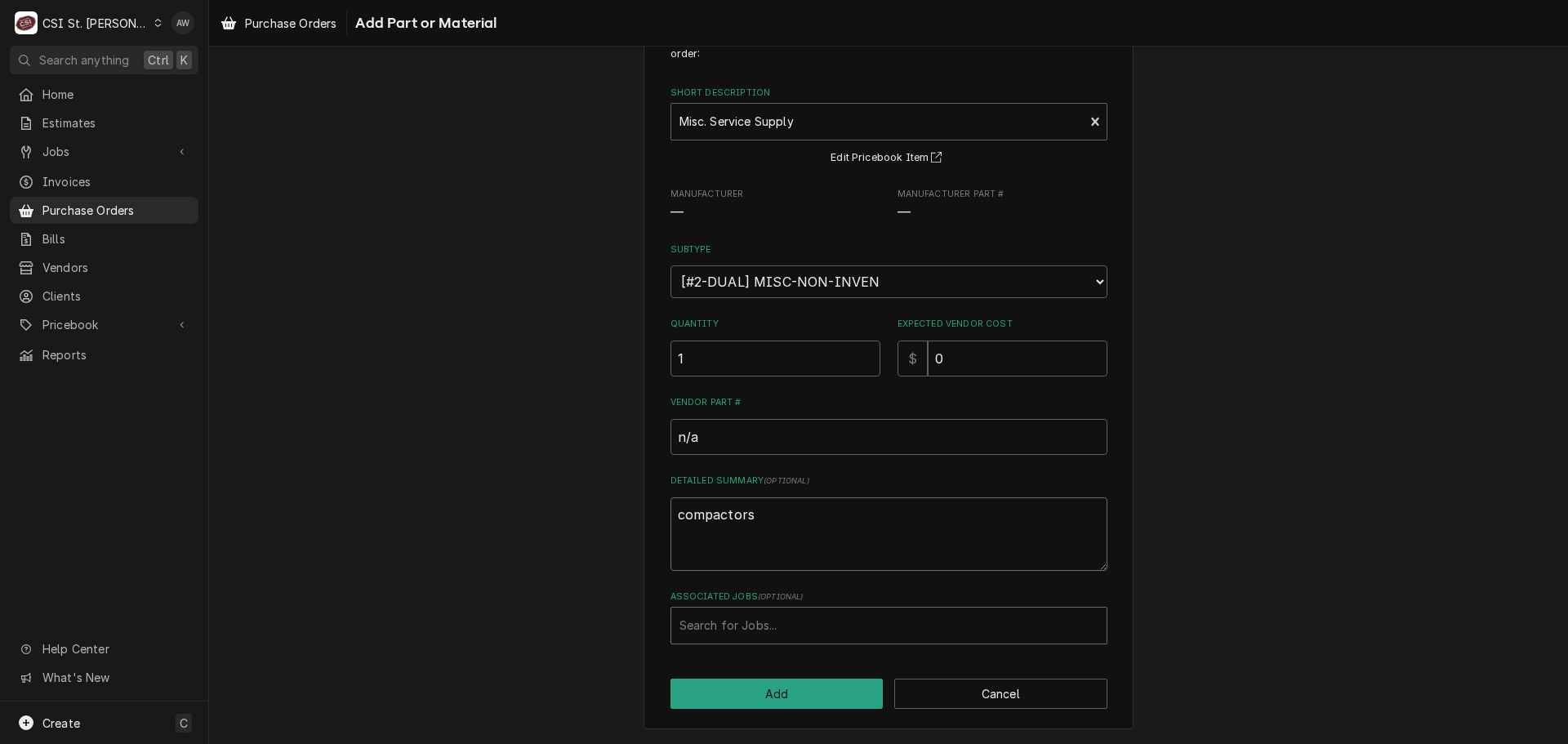
type textarea "compactors"
click at [819, 626] on div "Associated Jobs" at bounding box center [889, 625] width 419 height 29
type input "42215"
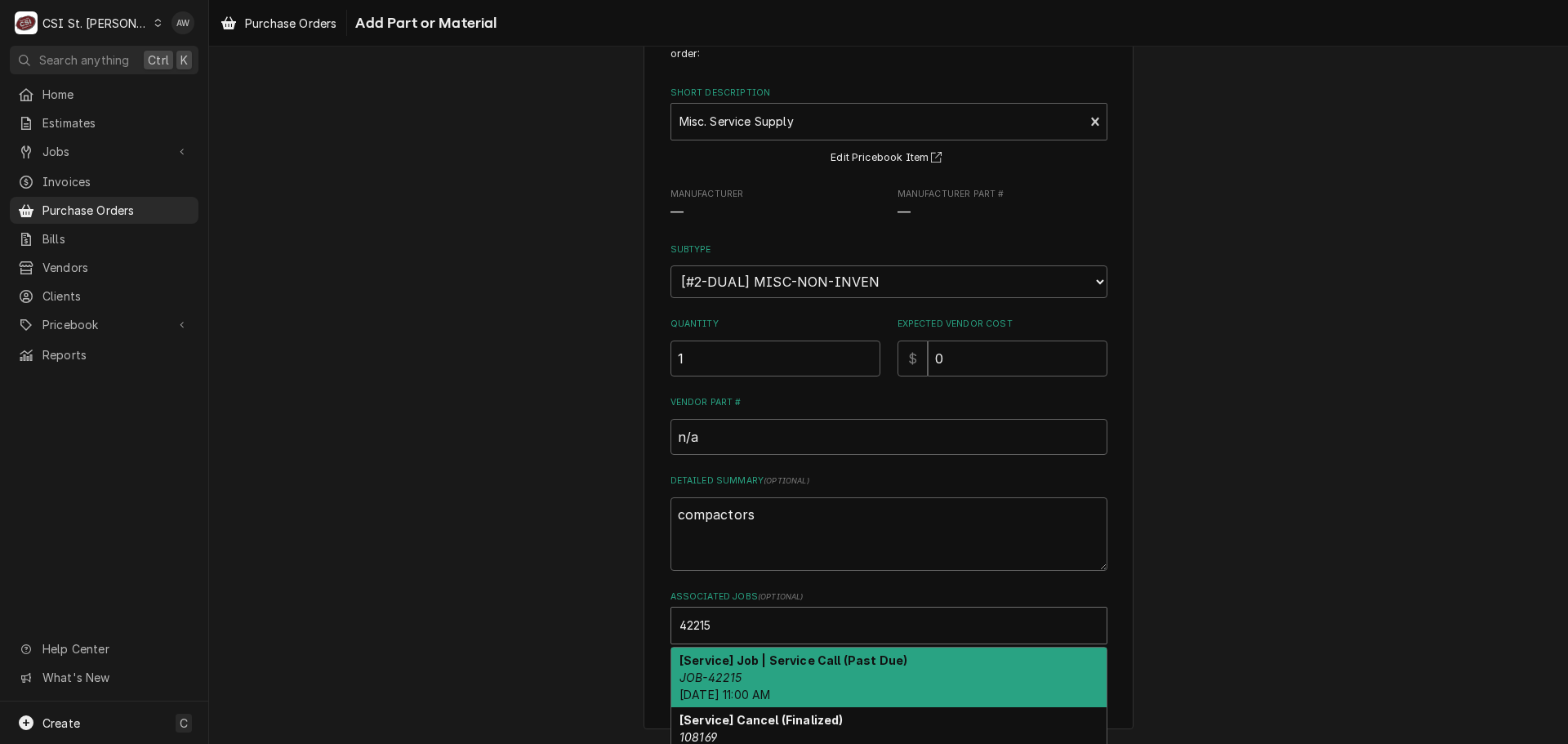
click at [828, 676] on div "[Service] Job | Service Call (Past Due) JOB-42215 Thu, Aug 21st, 2025 - 11:00 AM" at bounding box center [888, 677] width 435 height 59
type textarea "x"
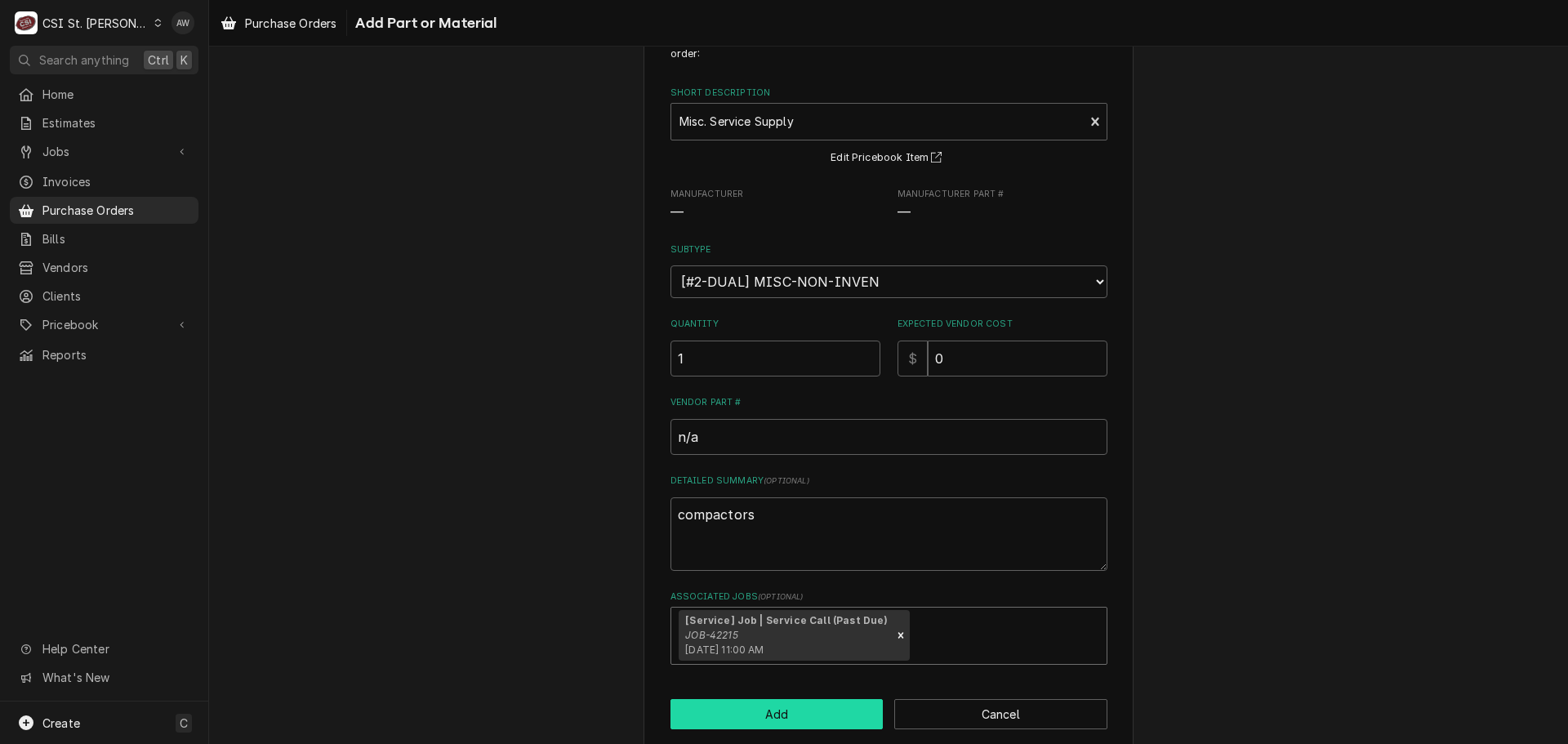
click at [824, 710] on button "Add" at bounding box center [776, 714] width 213 height 30
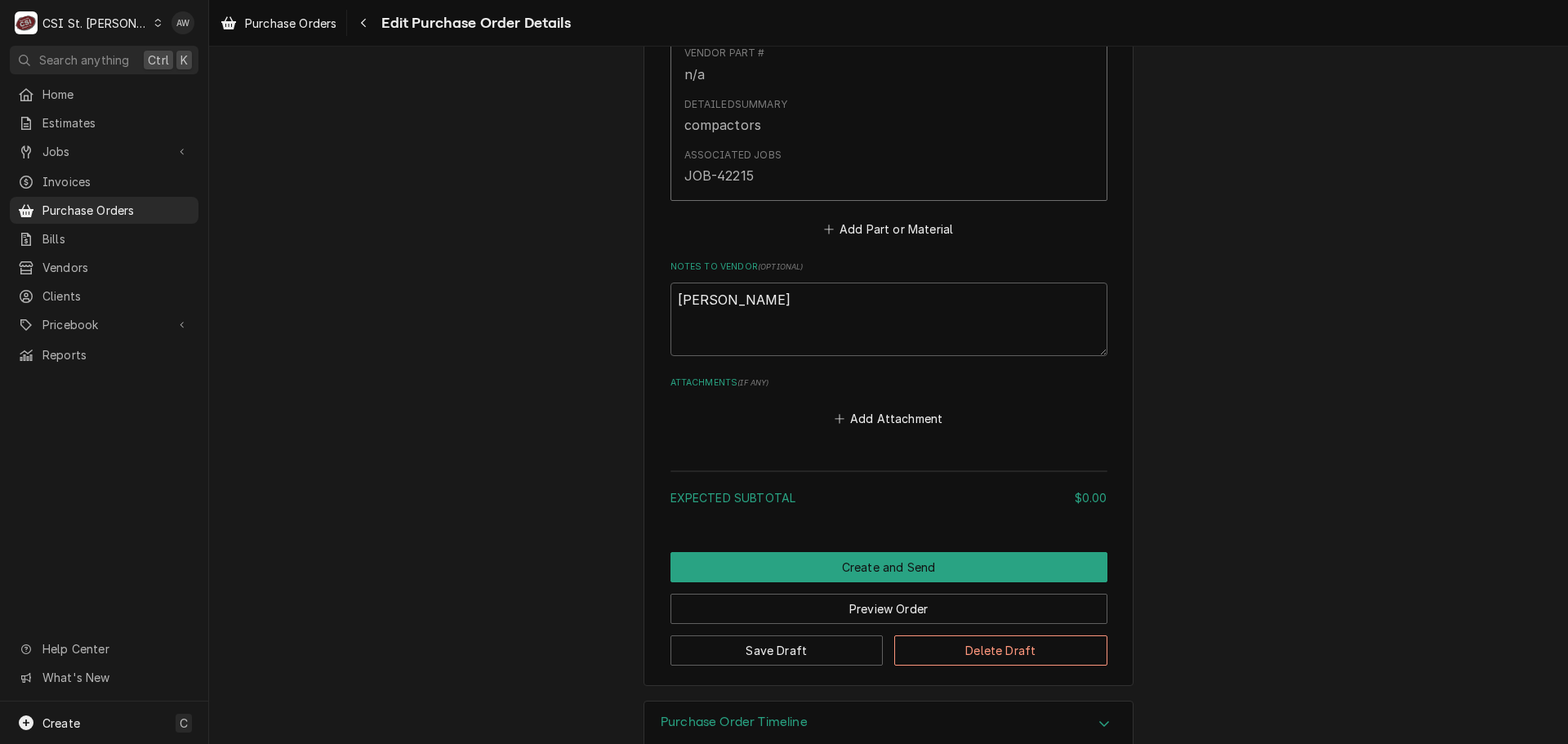
scroll to position [980, 0]
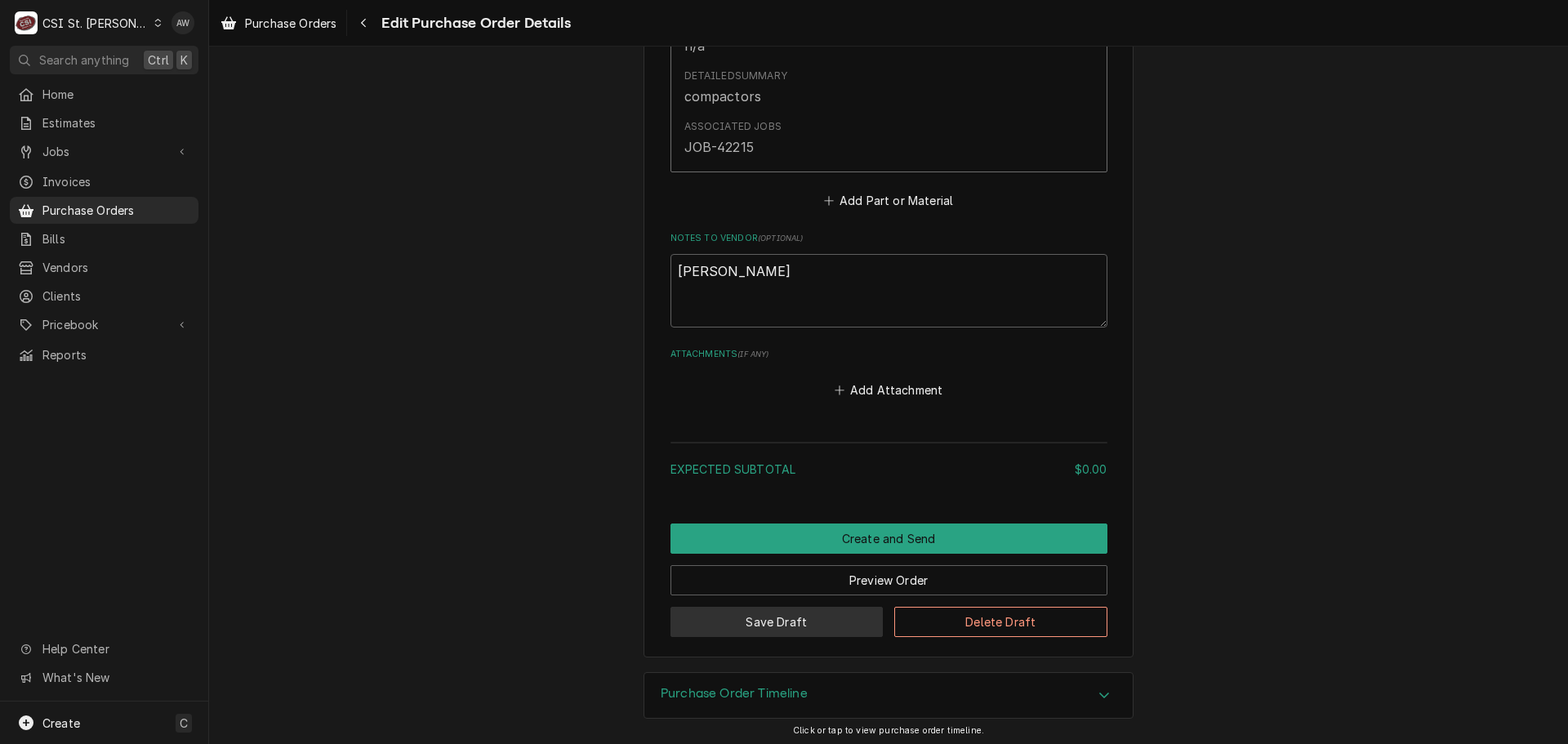
click at [803, 630] on button "Save Draft" at bounding box center [776, 621] width 213 height 30
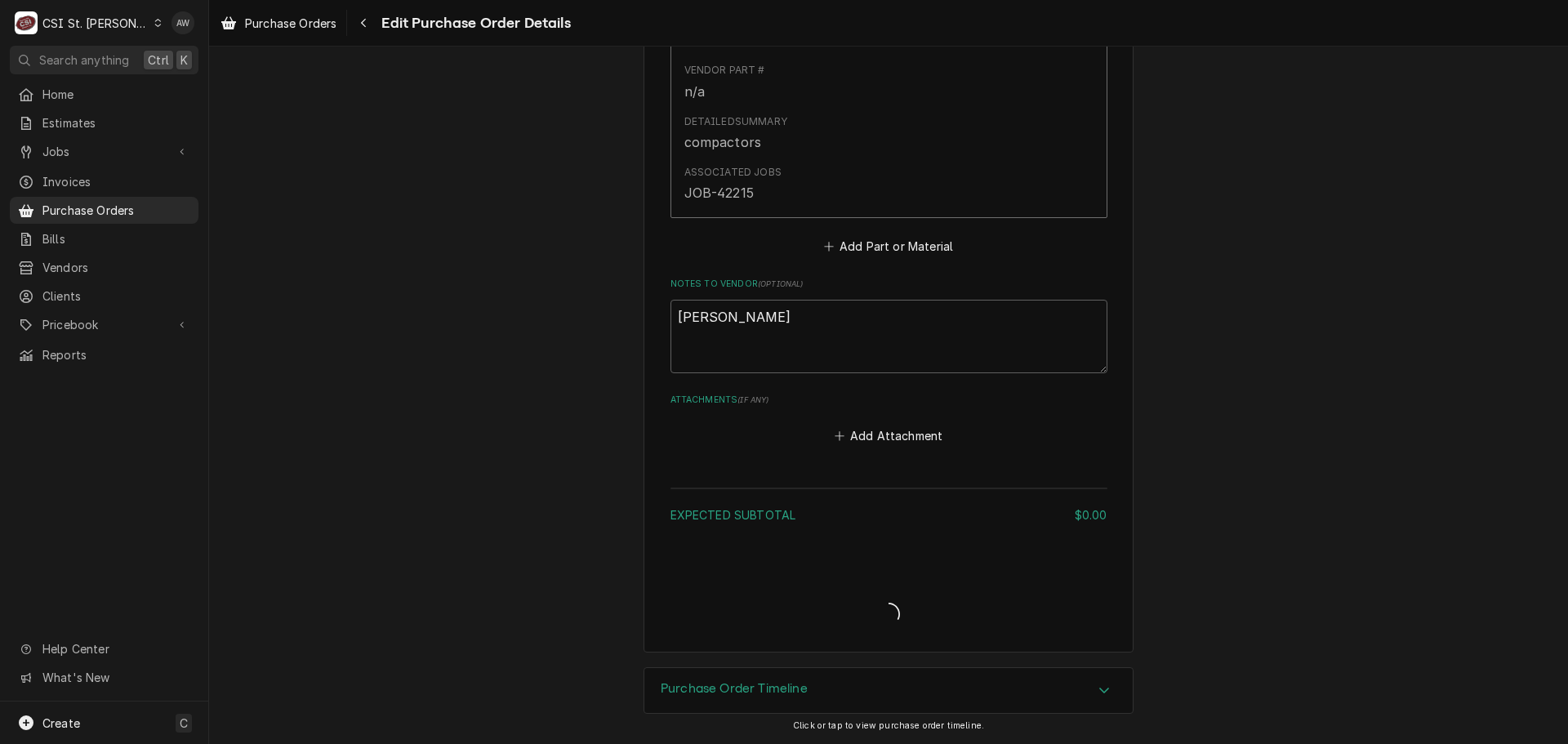
scroll to position [934, 0]
type textarea "x"
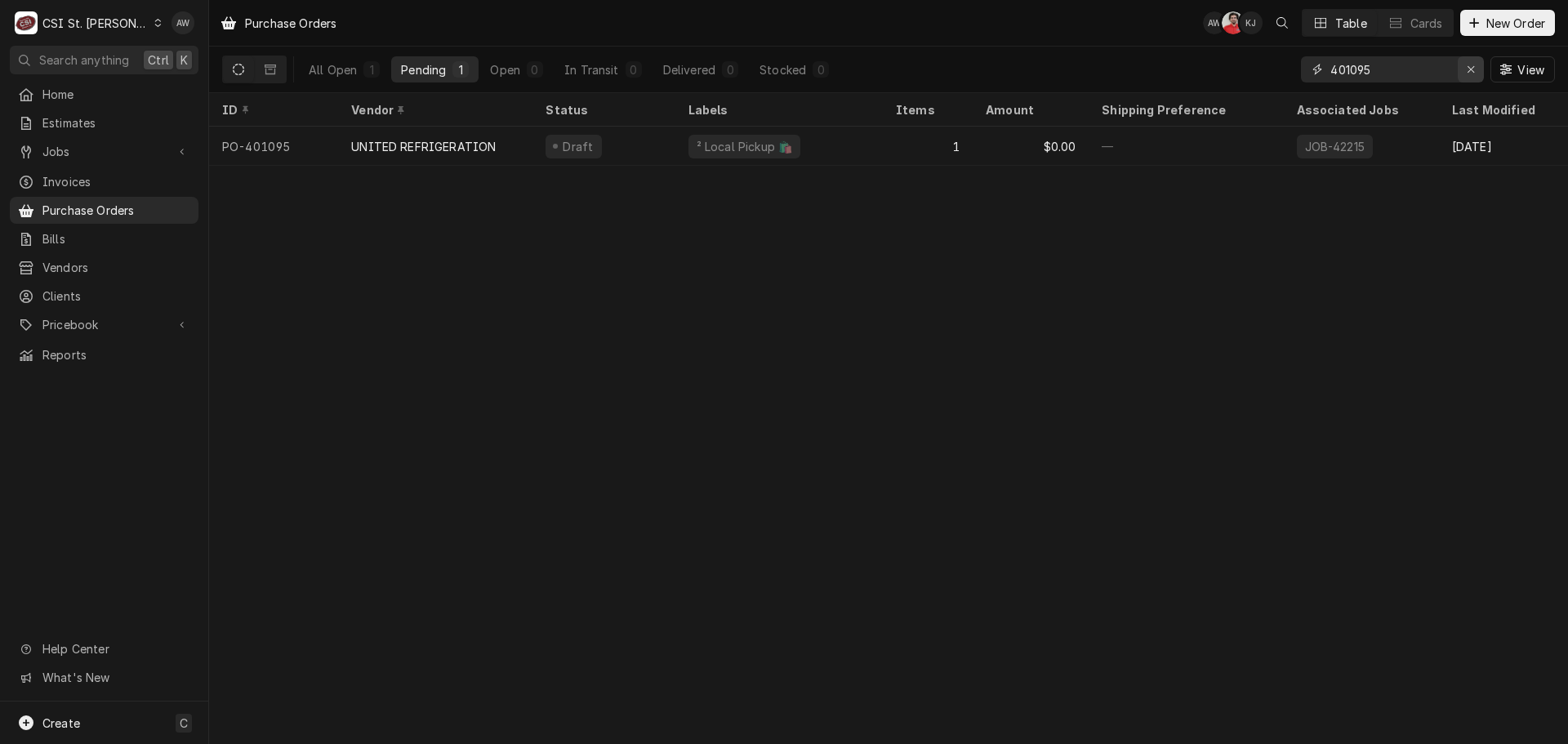
click at [1464, 69] on div "Erase input" at bounding box center [1470, 69] width 16 height 16
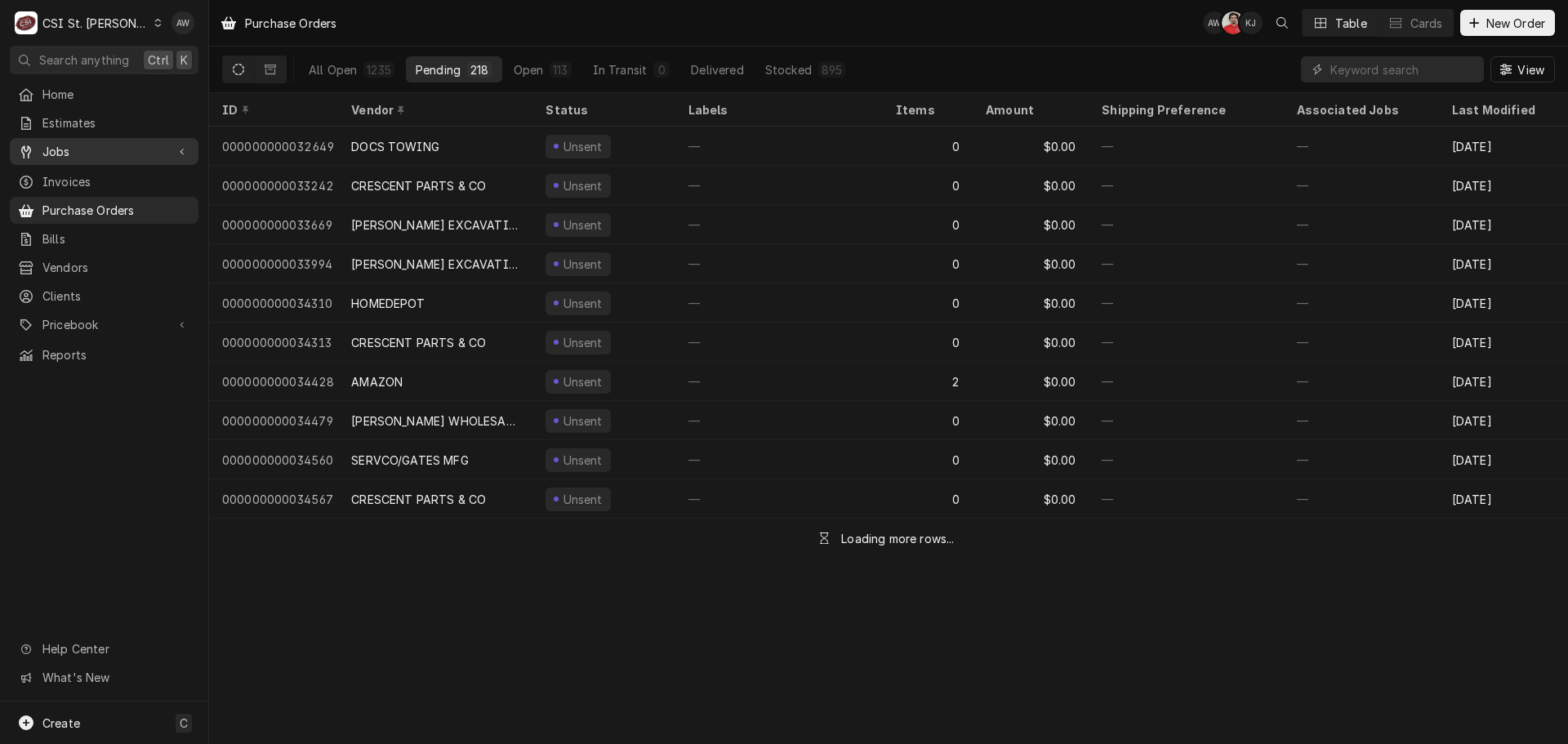
click at [88, 148] on span "Jobs" at bounding box center [103, 151] width 123 height 17
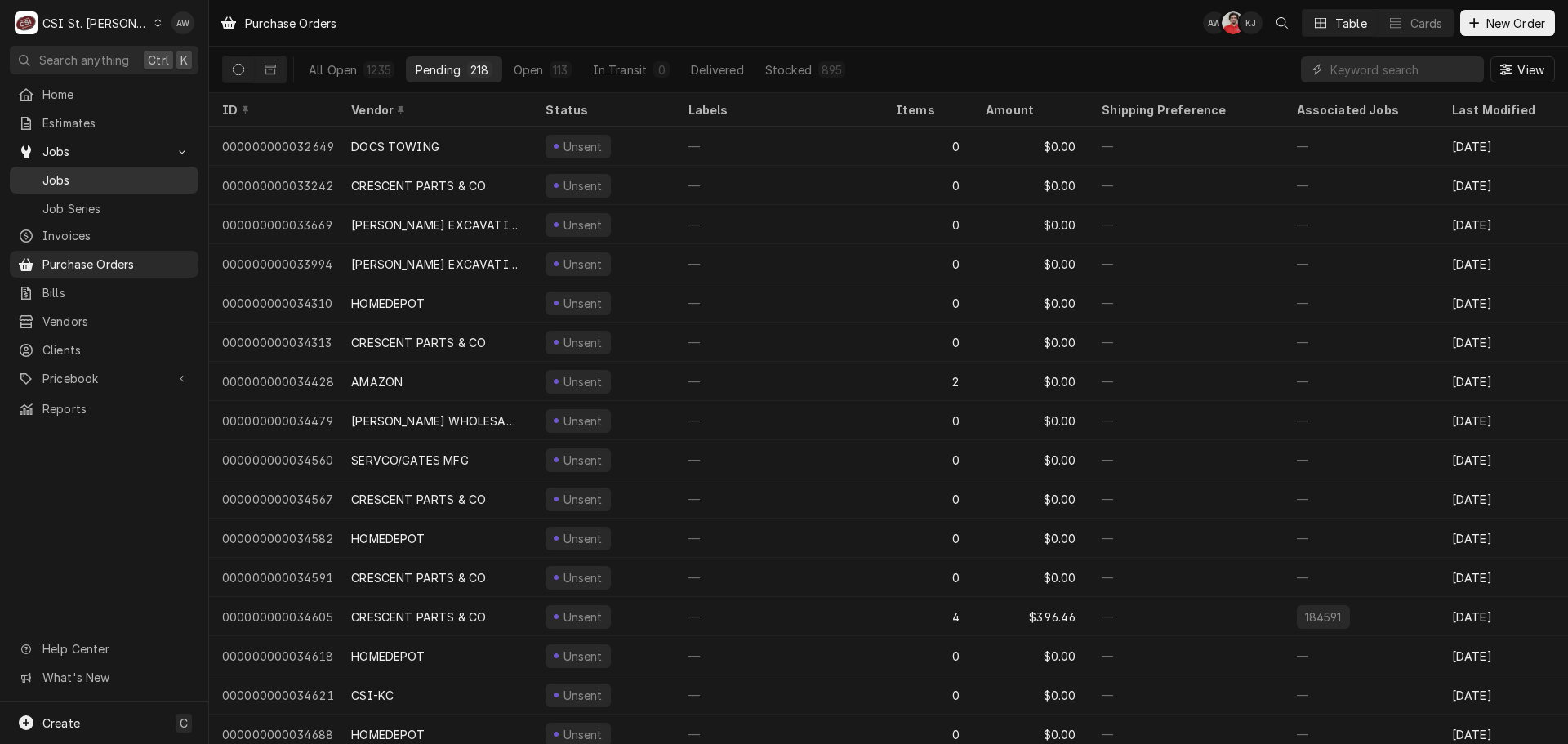
click at [88, 171] on span "Jobs" at bounding box center [116, 179] width 148 height 17
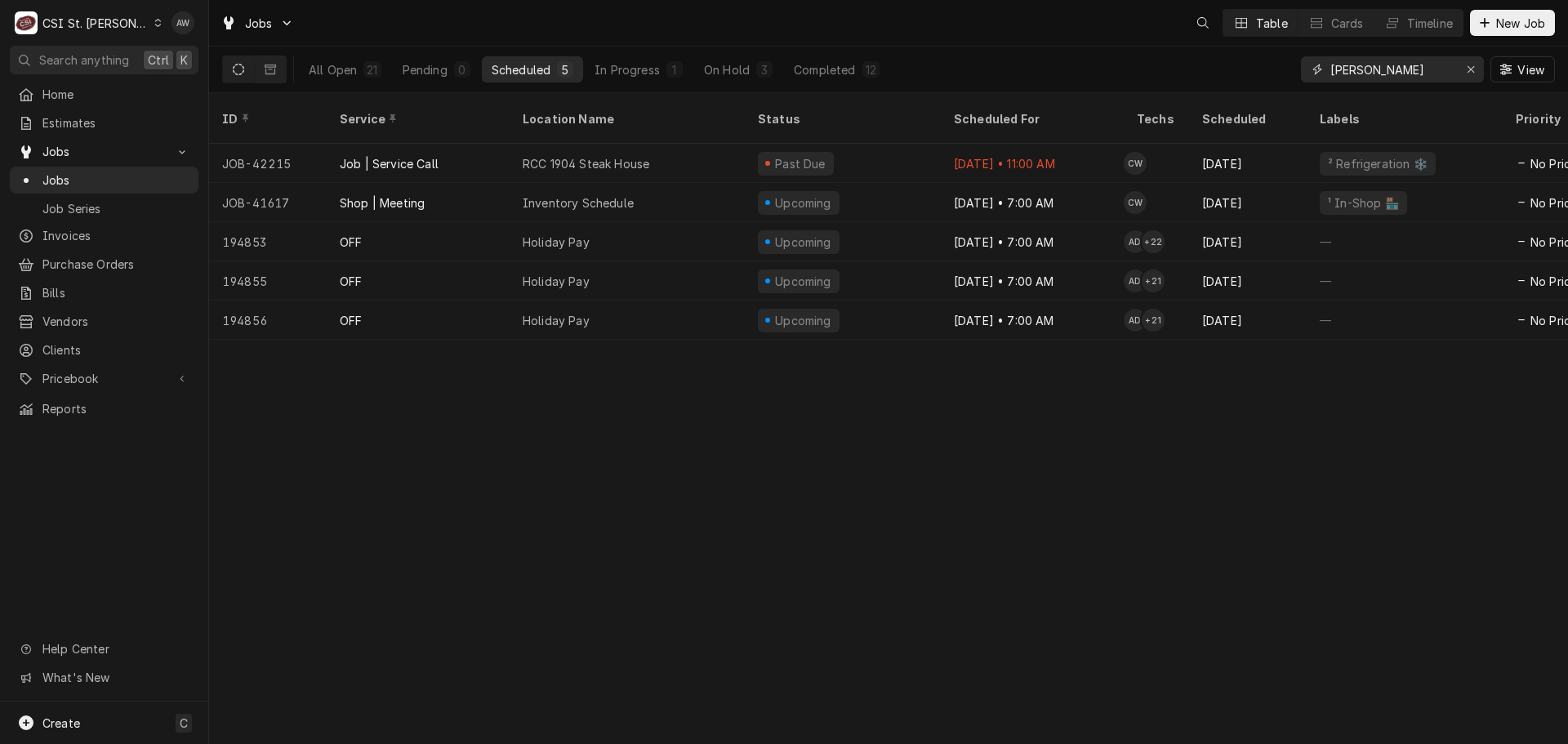
drag, startPoint x: 1355, startPoint y: 66, endPoint x: 1210, endPoint y: 70, distance: 145.1
click at [1210, 70] on div "All Open 21 Pending 0 Scheduled 5 In Progress 1 On Hold 3 Completed 12 [PERSON_…" at bounding box center [888, 70] width 1333 height 46
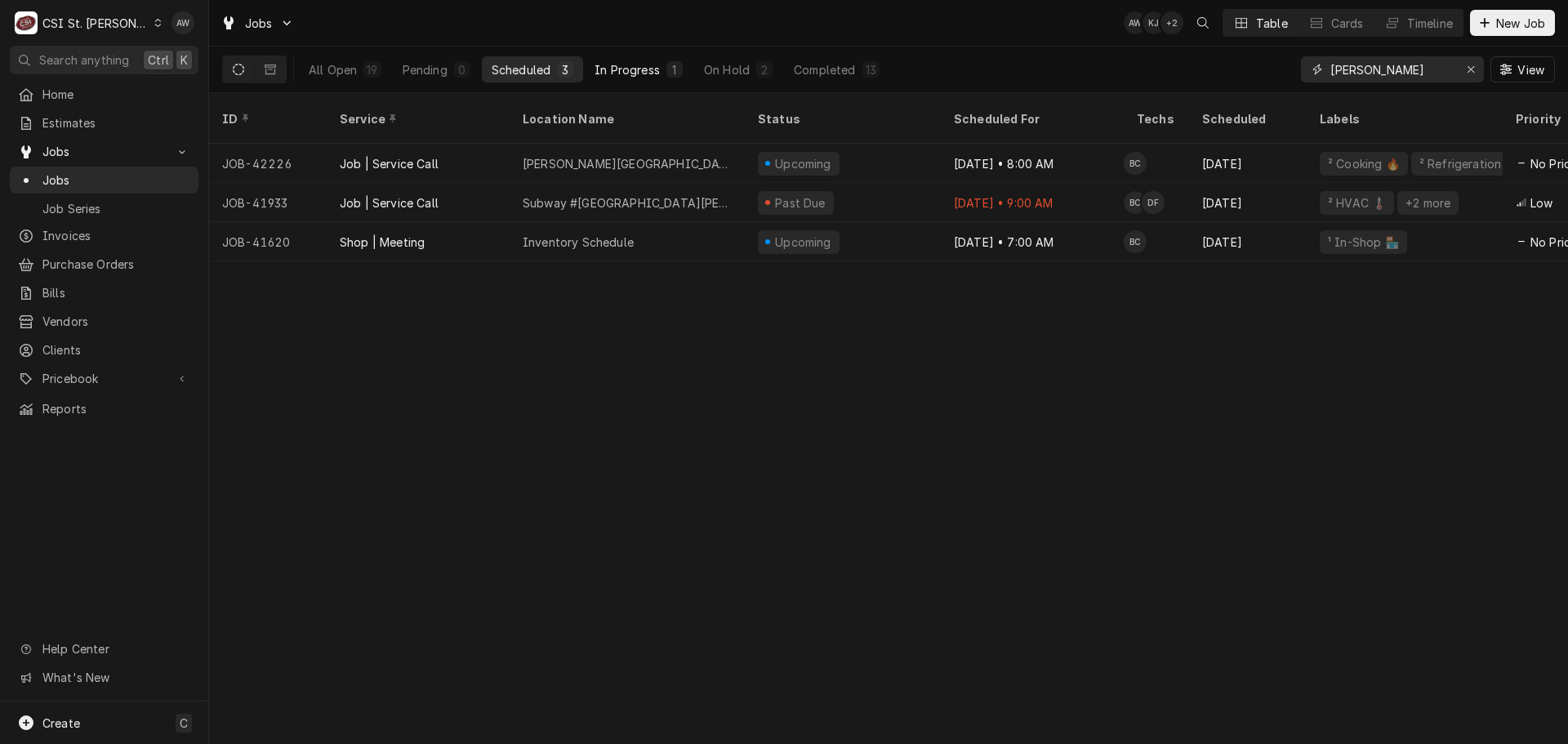
type input "[PERSON_NAME]"
click at [638, 75] on div "In Progress" at bounding box center [628, 69] width 65 height 17
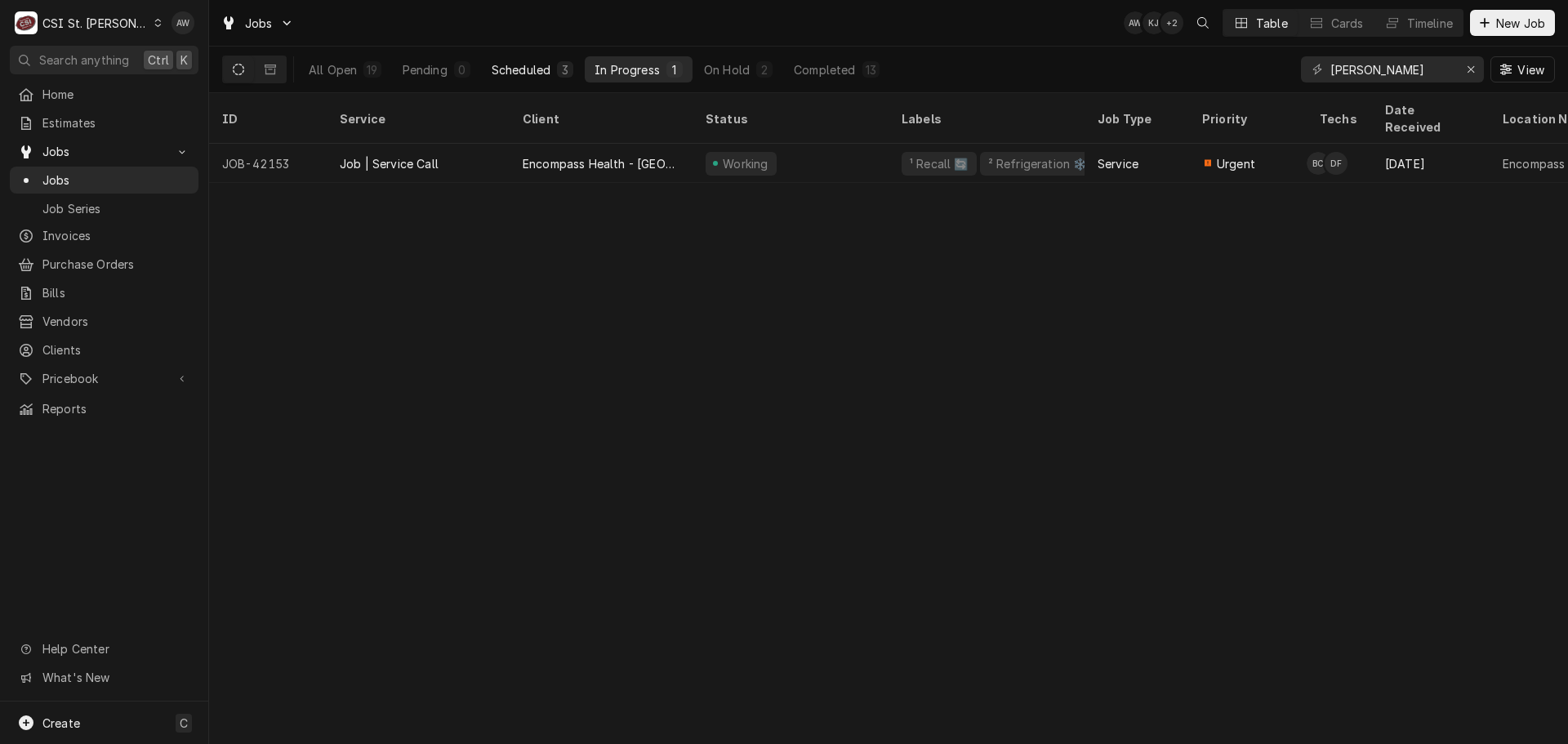
click at [560, 69] on div "3" at bounding box center [565, 69] width 10 height 17
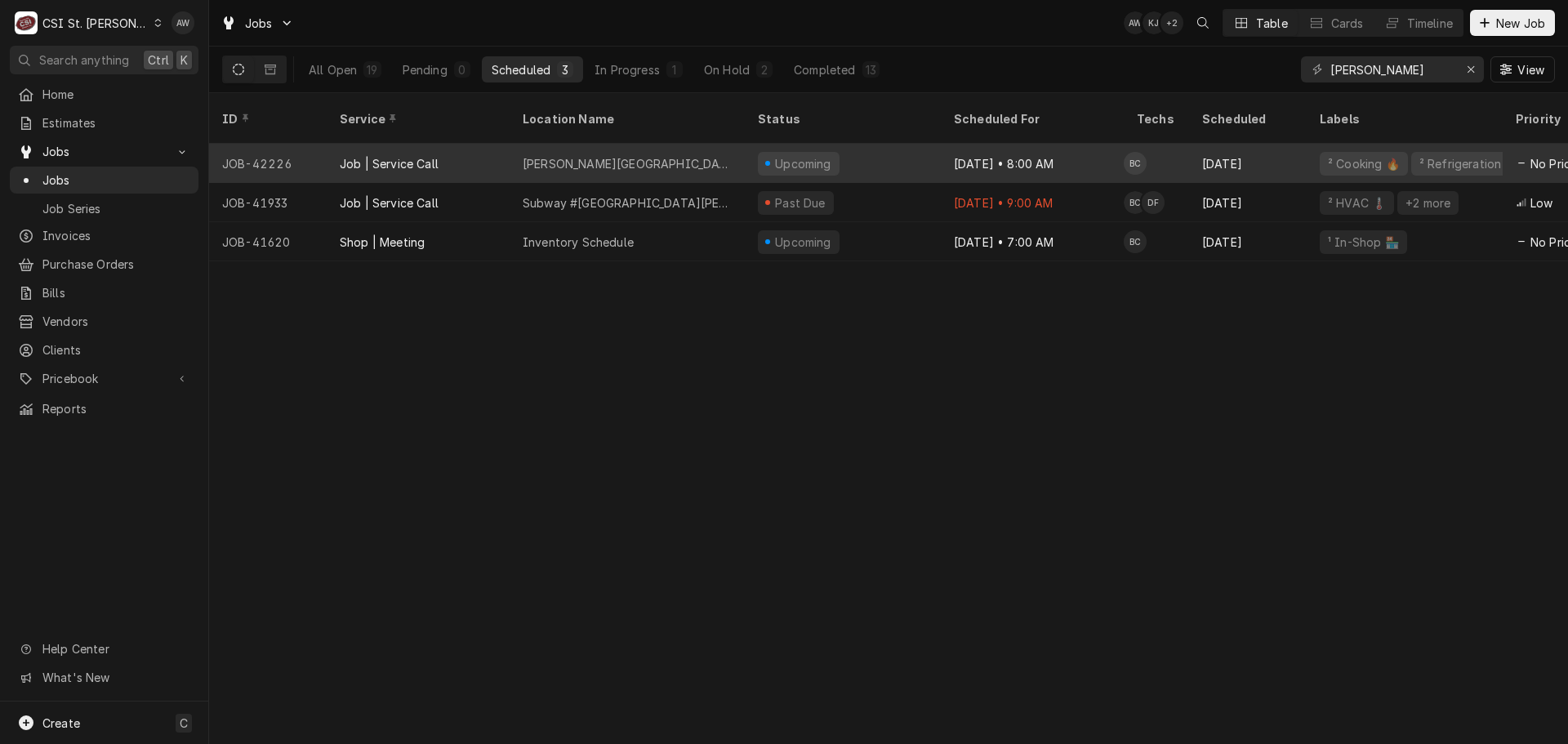
click at [601, 144] on div "[PERSON_NAME][GEOGRAPHIC_DATA]" at bounding box center [627, 163] width 235 height 39
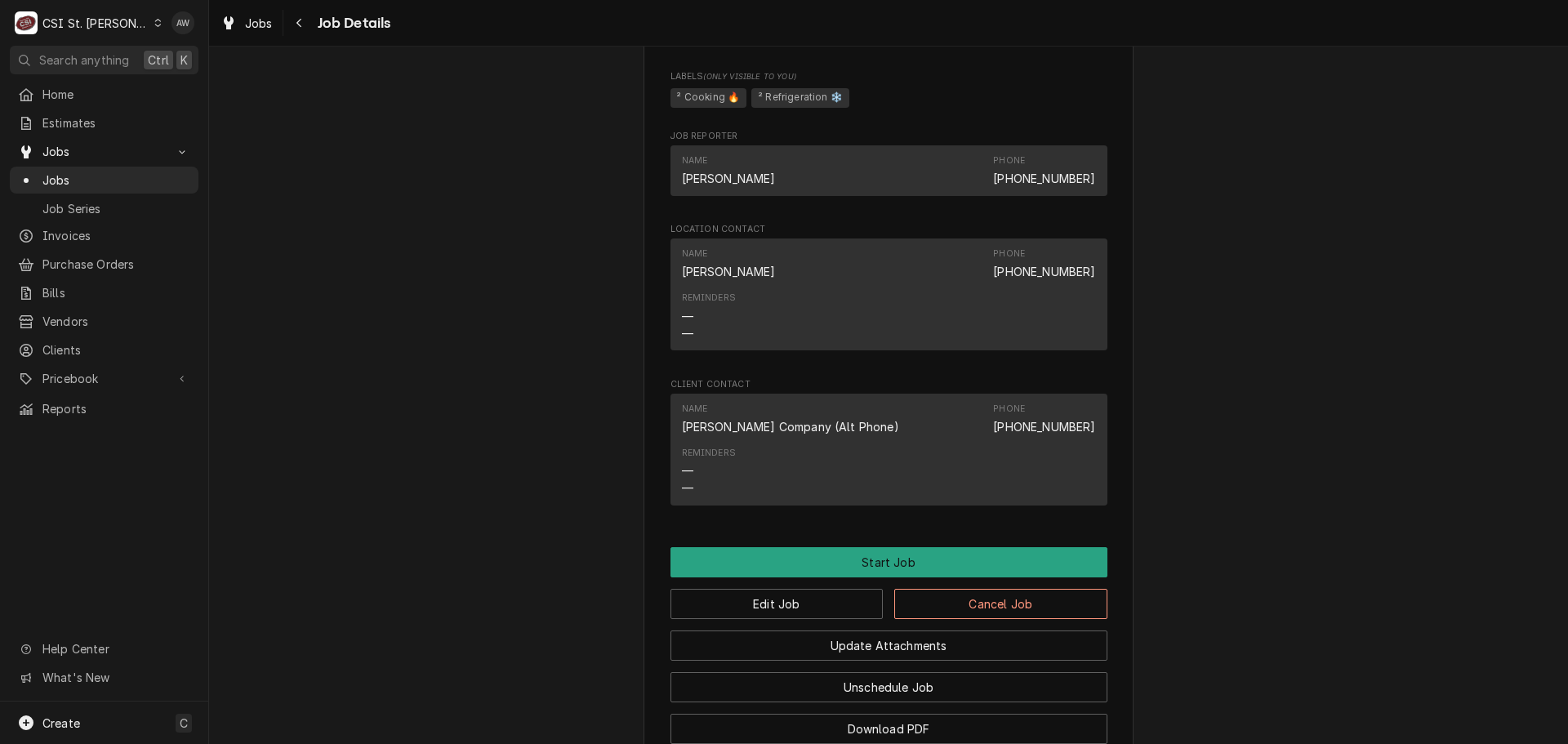
scroll to position [1061, 0]
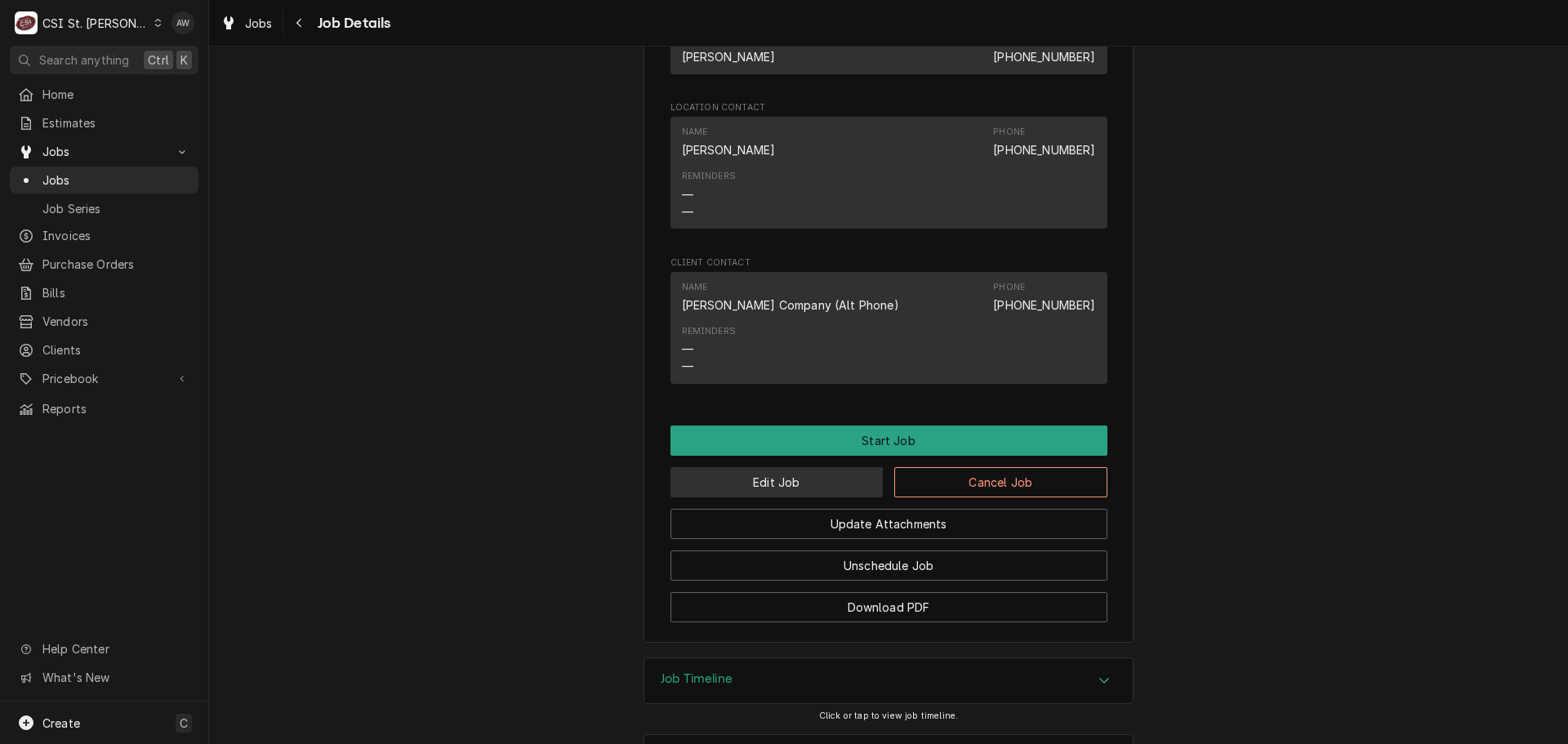
click at [811, 481] on button "Edit Job" at bounding box center [776, 482] width 213 height 30
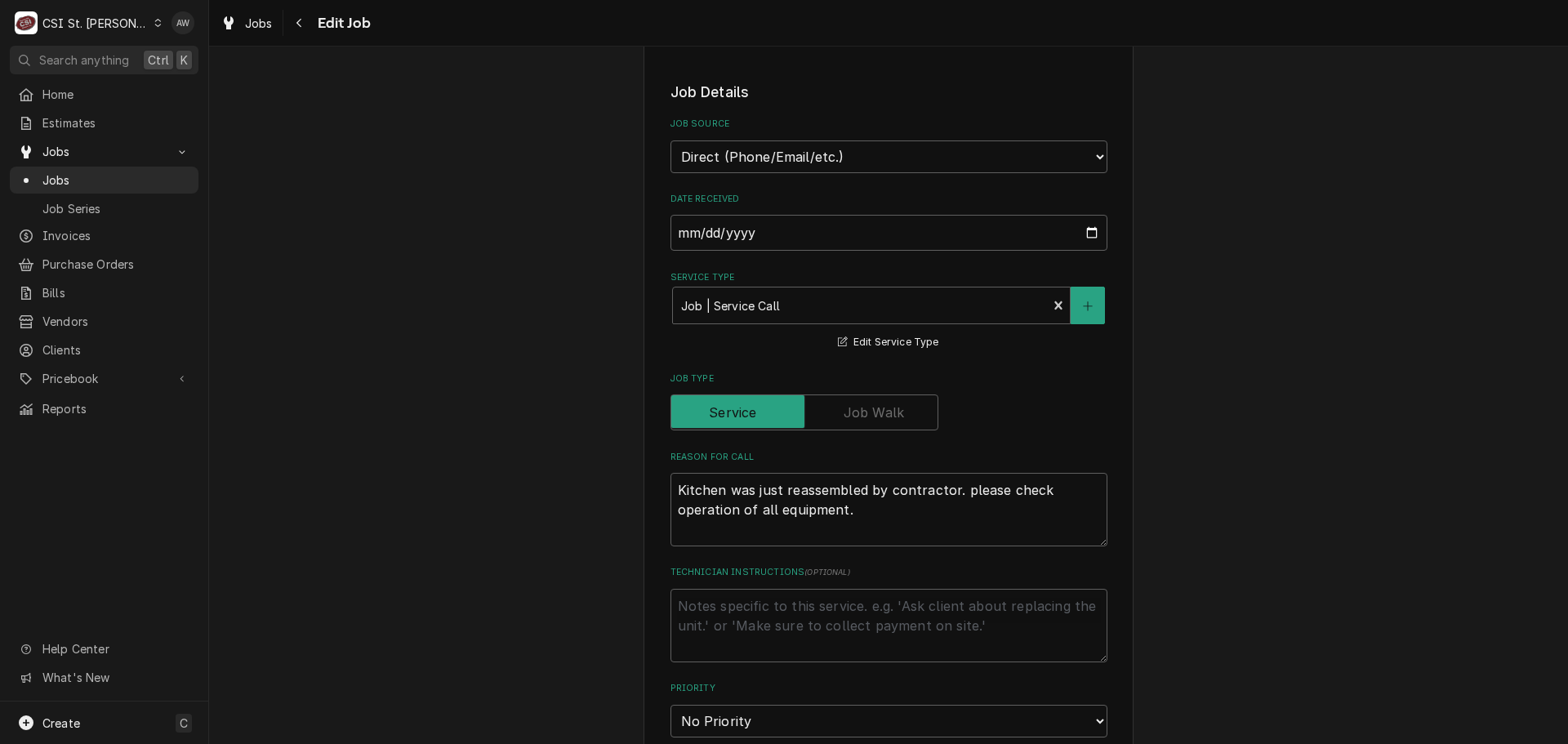
scroll to position [408, 0]
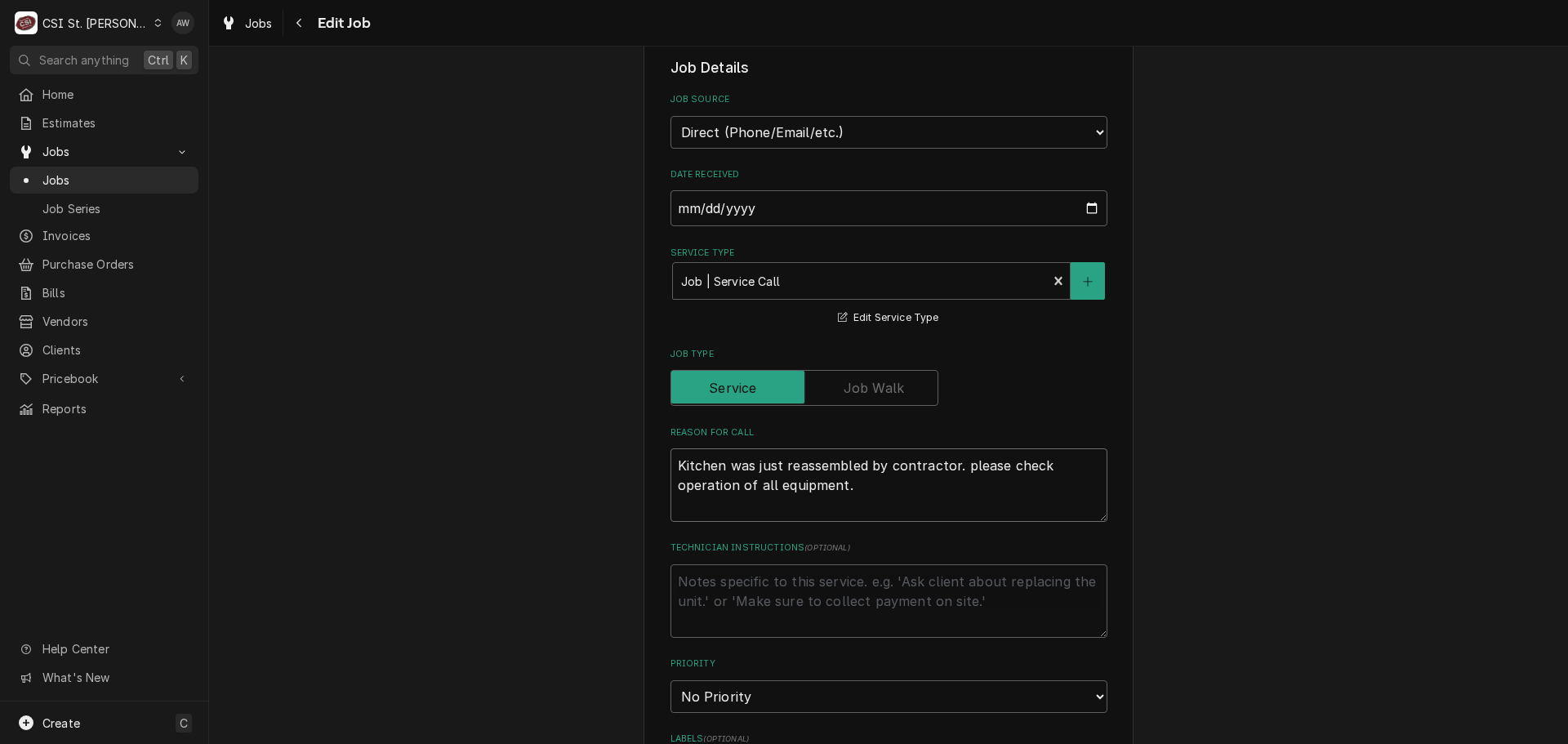
click at [851, 484] on textarea "Kitchen was just reassembled by contractor. please check operation of all equip…" at bounding box center [888, 484] width 437 height 73
type textarea "x"
type textarea "Kitchen was just reassembled by contractor. please check operation of all equip…"
type textarea "x"
type textarea "Kitchen was just reassembled by contractor. please check operation of all equip…"
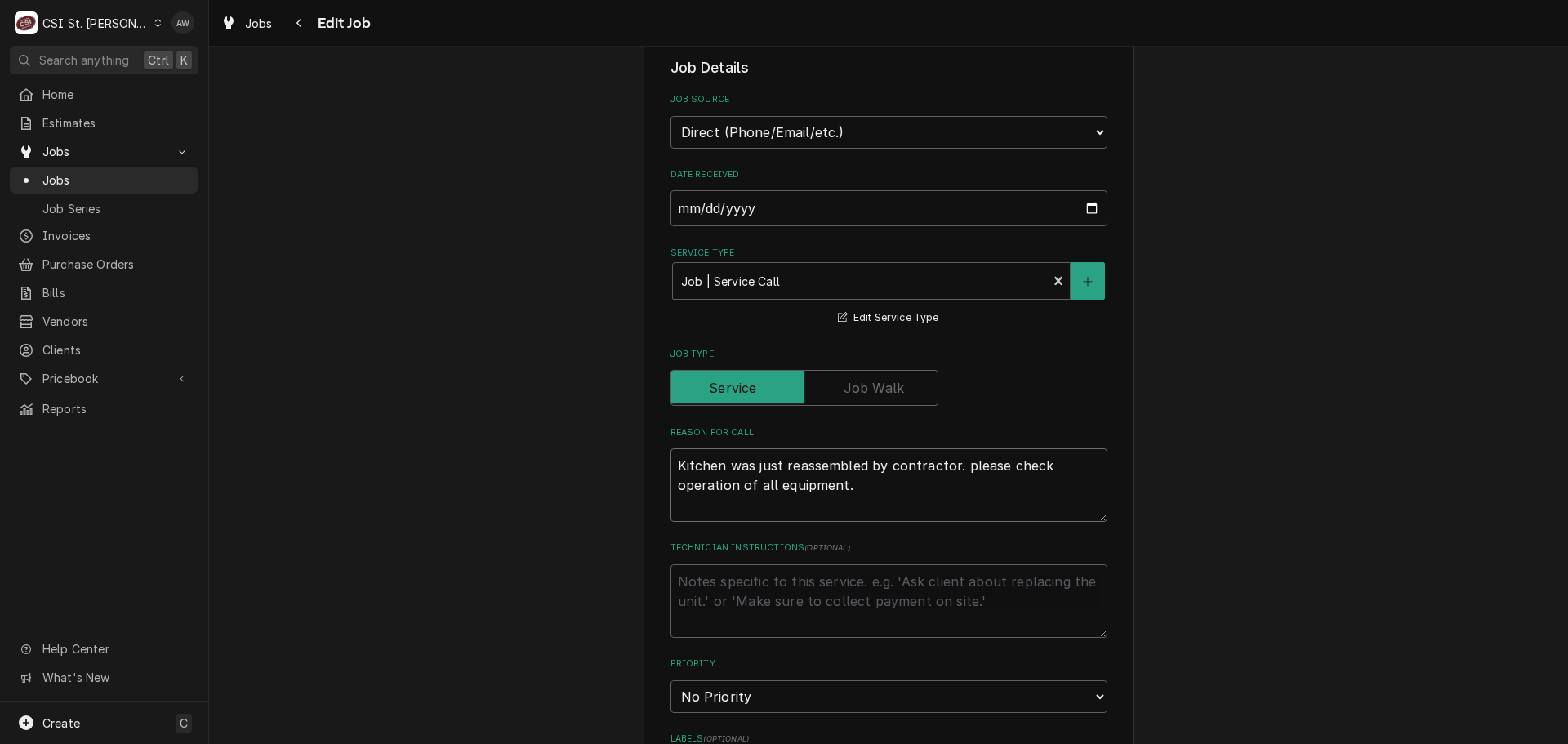
type textarea "x"
type textarea "Kitchen was just reassembled by contractor. please check operation of all equip…"
type textarea "x"
type textarea "Kitchen was just reassembled by contractor. please check operation of all equip…"
type textarea "x"
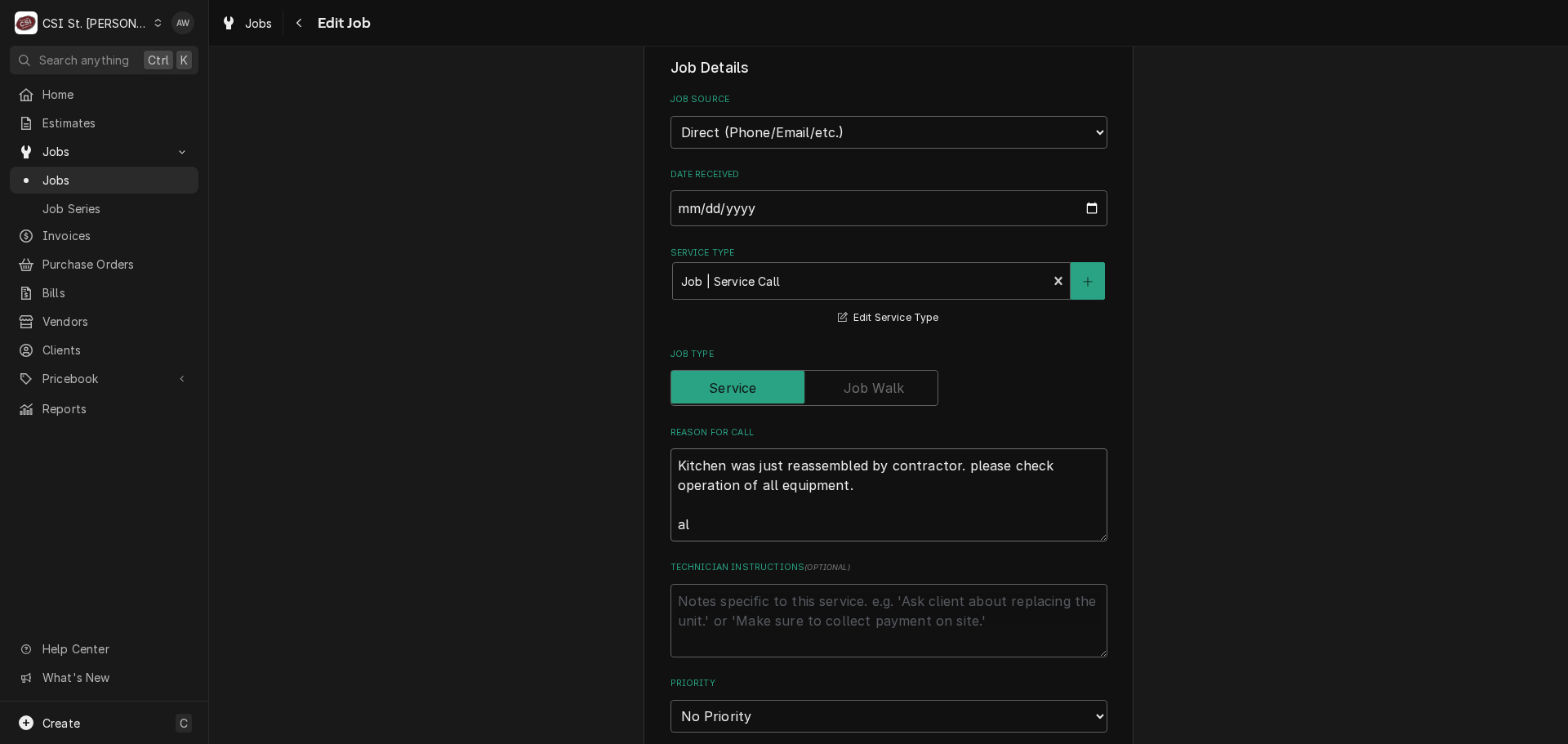
type textarea "Kitchen was just reassembled by contractor. please check operation of all equip…"
type textarea "x"
type textarea "Kitchen was just reassembled by contractor. please check operation of all equip…"
type textarea "x"
type textarea "Kitchen was just reassembled by contractor. please check operation of all equip…"
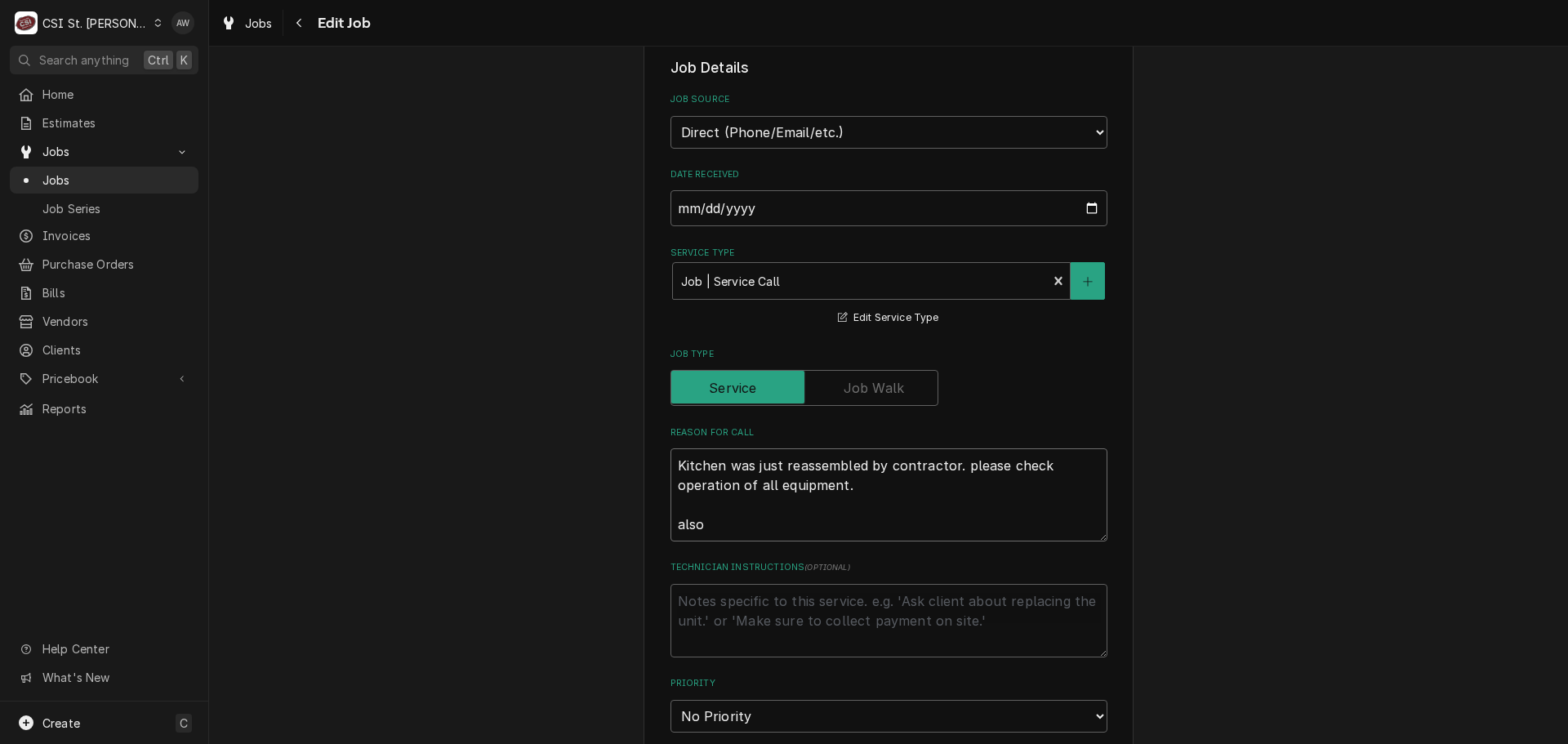
type textarea "x"
type textarea "Kitchen was just reassembled by contractor. please check operation of all equip…"
type textarea "x"
type textarea "Kitchen was just reassembled by contractor. please check operation of all equip…"
type textarea "x"
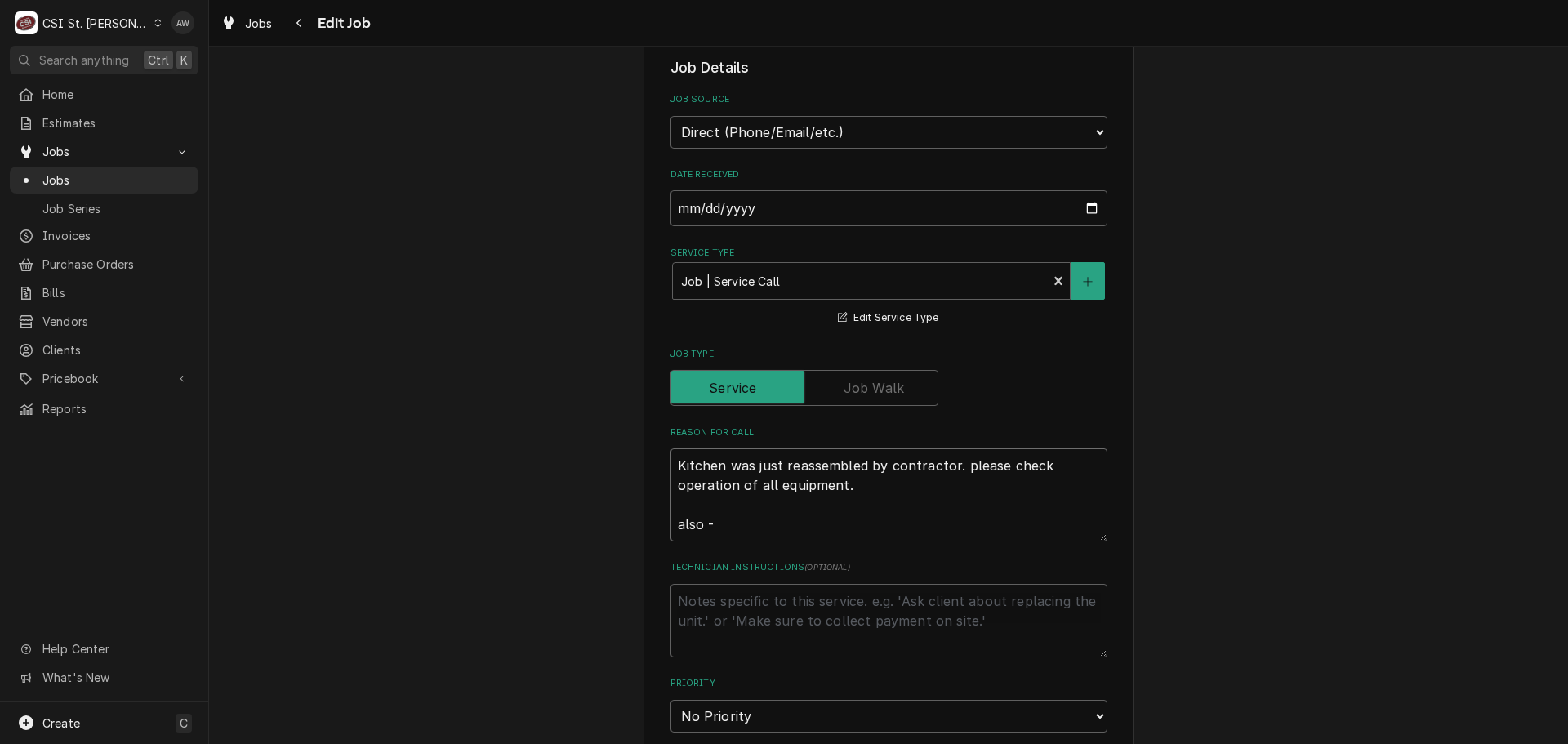
type textarea "Kitchen was just reassembled by contractor. please check operation of all equip…"
type textarea "x"
type textarea "Kitchen was just reassembled by contractor. please check operation of all equip…"
type textarea "x"
type textarea "Kitchen was just reassembled by contractor. please check operation of all equip…"
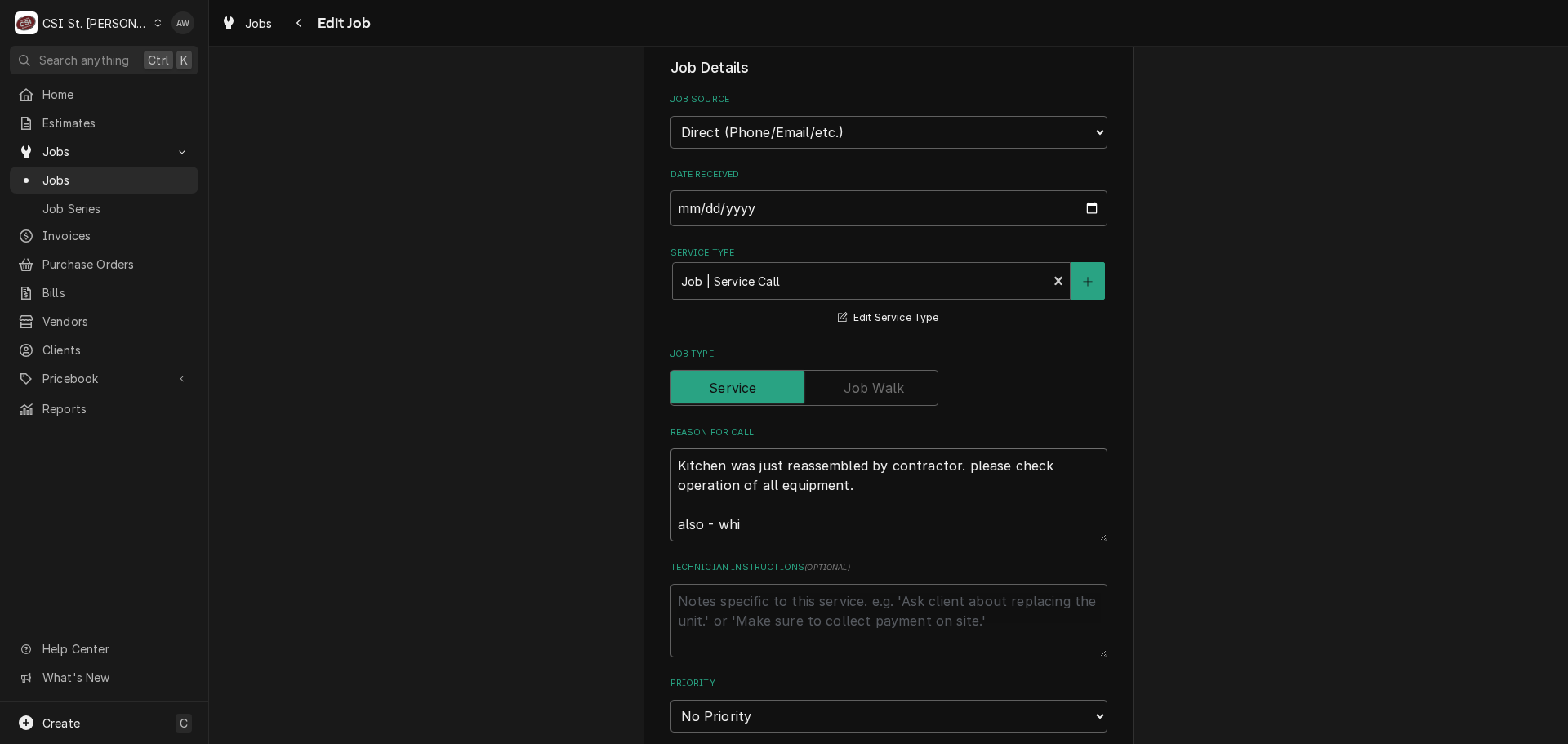
type textarea "x"
type textarea "Kitchen was just reassembled by contractor. please check operation of all equip…"
type textarea "x"
type textarea "Kitchen was just reassembled by contractor. please check operation of all equip…"
type textarea "x"
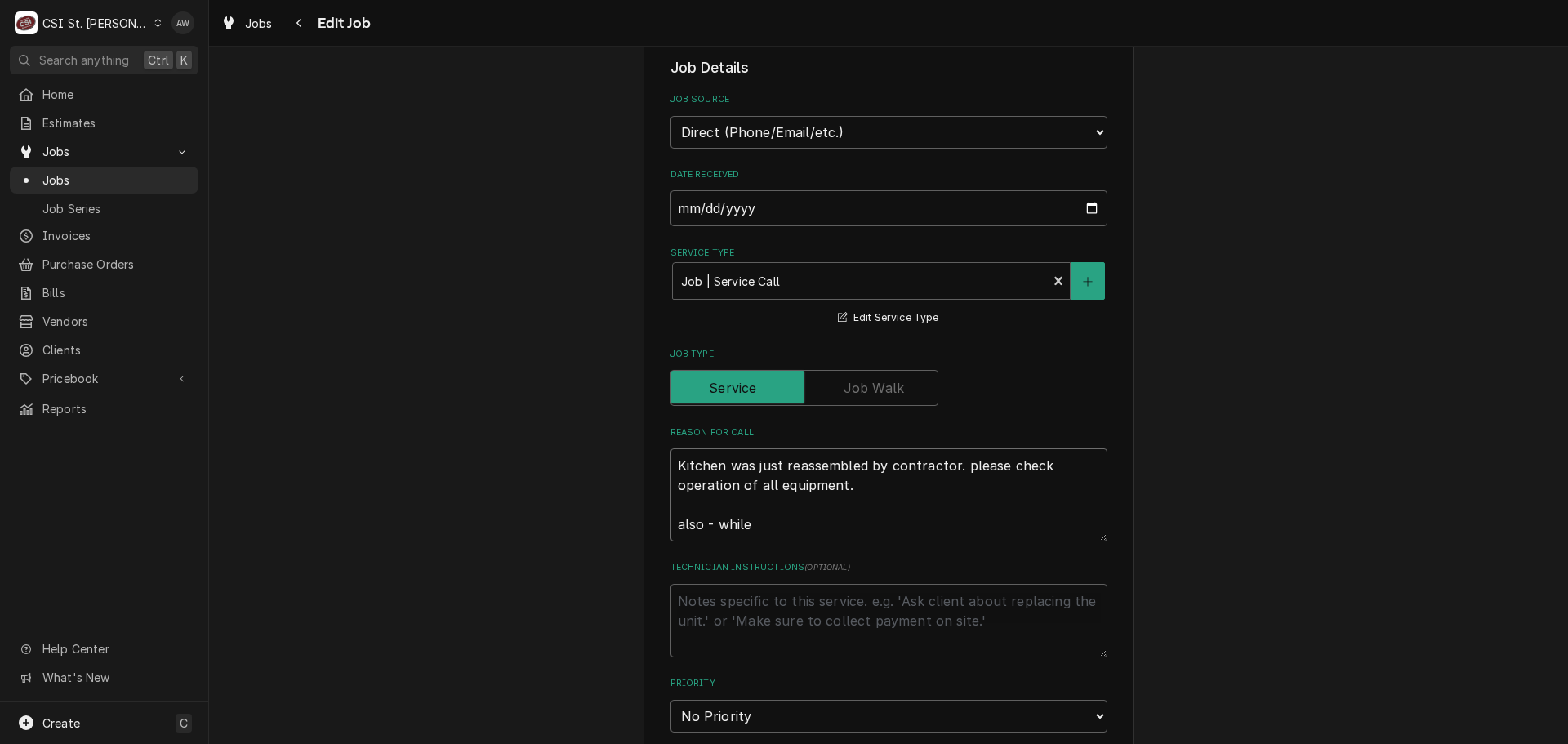
type textarea "Kitchen was just reassembled by contractor. please check operation of all equip…"
type textarea "x"
type textarea "Kitchen was just reassembled by contractor. please check operation of all equip…"
type textarea "x"
type textarea "Kitchen was just reassembled by contractor. please check operation of all equip…"
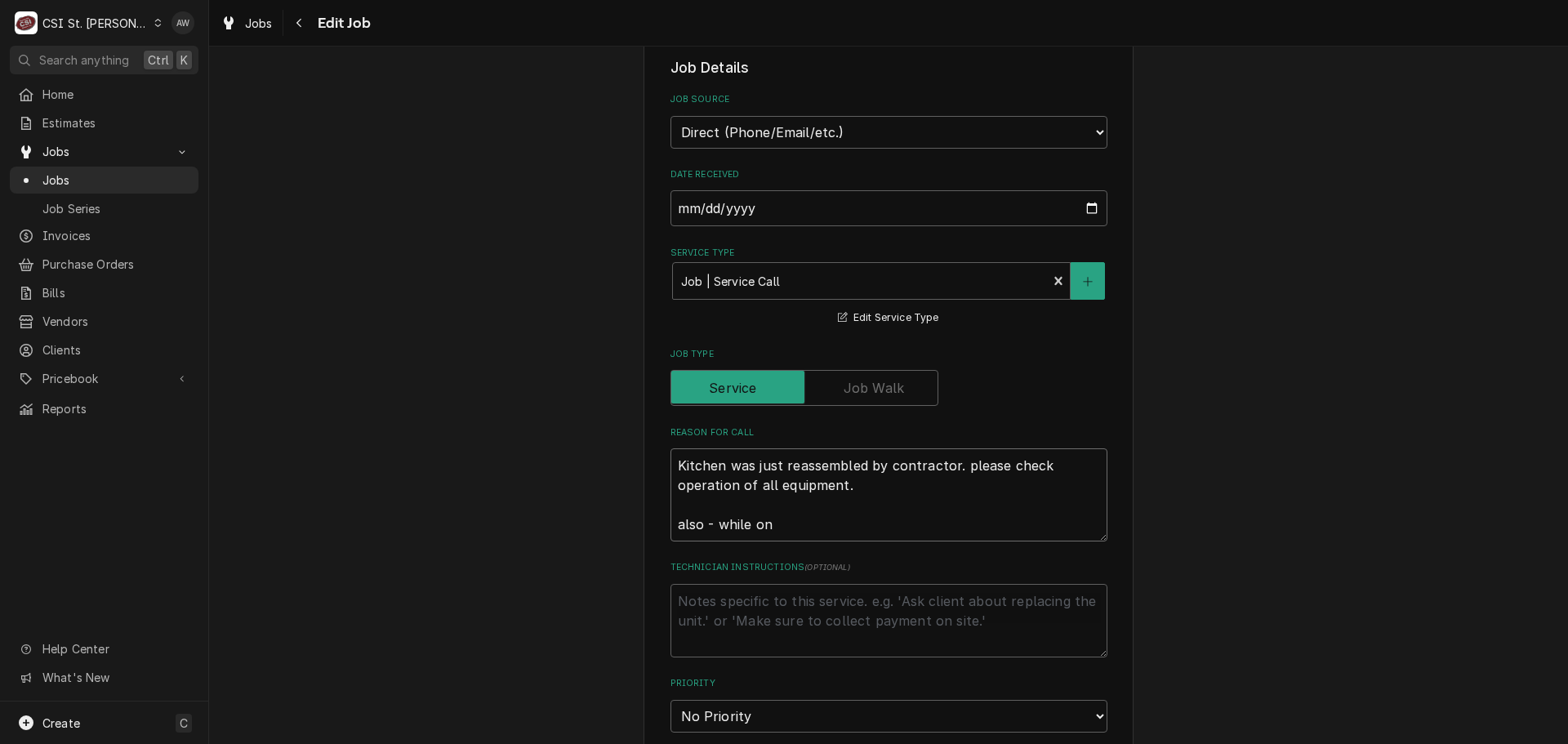
type textarea "x"
type textarea "Kitchen was just reassembled by contractor. please check operation of all equip…"
type textarea "x"
type textarea "Kitchen was just reassembled by contractor. please check operation of all equip…"
type textarea "x"
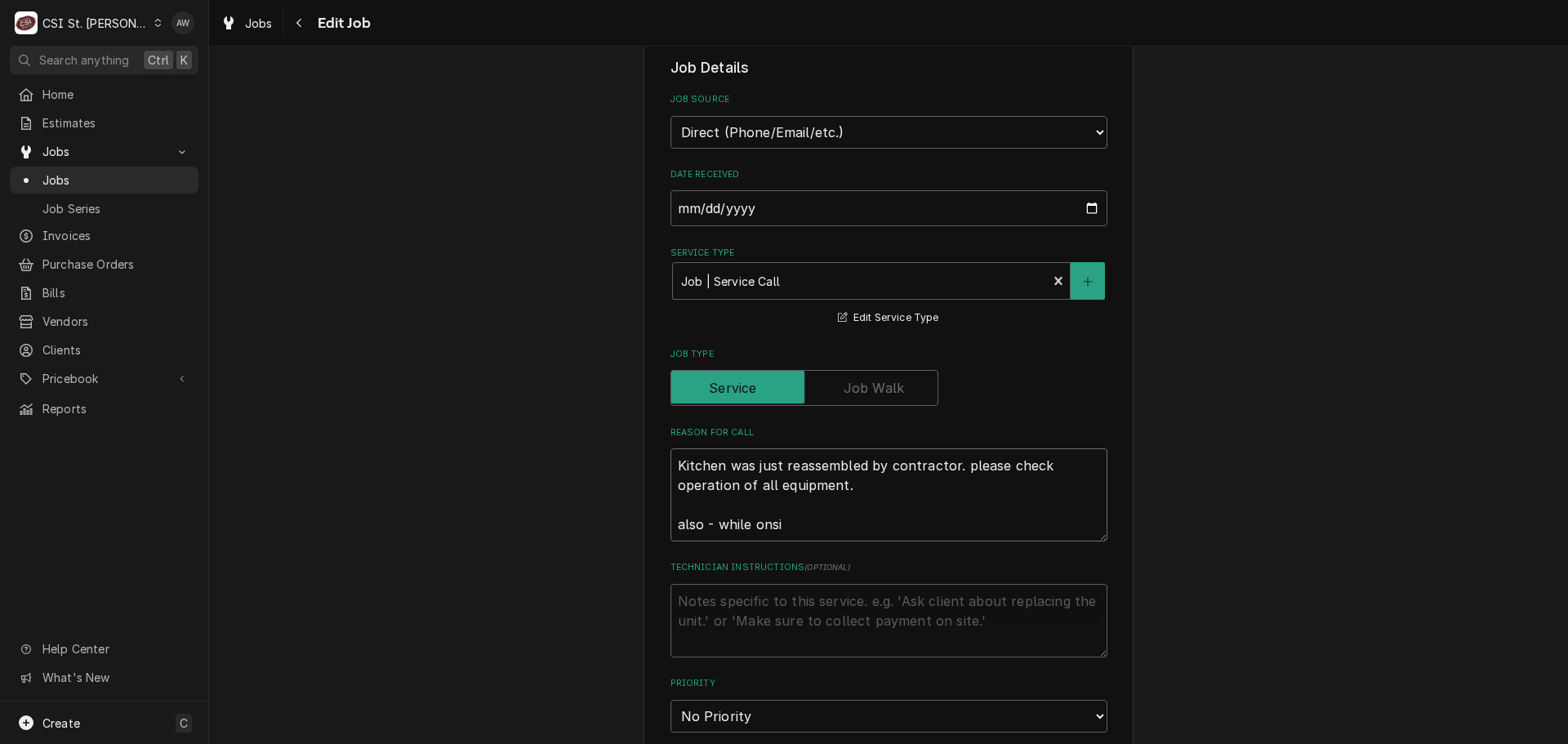
type textarea "Kitchen was just reassembled by contractor. please check operation of all equip…"
type textarea "x"
type textarea "Kitchen was just reassembled by contractor. please check operation of all equip…"
type textarea "x"
type textarea "Kitchen was just reassembled by contractor. please check operation of all equip…"
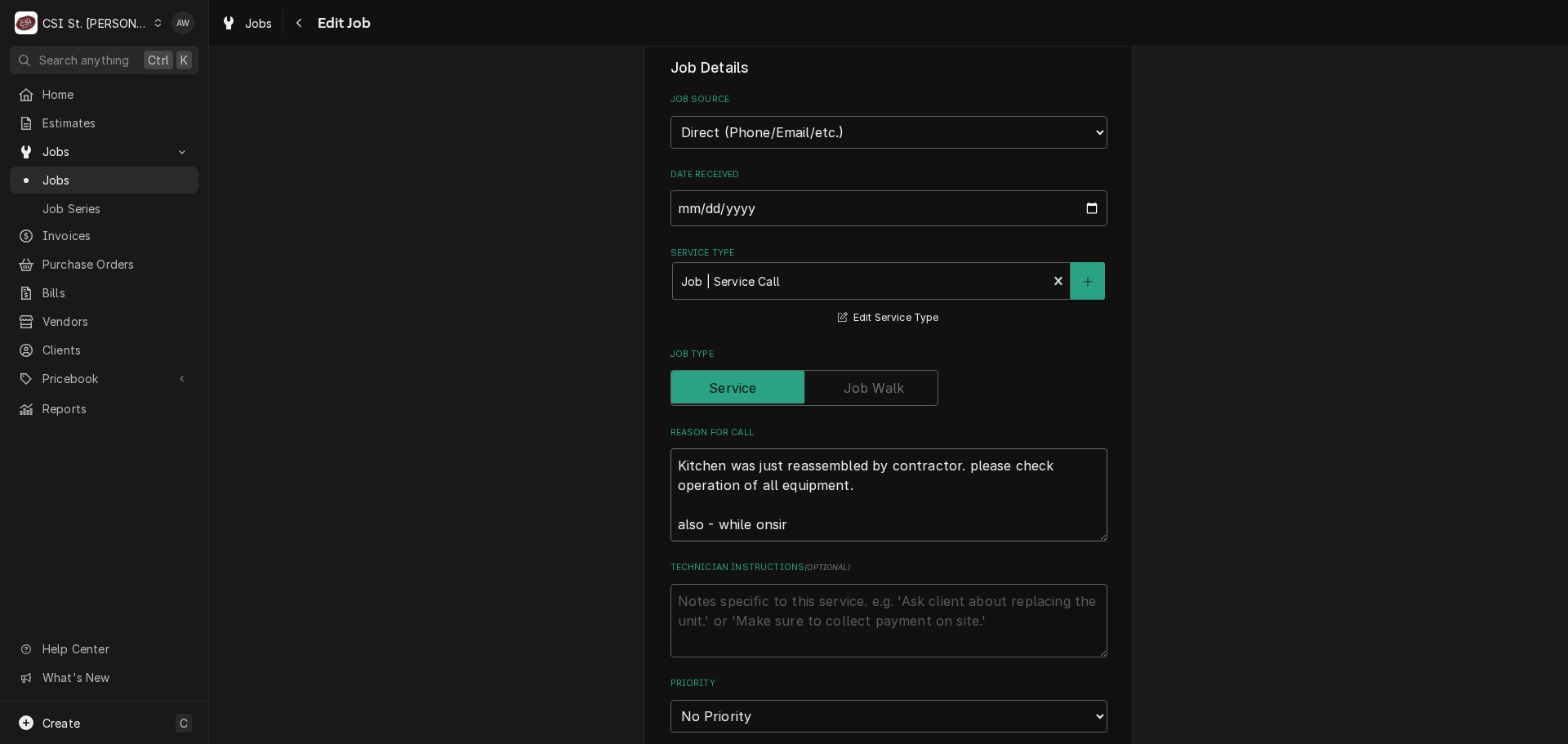
type textarea "x"
type textarea "Kitchen was just reassembled by contractor. please check operation of all equip…"
type textarea "x"
type textarea "Kitchen was just reassembled by contractor. please check operation of all equip…"
type textarea "x"
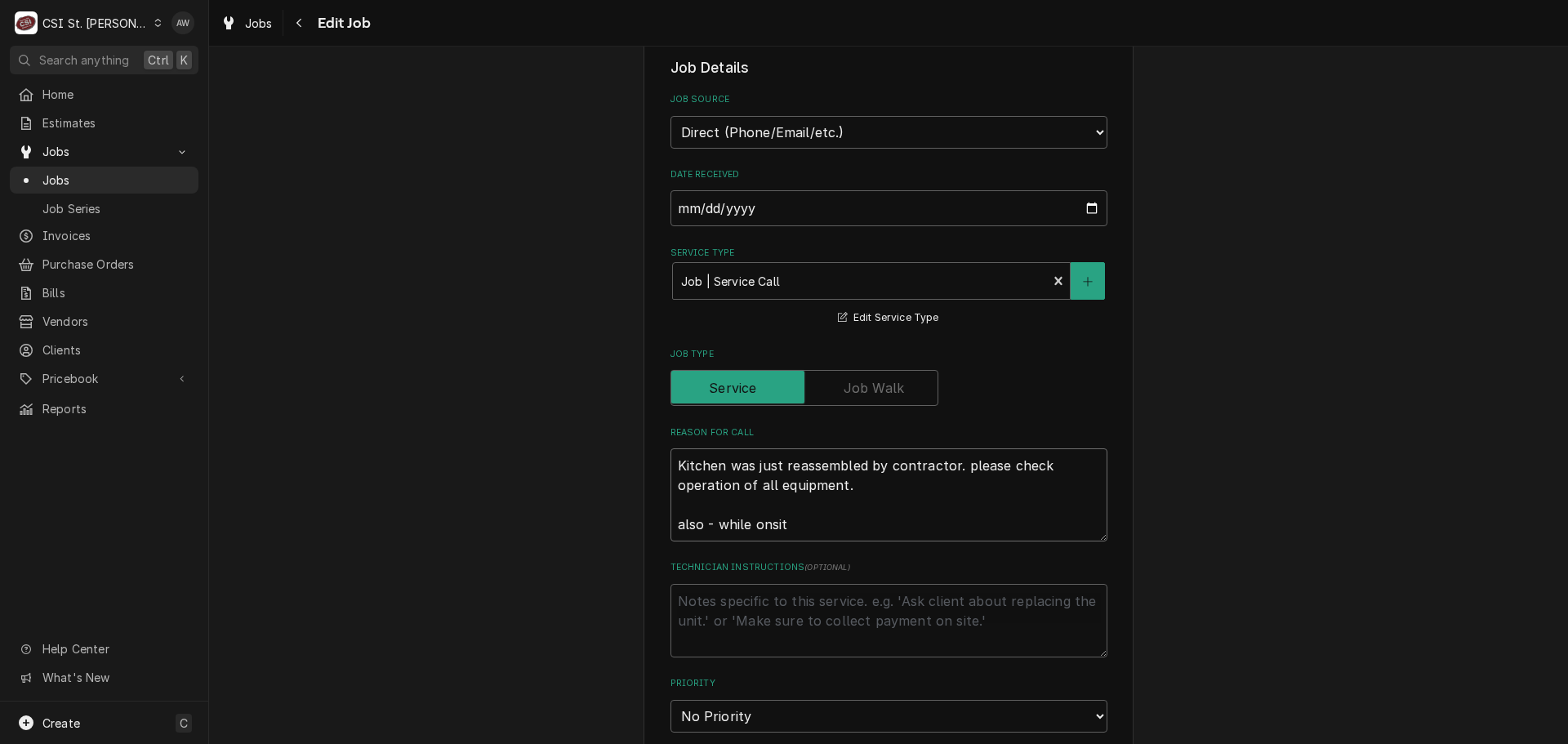
type textarea "Kitchen was just reassembled by contractor. please check operation of all equip…"
type textarea "x"
type textarea "Kitchen was just reassembled by contractor. please check operation of all equip…"
type textarea "x"
type textarea "Kitchen was just reassembled by contractor. please check operation of all equip…"
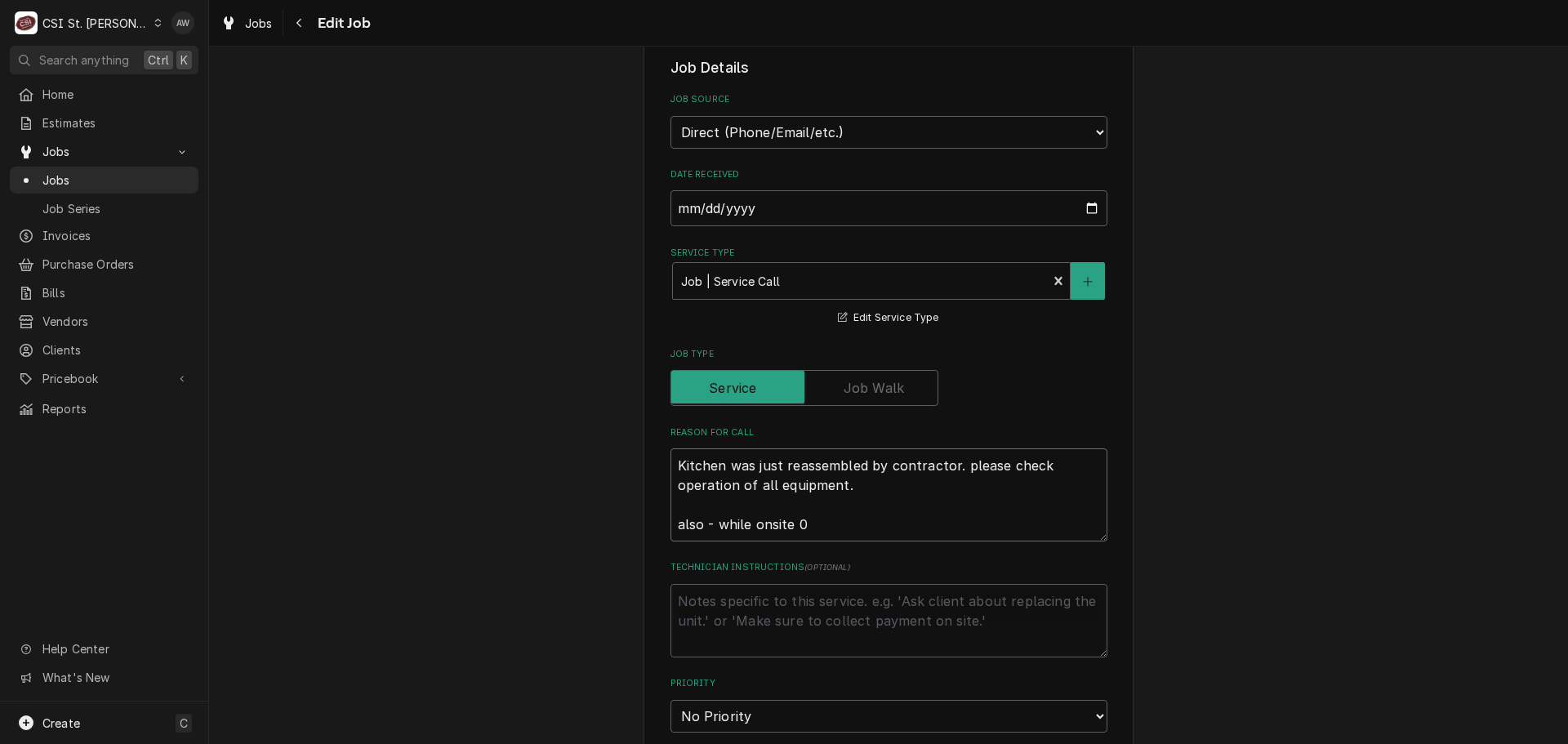
type textarea "x"
type textarea "Kitchen was just reassembled by contractor. please check operation of all equip…"
type textarea "x"
type textarea "Kitchen was just reassembled by contractor. please check operation of all equip…"
type textarea "x"
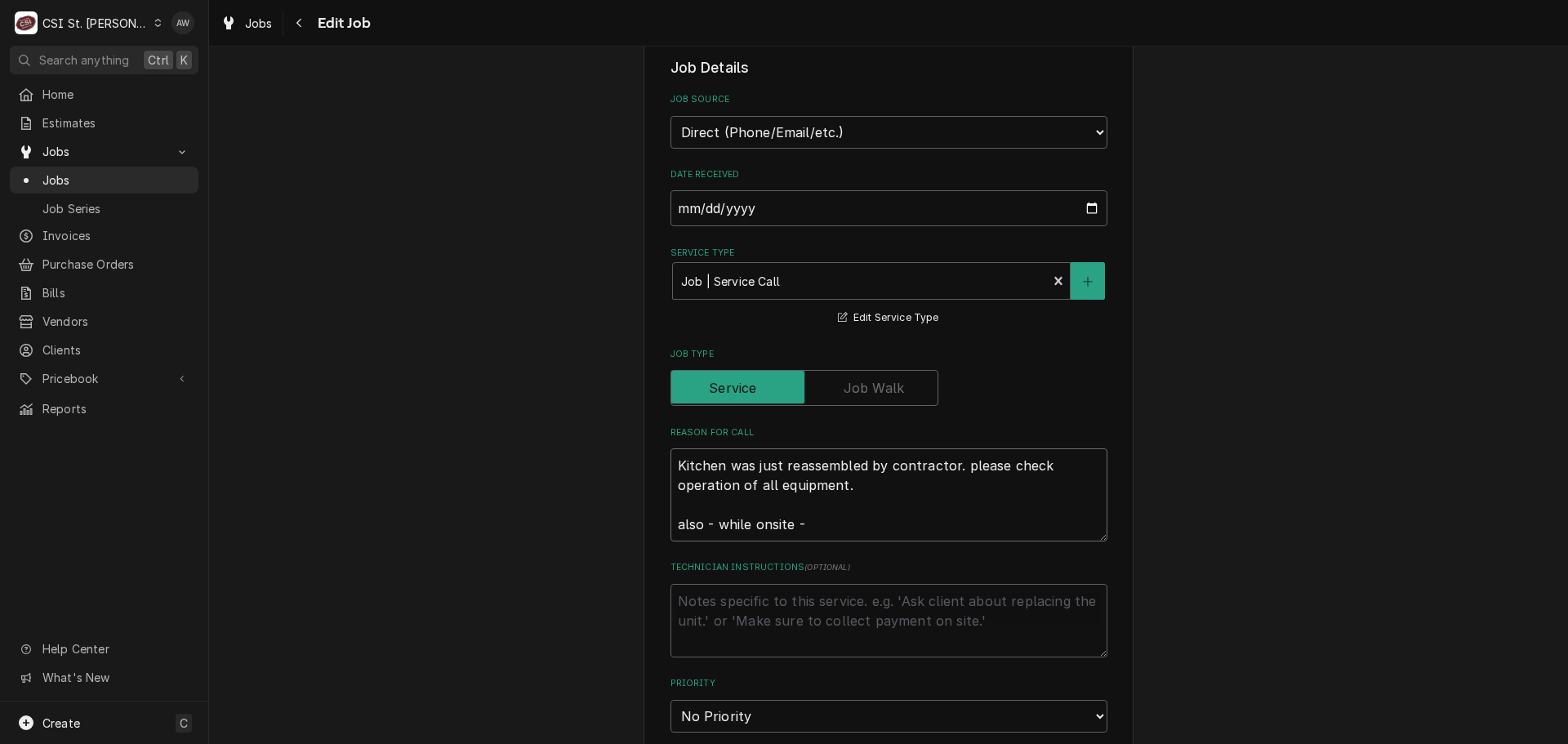
type textarea "Kitchen was just reassembled by contractor. please check operation of all equip…"
paste textarea "The Milk Cooler has a loose wire hanging out the back and it makes a beeping no…"
type textarea "x"
type textarea "Kitchen was just reassembled by contractor. please check operation of all equip…"
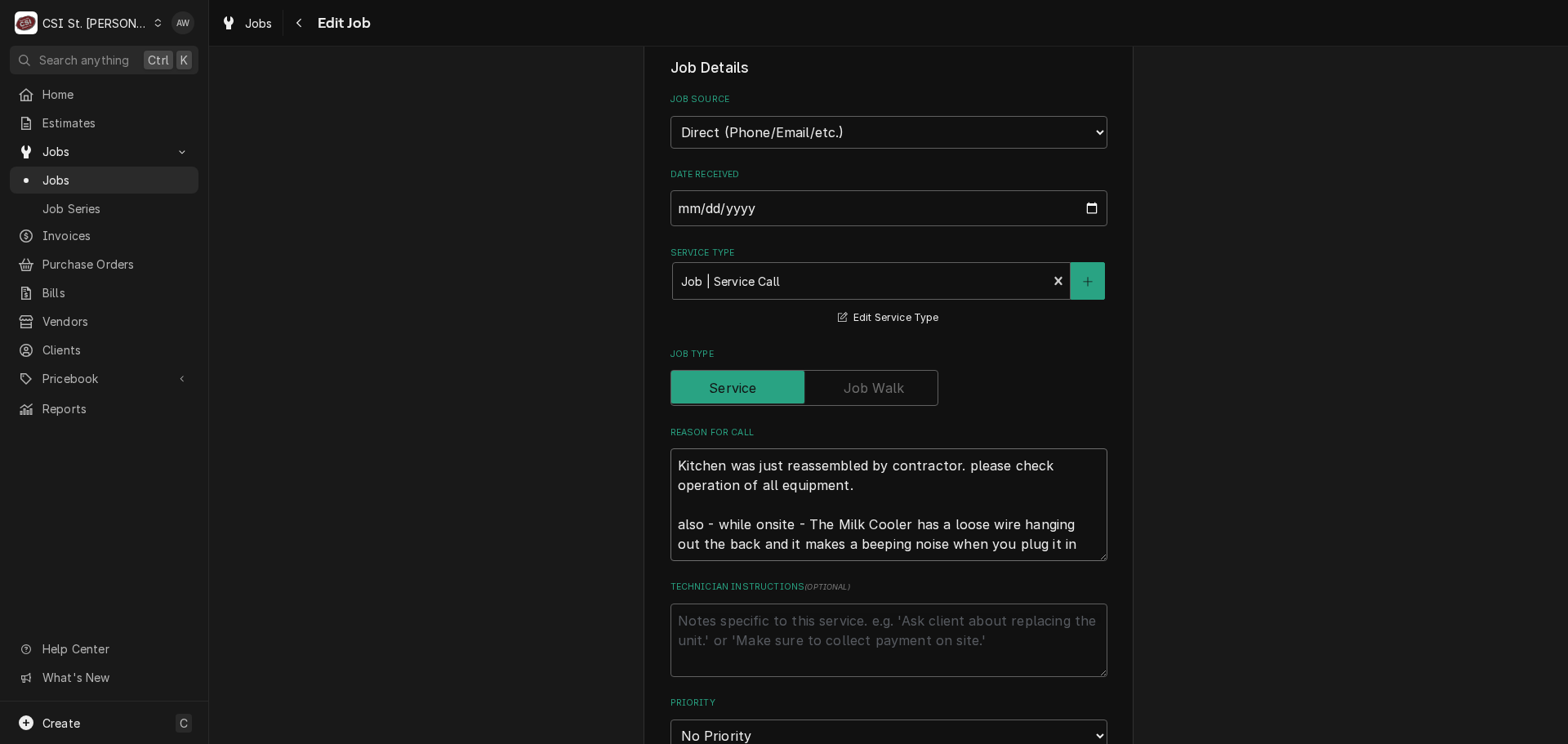
type textarea "x"
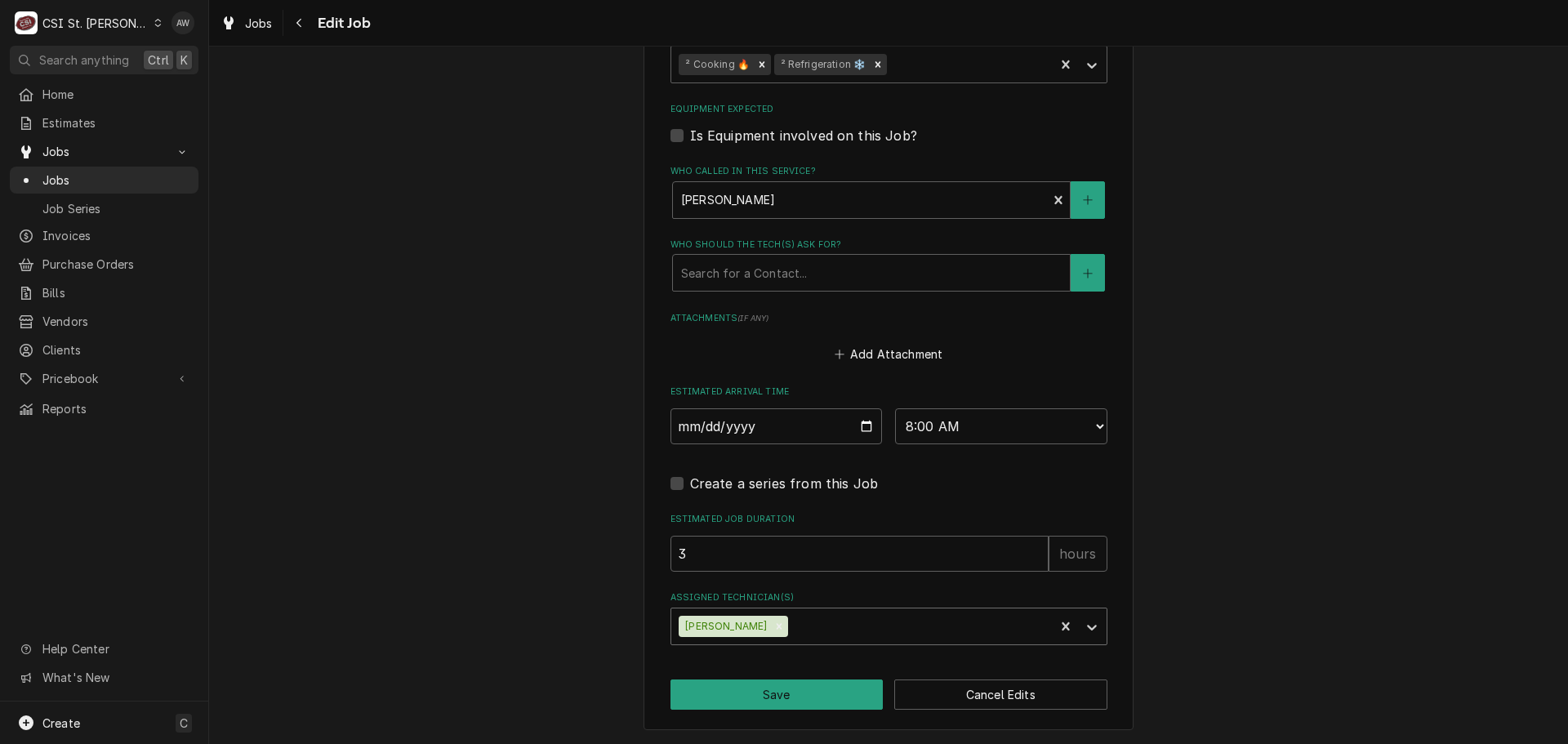
scroll to position [1151, 0]
type textarea "Kitchen was just reassembled by contractor. please check operation of all equip…"
click at [790, 686] on button "Save" at bounding box center [776, 694] width 213 height 30
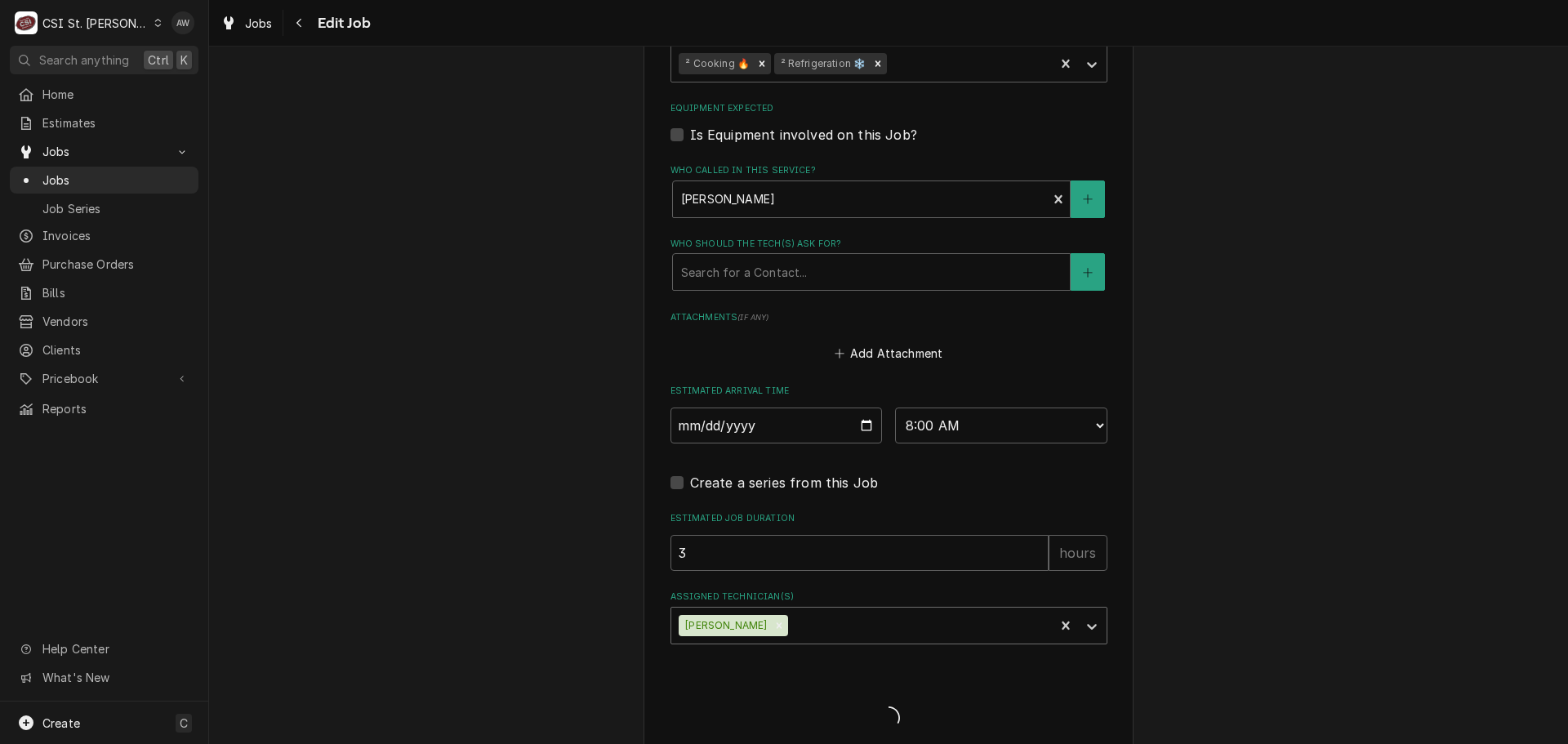
type textarea "x"
